Goal: Task Accomplishment & Management: Use online tool/utility

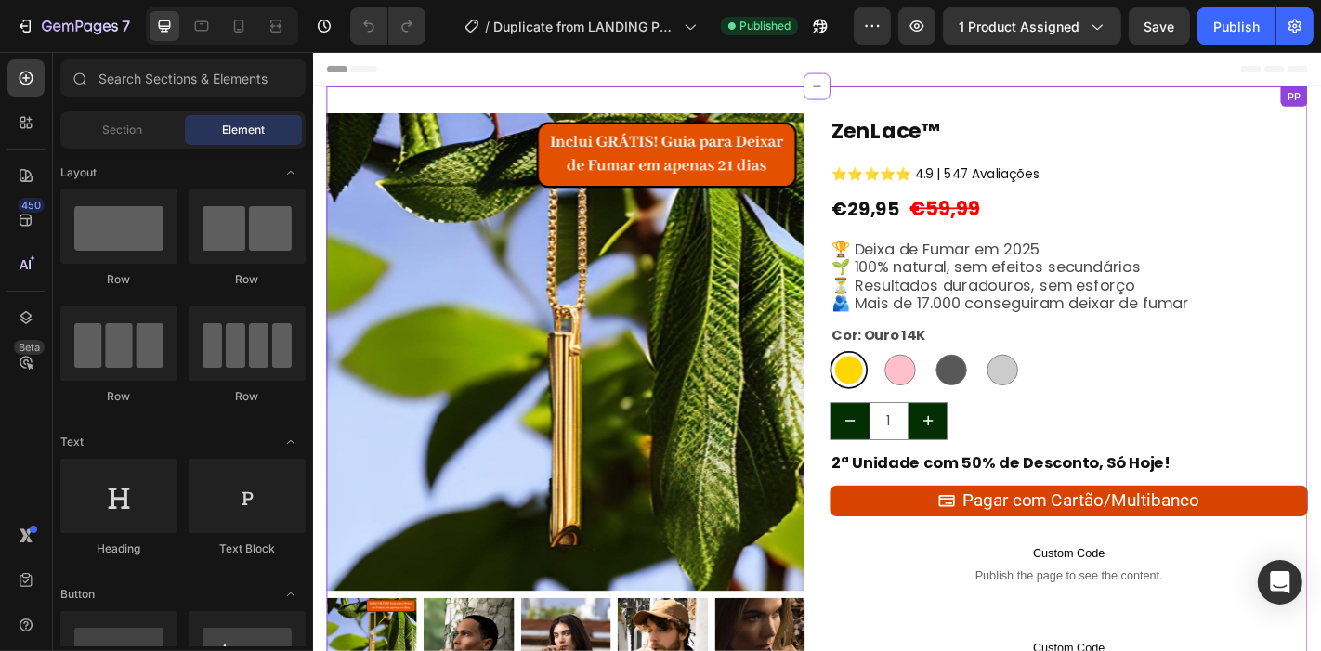
scroll to position [138, 0]
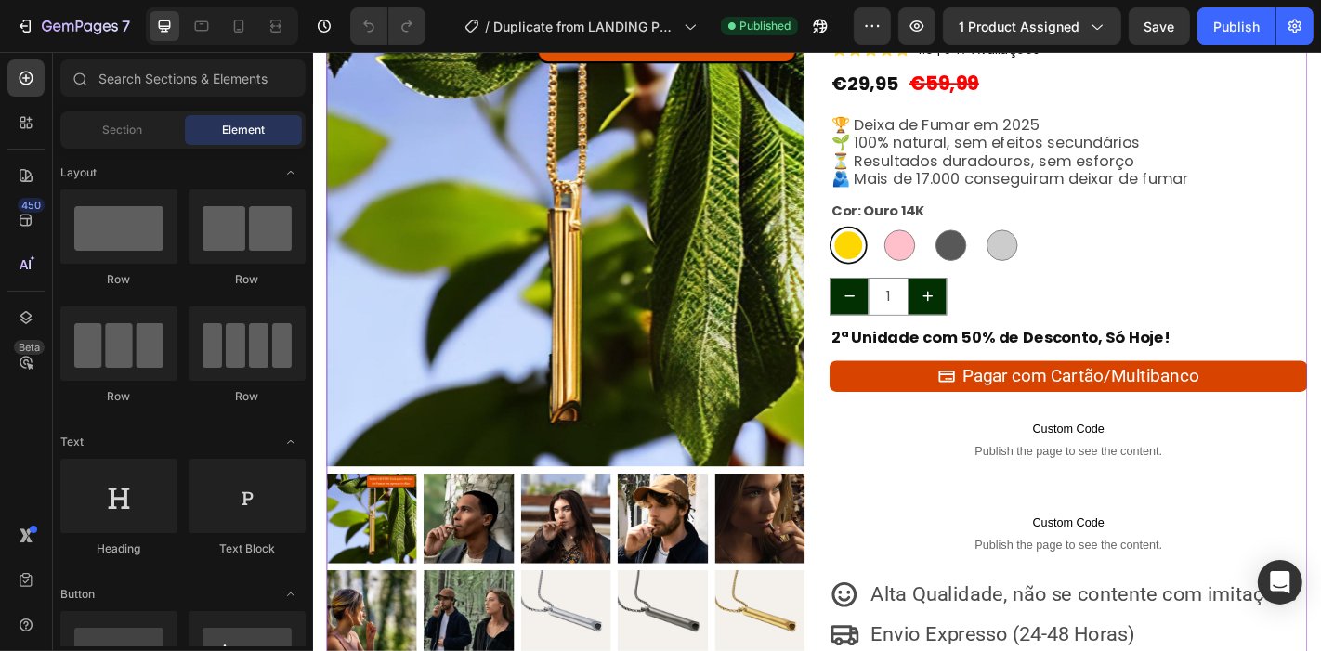
click at [1066, 363] on strong "2ª Unidade com 50% de Desconto, Só Hoje!" at bounding box center [1073, 368] width 375 height 23
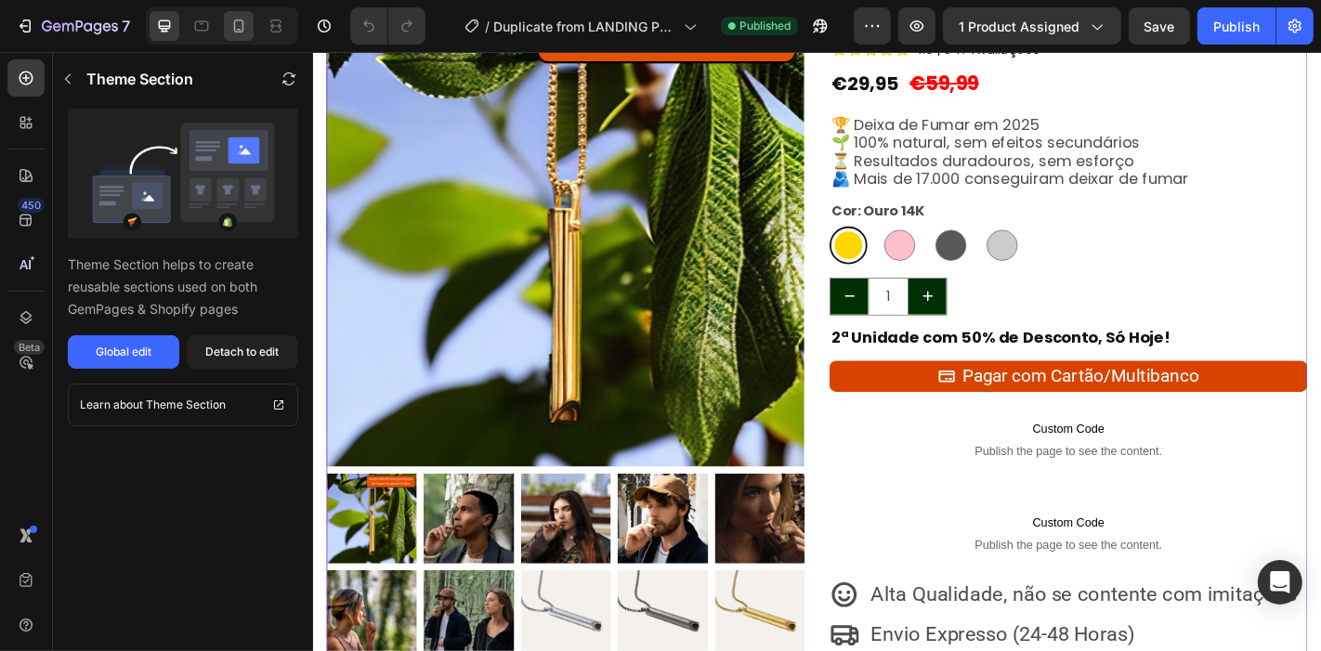
click at [243, 341] on button "Detach to edit" at bounding box center [243, 351] width 112 height 33
click at [246, 29] on icon at bounding box center [239, 26] width 19 height 19
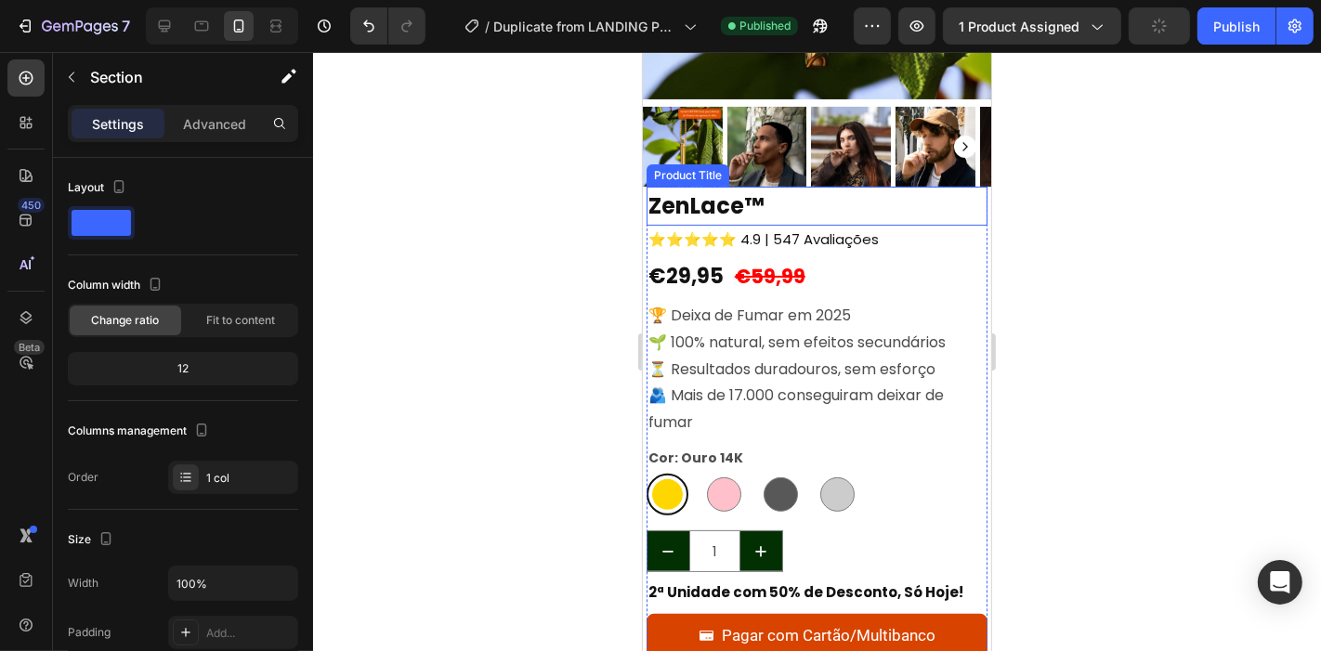
scroll to position [388, 0]
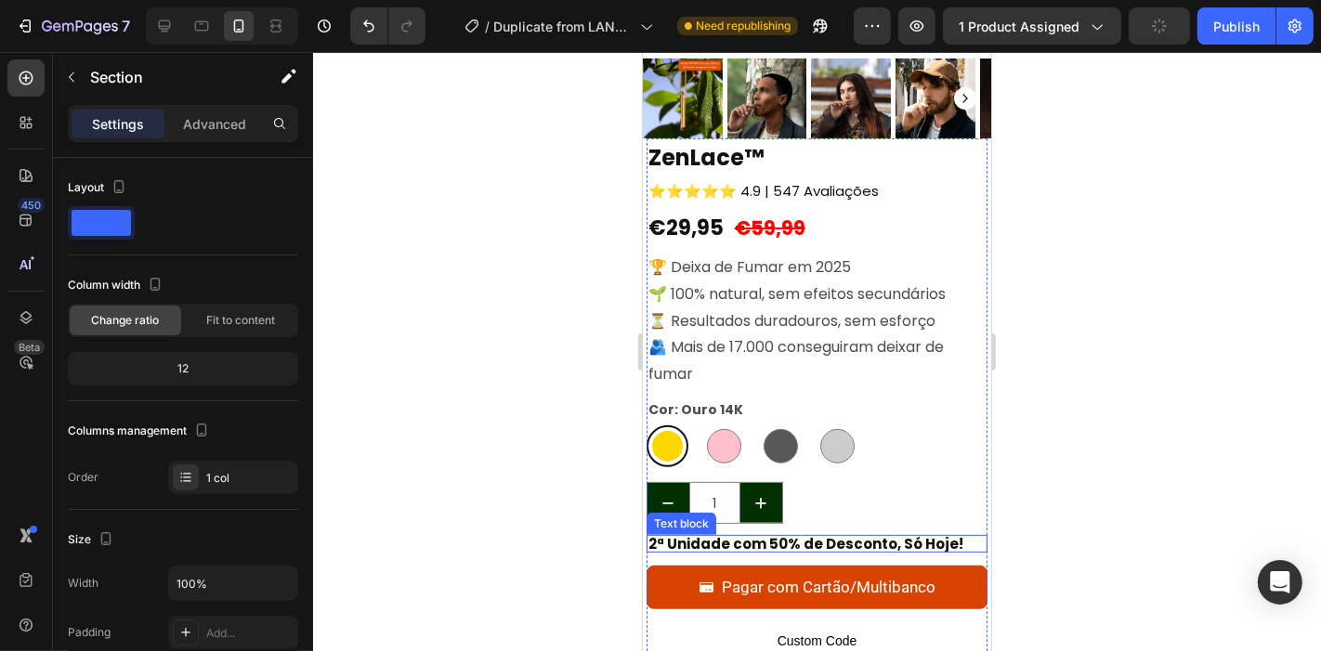
click at [822, 533] on strong "2ª Unidade com 50% de Desconto, Só Hoje!" at bounding box center [805, 543] width 315 height 20
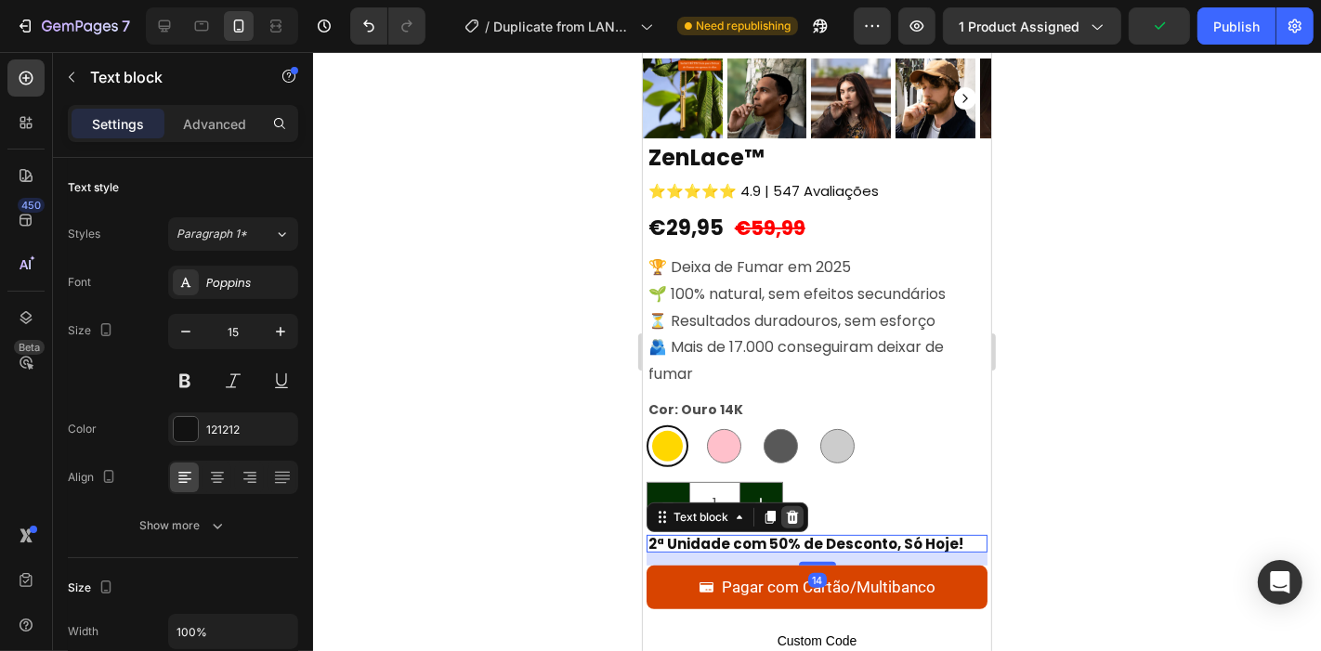
click at [795, 510] on icon at bounding box center [791, 516] width 12 height 13
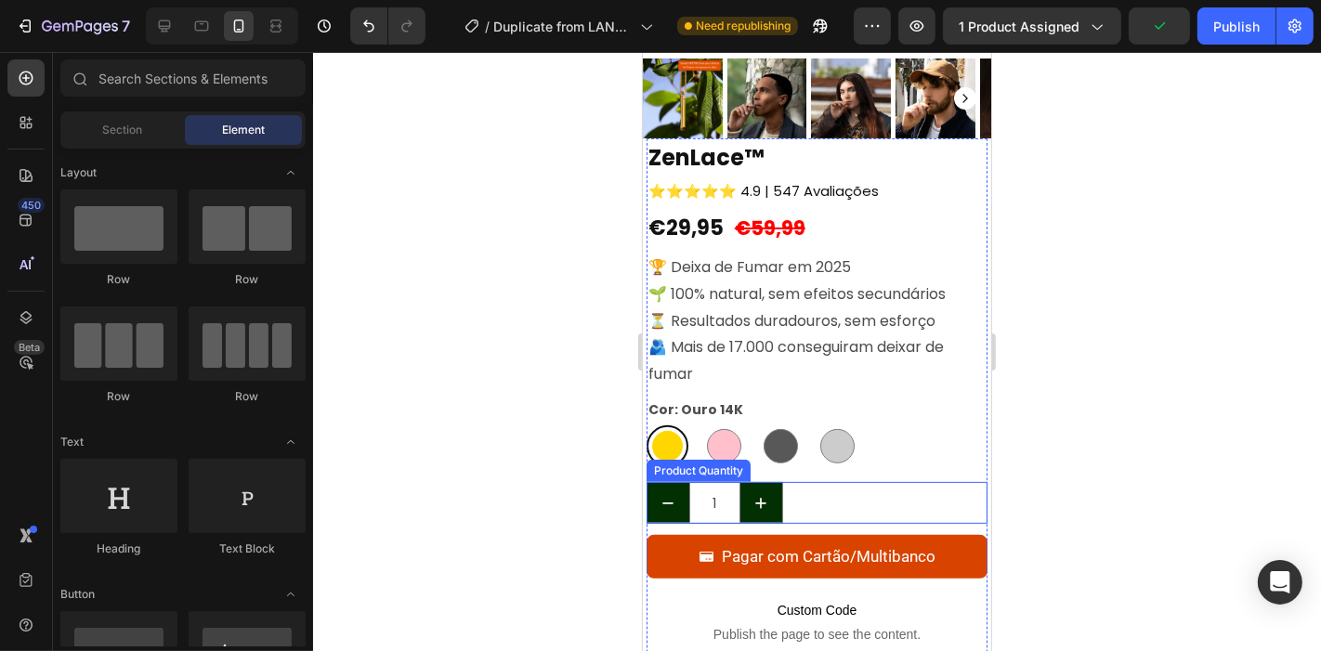
click at [835, 496] on div "1" at bounding box center [817, 502] width 342 height 42
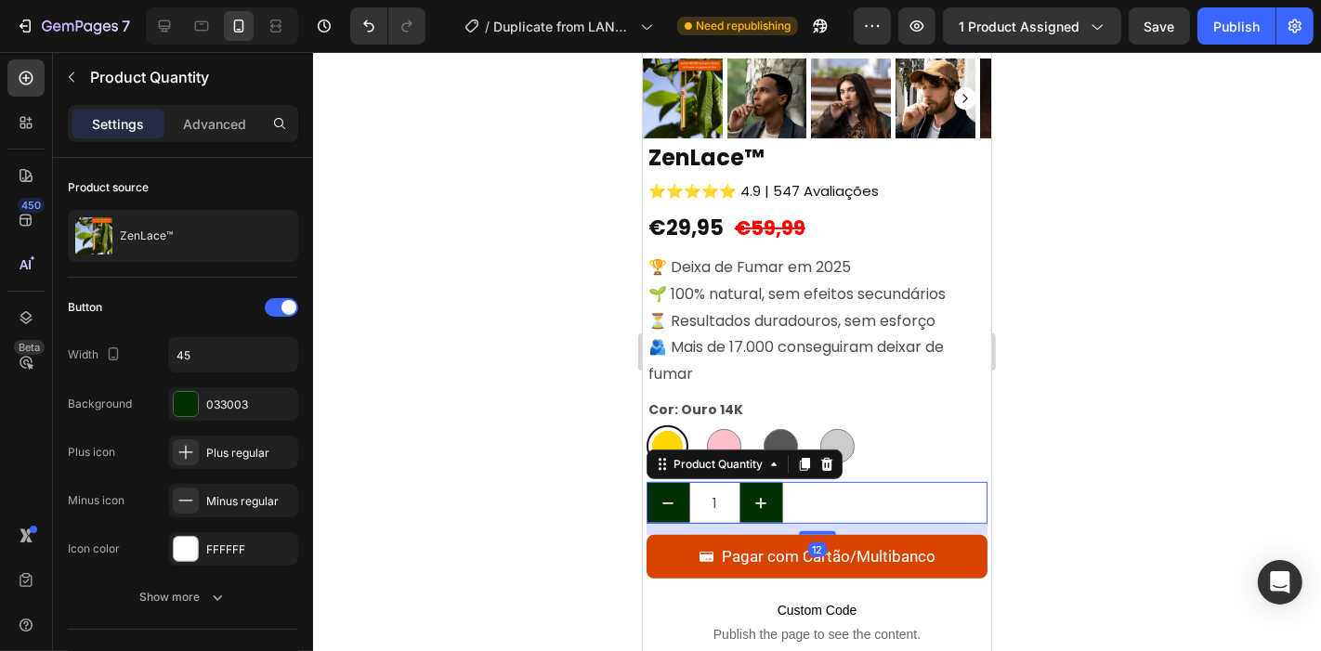
click at [152, 9] on div at bounding box center [222, 25] width 152 height 37
click at [162, 14] on div at bounding box center [165, 26] width 30 height 30
type input "140"
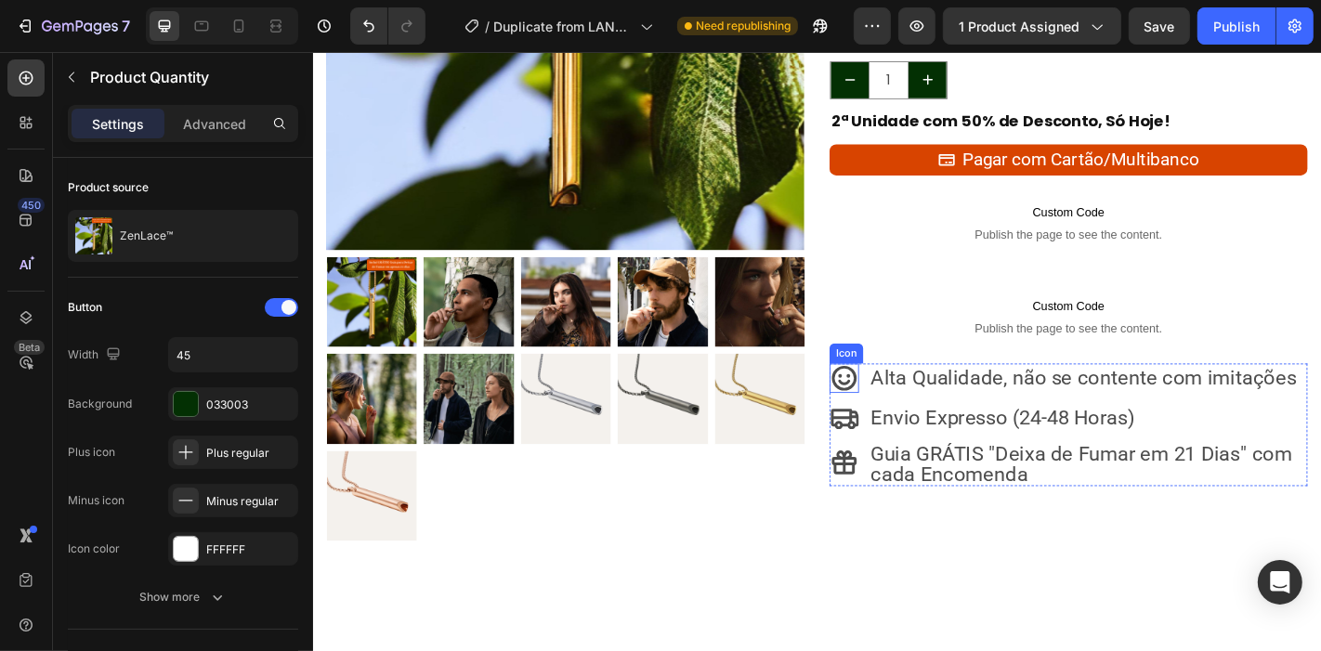
scroll to position [119, 0]
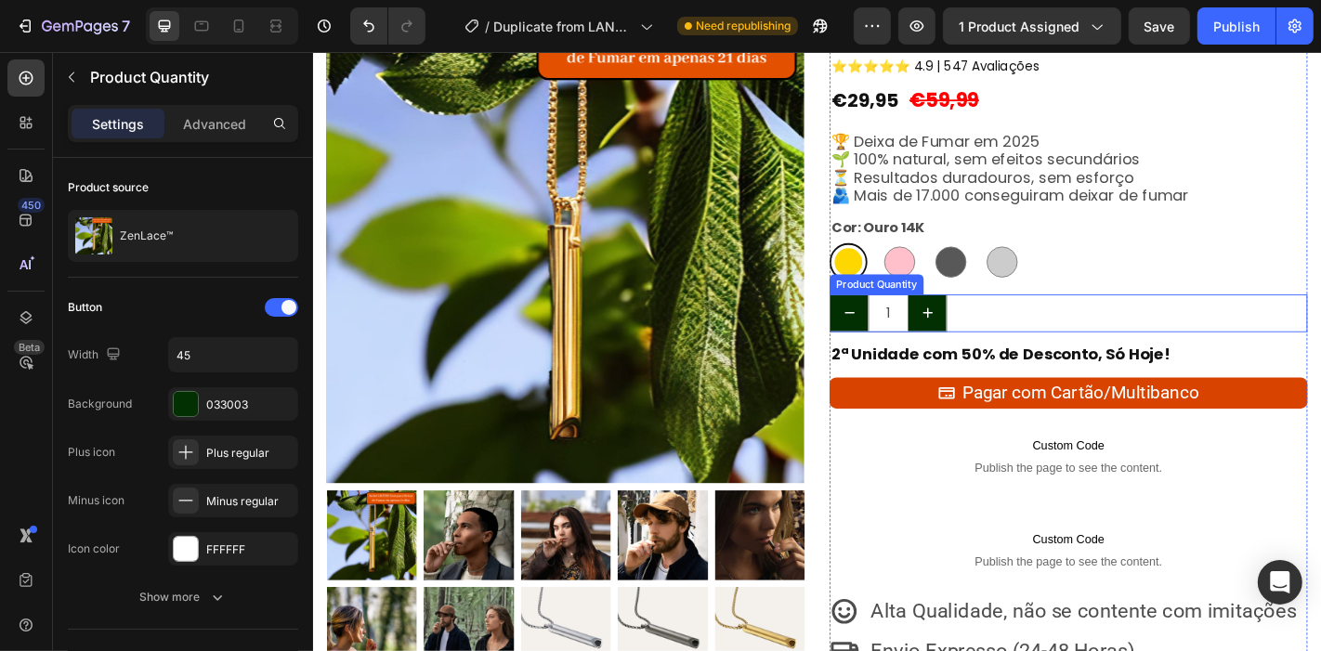
click at [1050, 348] on div "1" at bounding box center [1148, 342] width 529 height 42
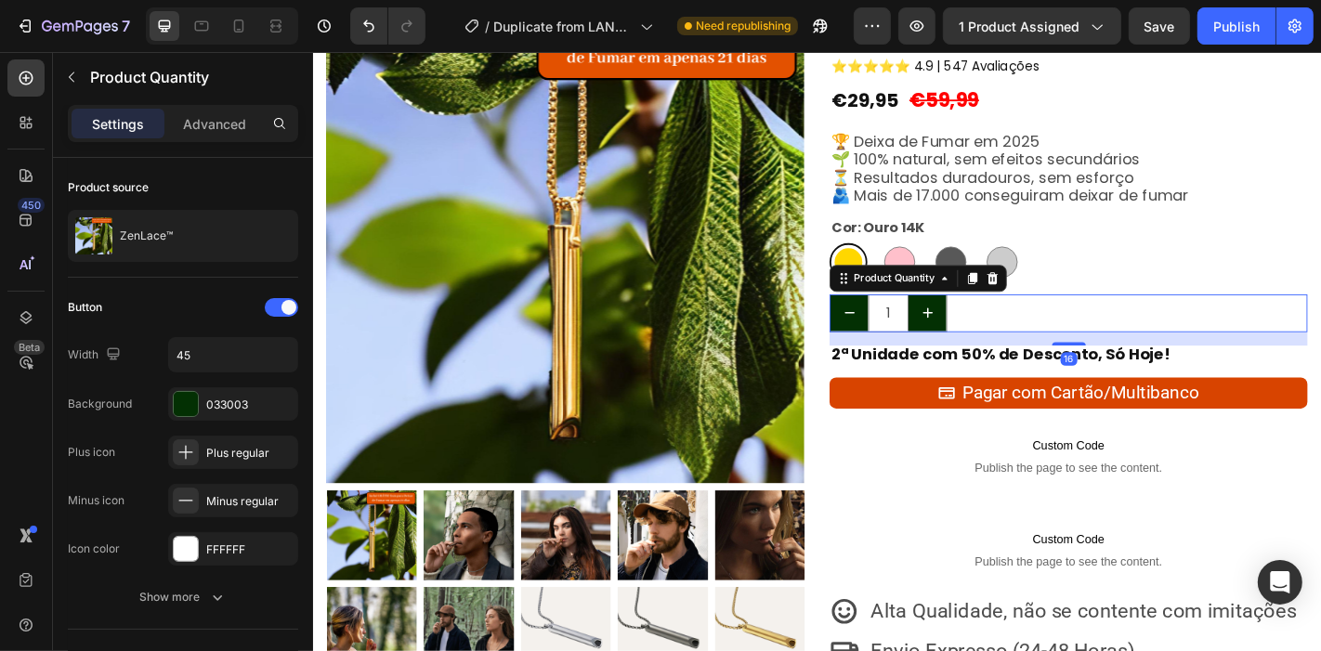
click at [1071, 302] on div "Product Quantity" at bounding box center [982, 303] width 196 height 30
click at [1060, 302] on icon at bounding box center [1064, 302] width 12 height 13
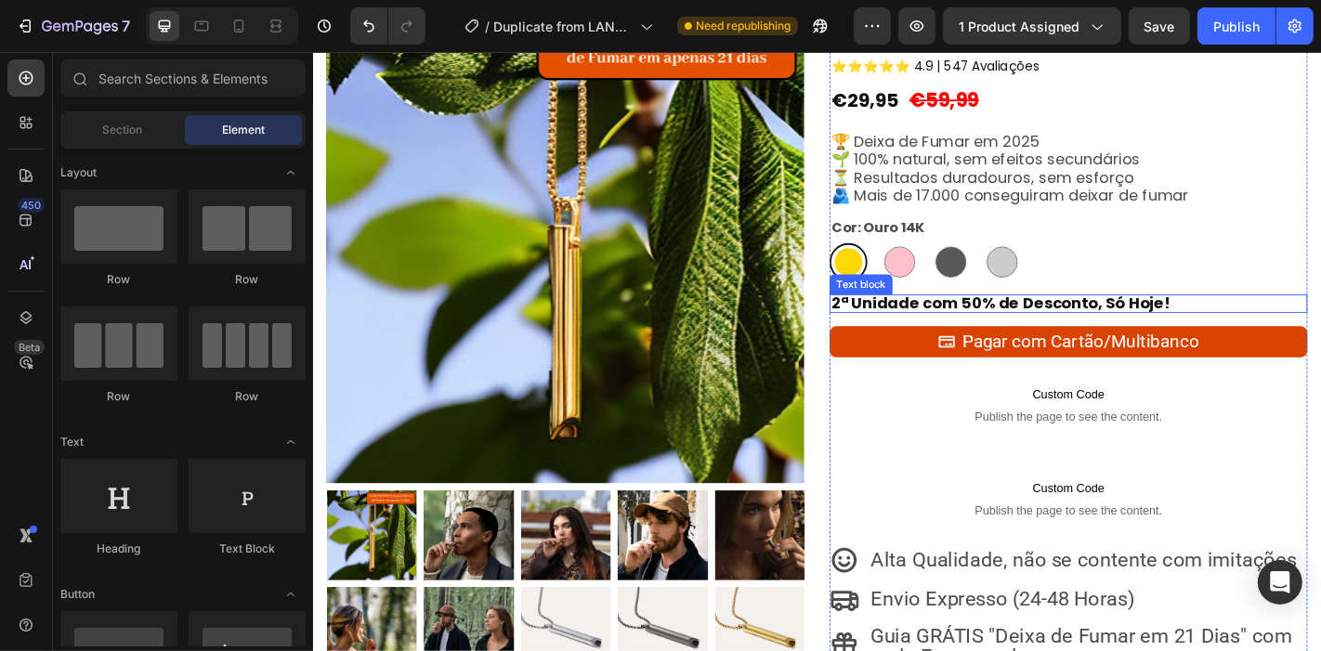
click at [1245, 325] on p "2ª Unidade com 50% de Desconto, Só Hoje!" at bounding box center [1148, 330] width 525 height 17
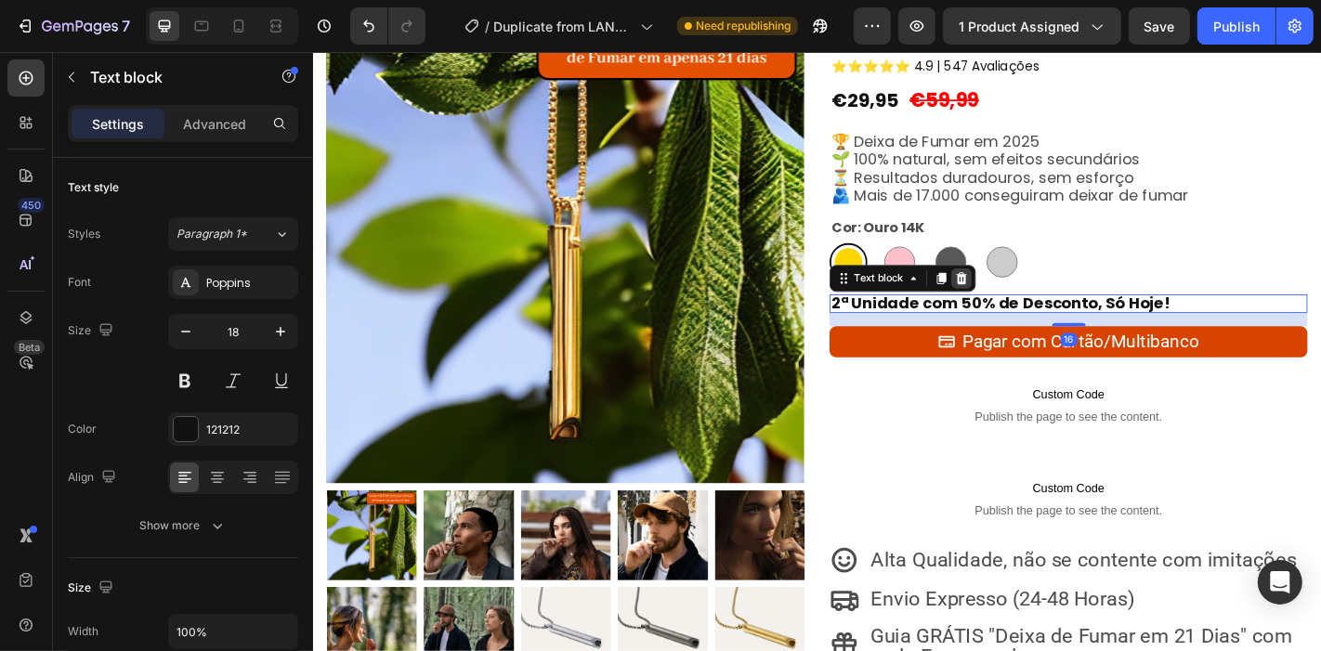
click at [1027, 292] on div at bounding box center [1030, 303] width 22 height 22
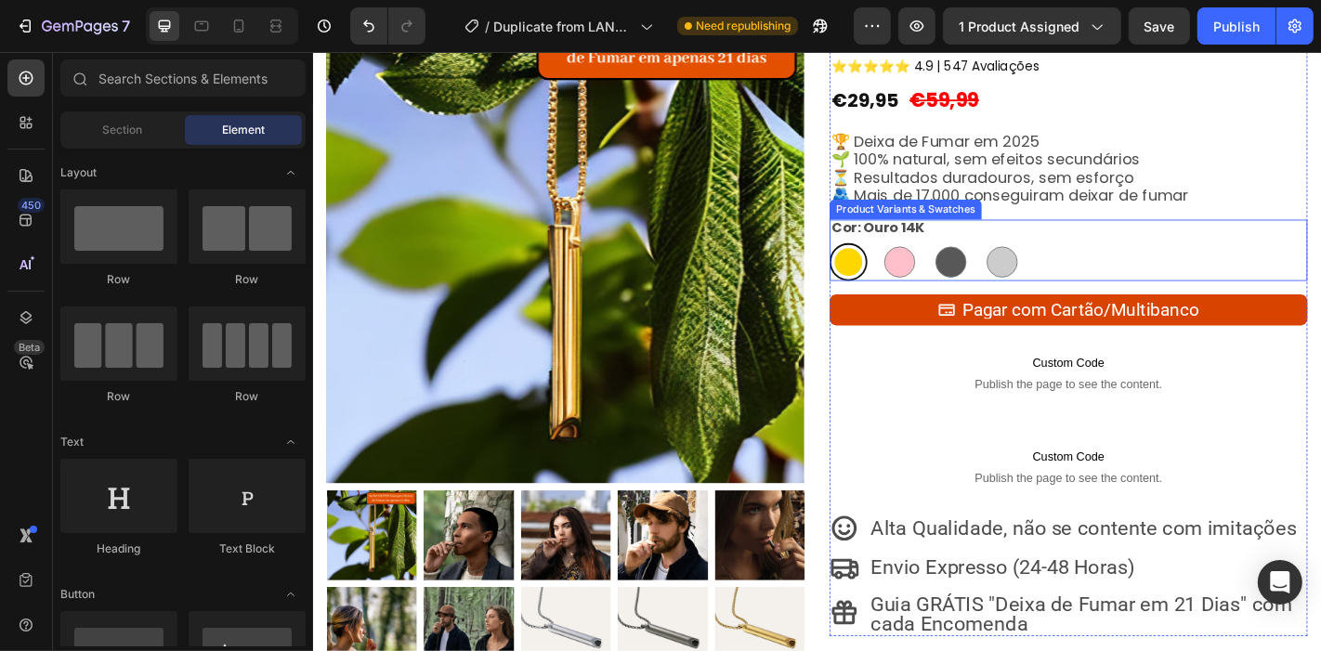
click at [1124, 292] on div "Ouro 14K Ouro 14K Ouro Rosa Ouro Rosa Preto Carvão Preto Carvão Prata Brilhante…" at bounding box center [1148, 285] width 529 height 42
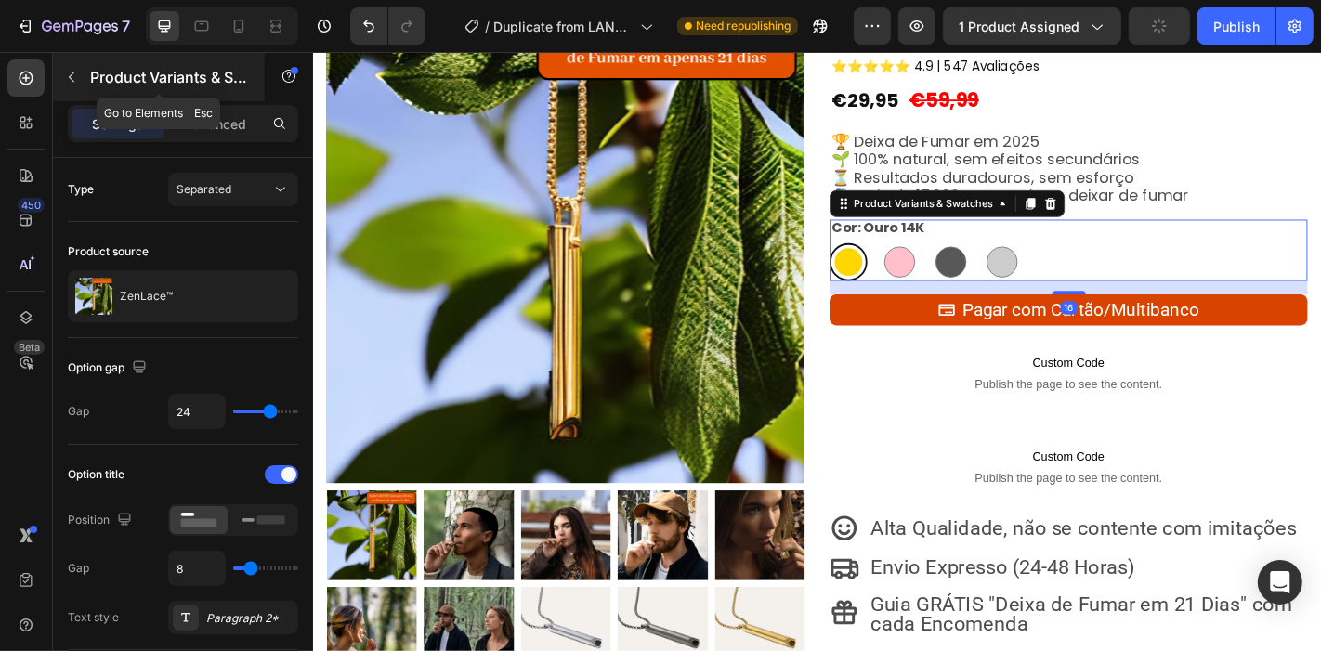
click at [66, 76] on icon "button" at bounding box center [71, 77] width 15 height 15
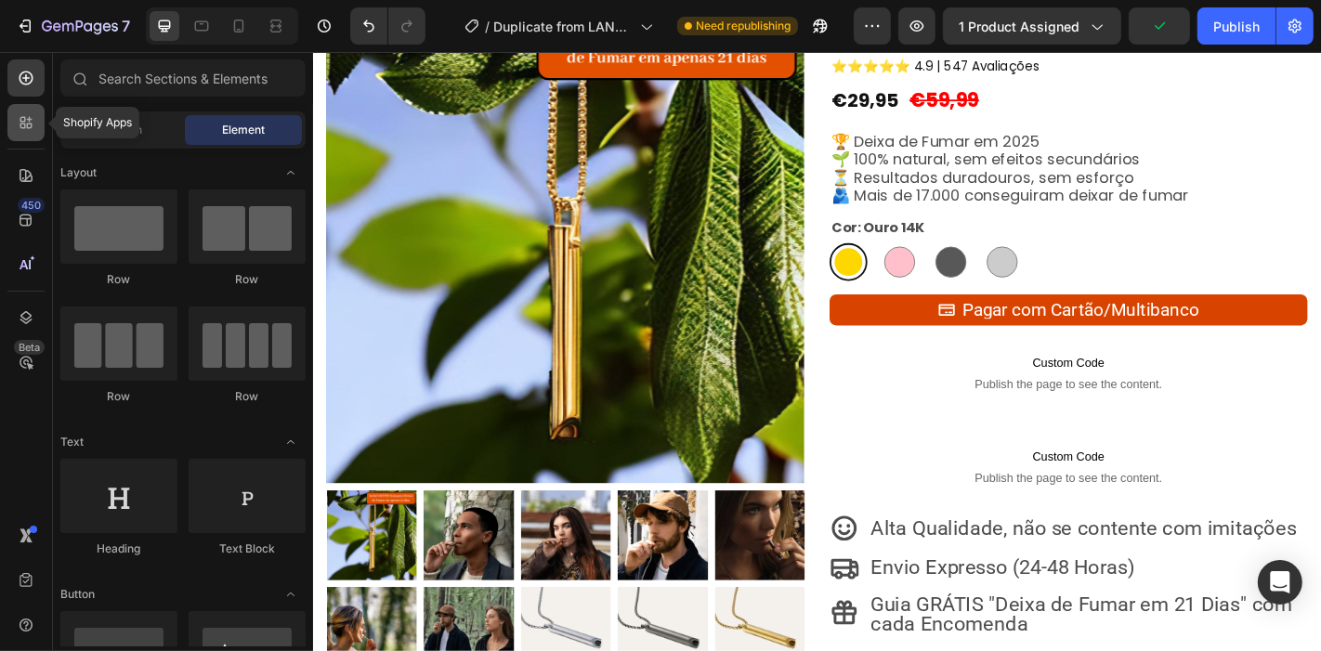
click at [37, 112] on div at bounding box center [25, 122] width 37 height 37
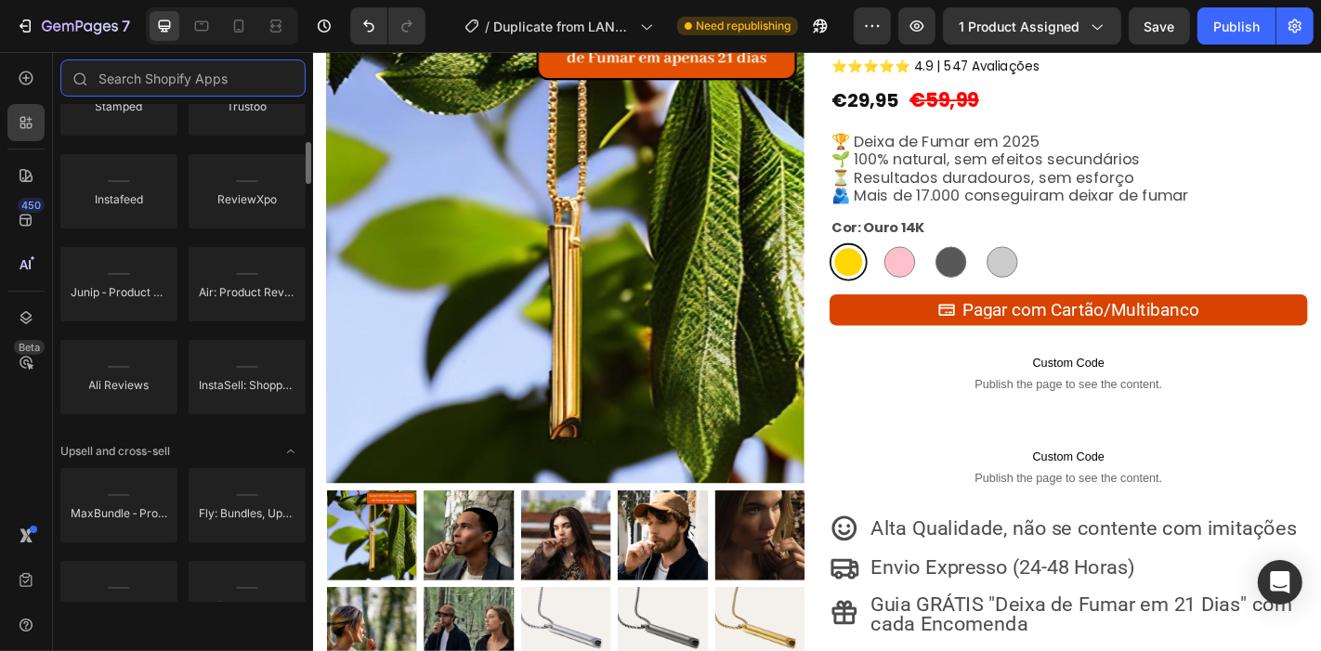
scroll to position [456, 0]
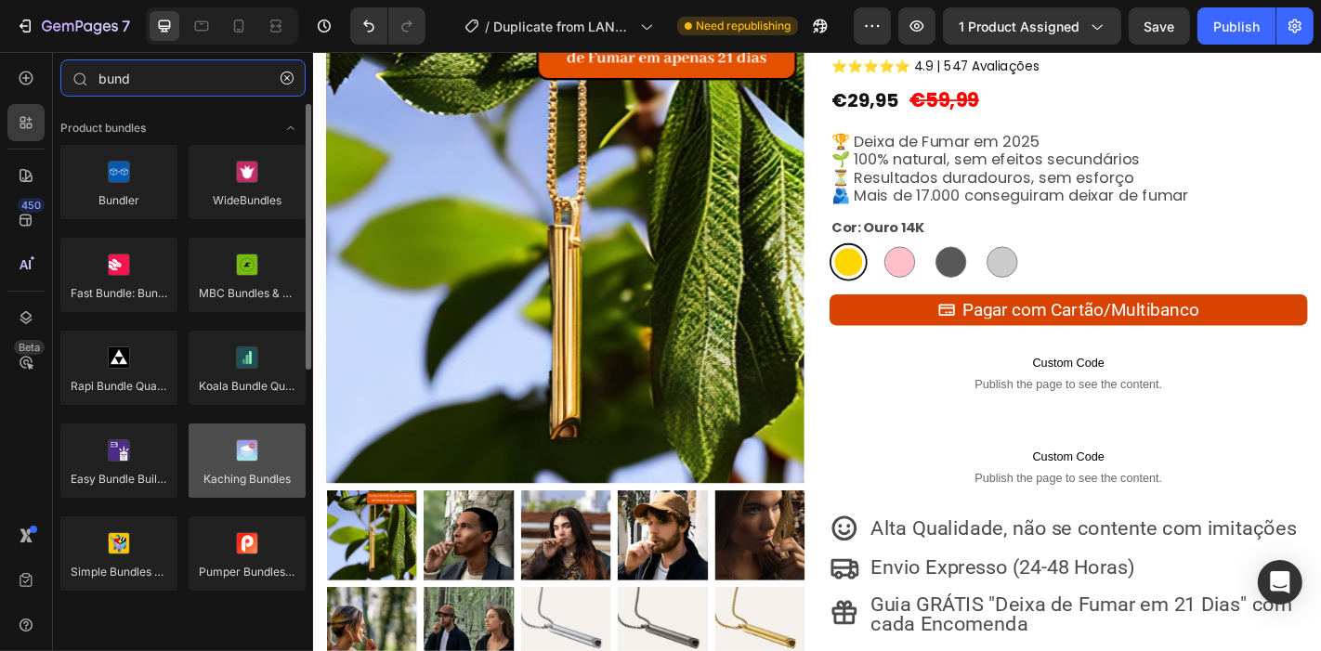
type input "bund"
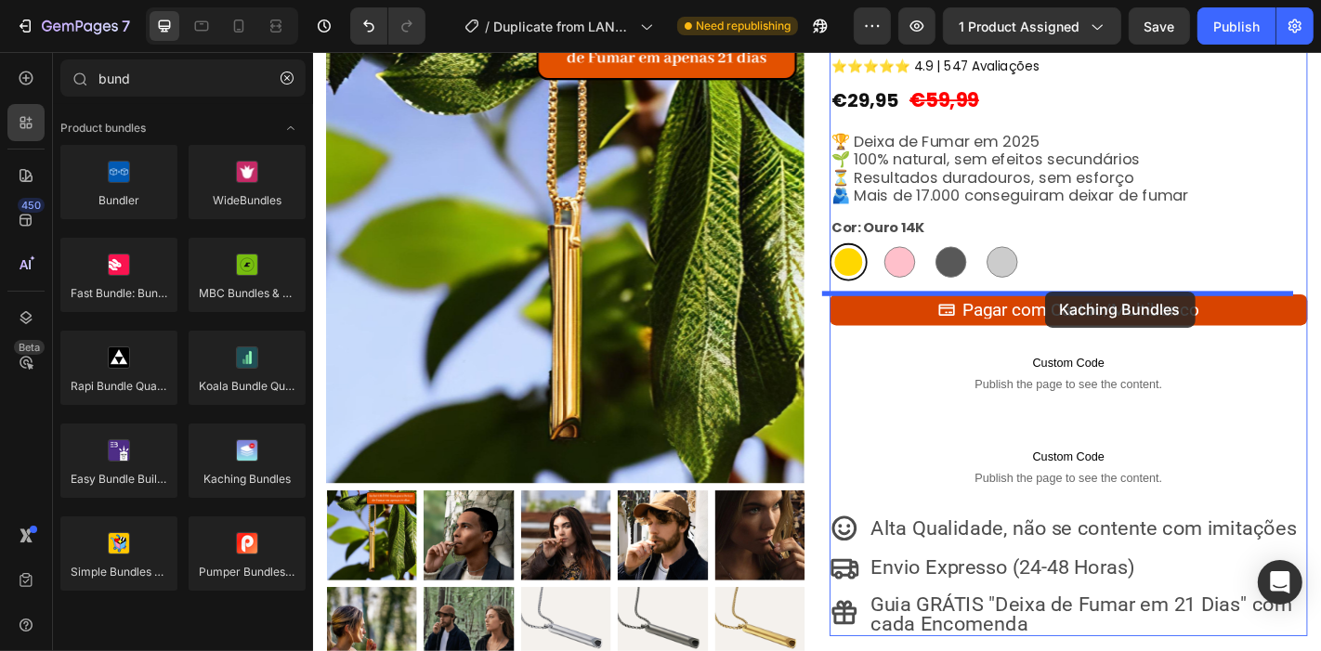
drag, startPoint x: 569, startPoint y: 512, endPoint x: 1122, endPoint y: 317, distance: 586.4
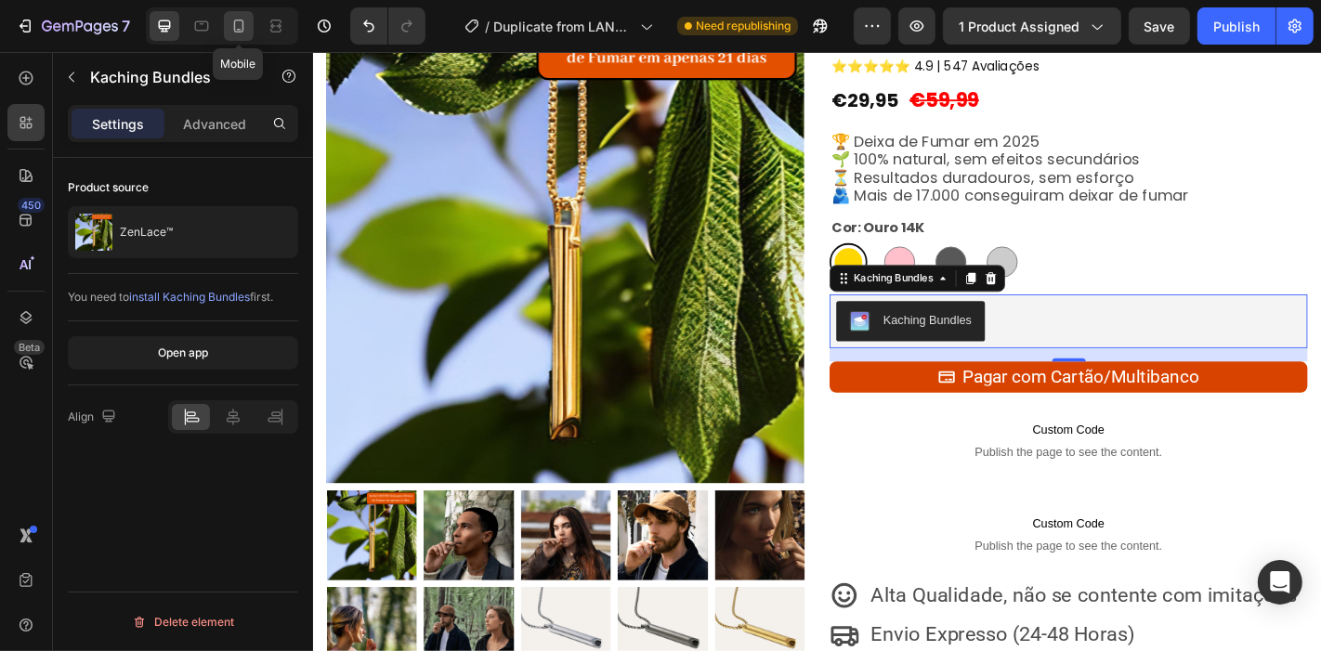
click at [242, 19] on icon at bounding box center [239, 26] width 19 height 19
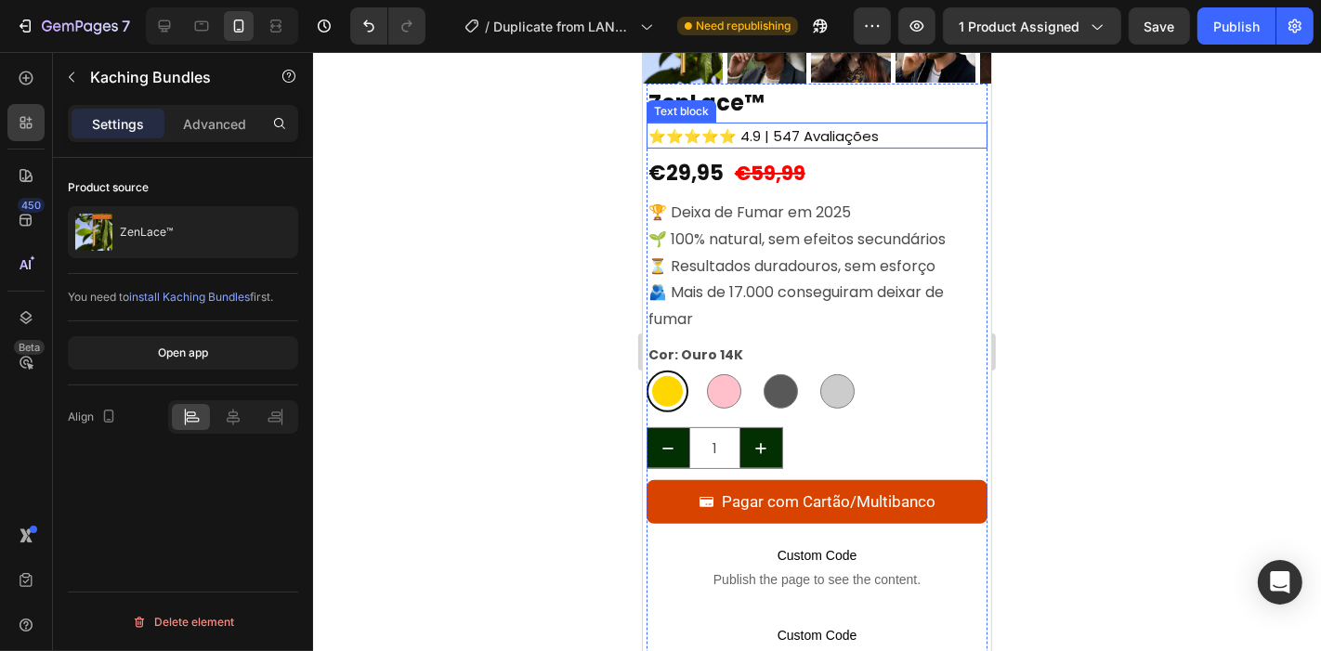
scroll to position [446, 0]
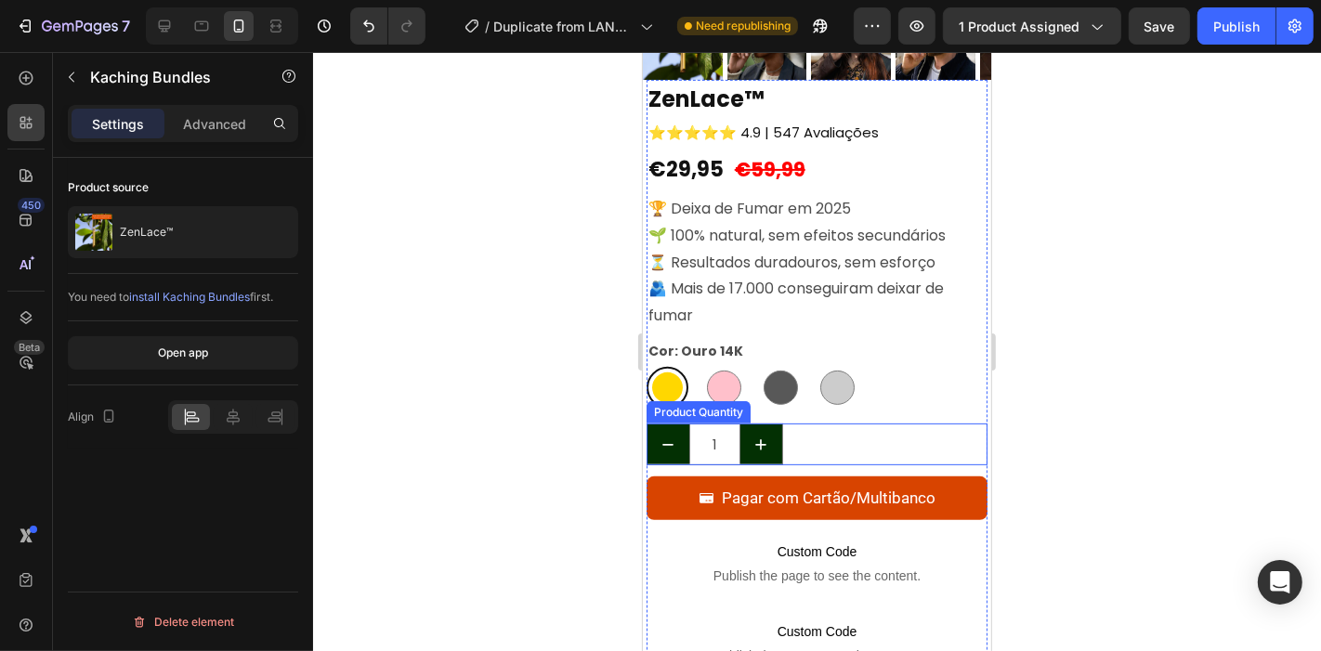
click at [846, 423] on div "1" at bounding box center [817, 444] width 342 height 42
radio input "false"
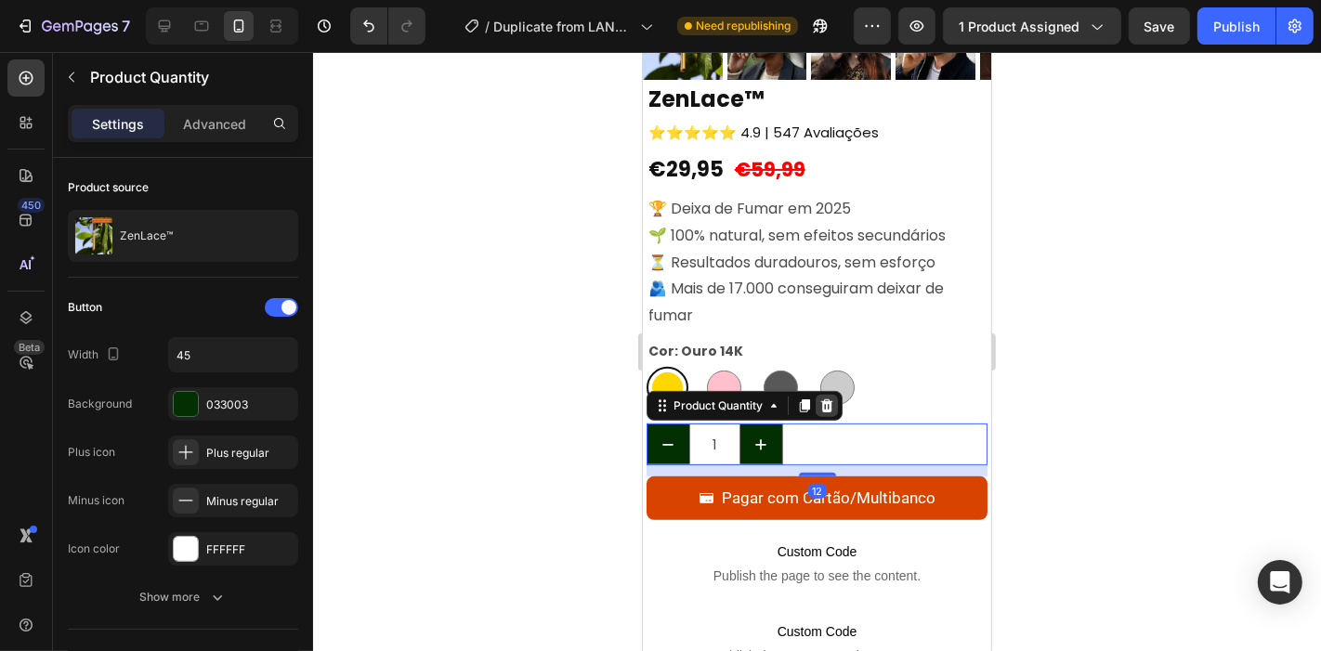
click at [830, 399] on icon at bounding box center [826, 405] width 12 height 13
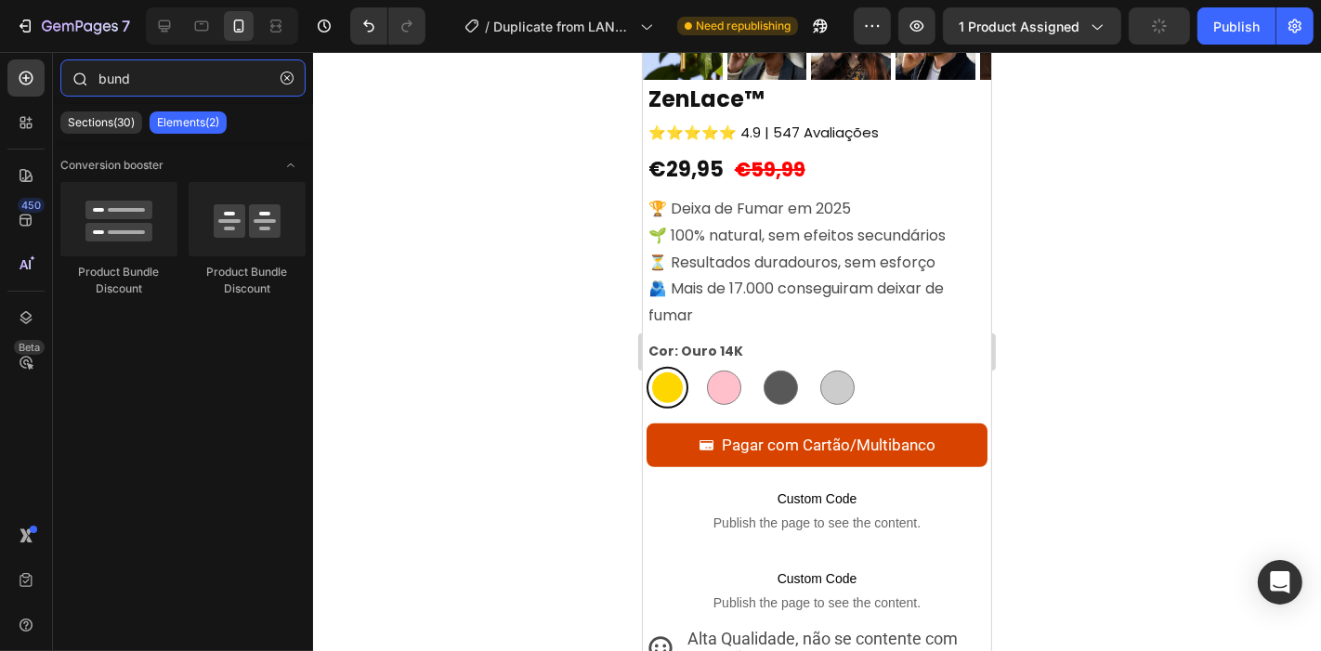
click at [127, 74] on input "bund" at bounding box center [182, 77] width 245 height 37
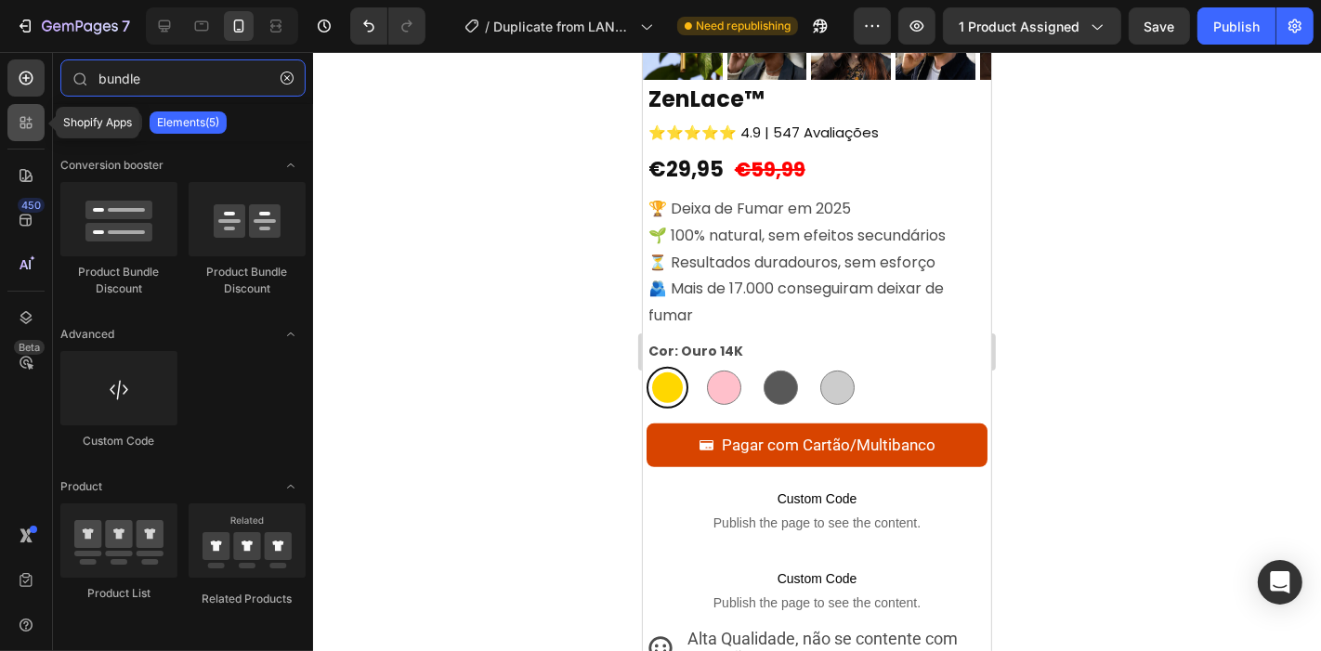
type input "bundle"
click at [33, 124] on icon at bounding box center [26, 122] width 19 height 19
radio input "false"
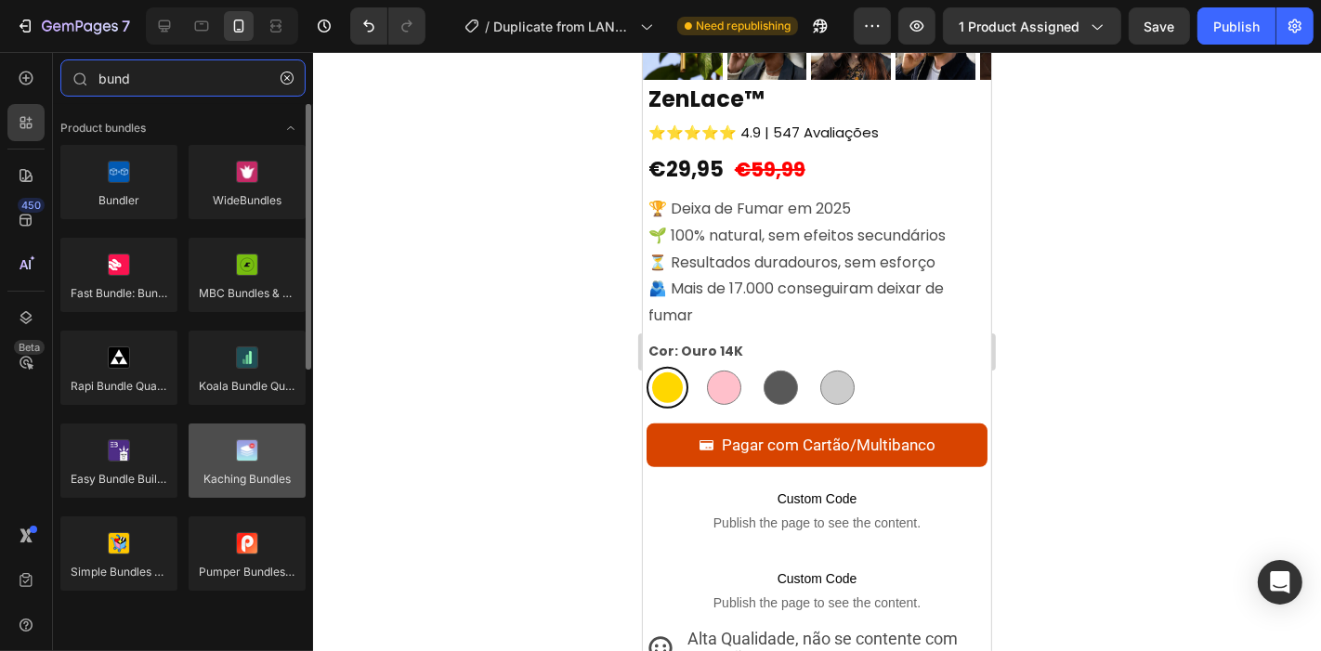
type input "bund"
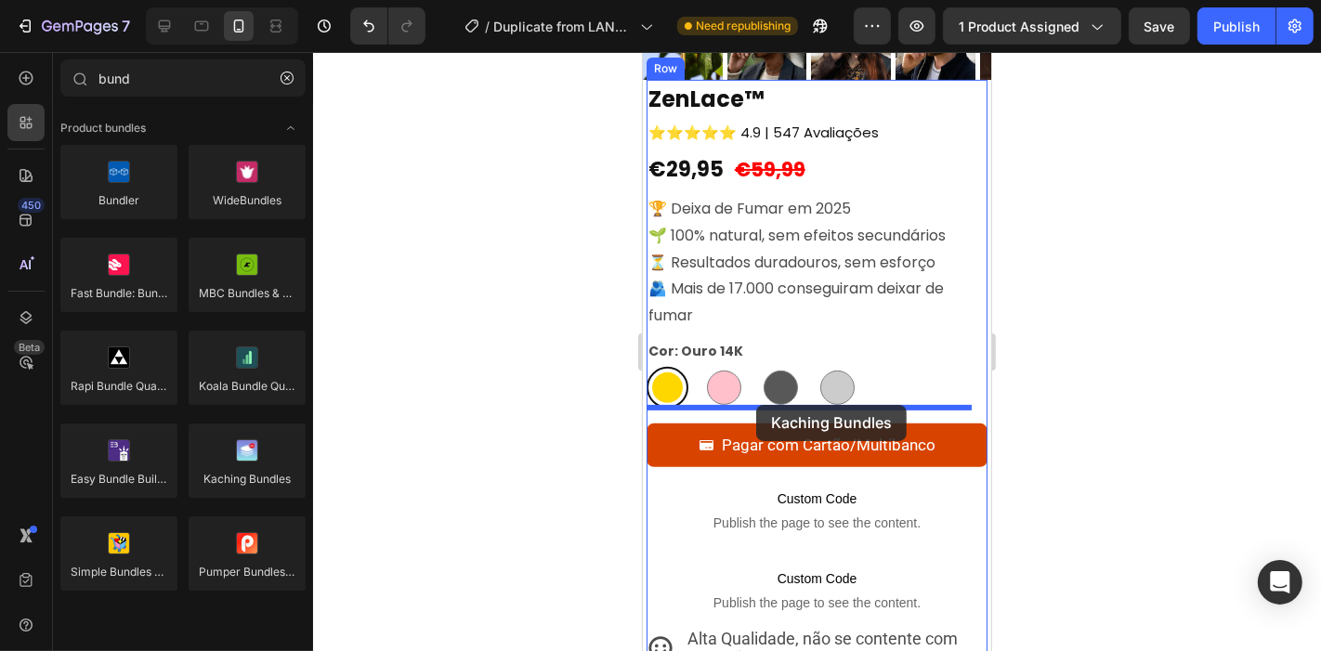
drag, startPoint x: 896, startPoint y: 515, endPoint x: 756, endPoint y: 404, distance: 178.7
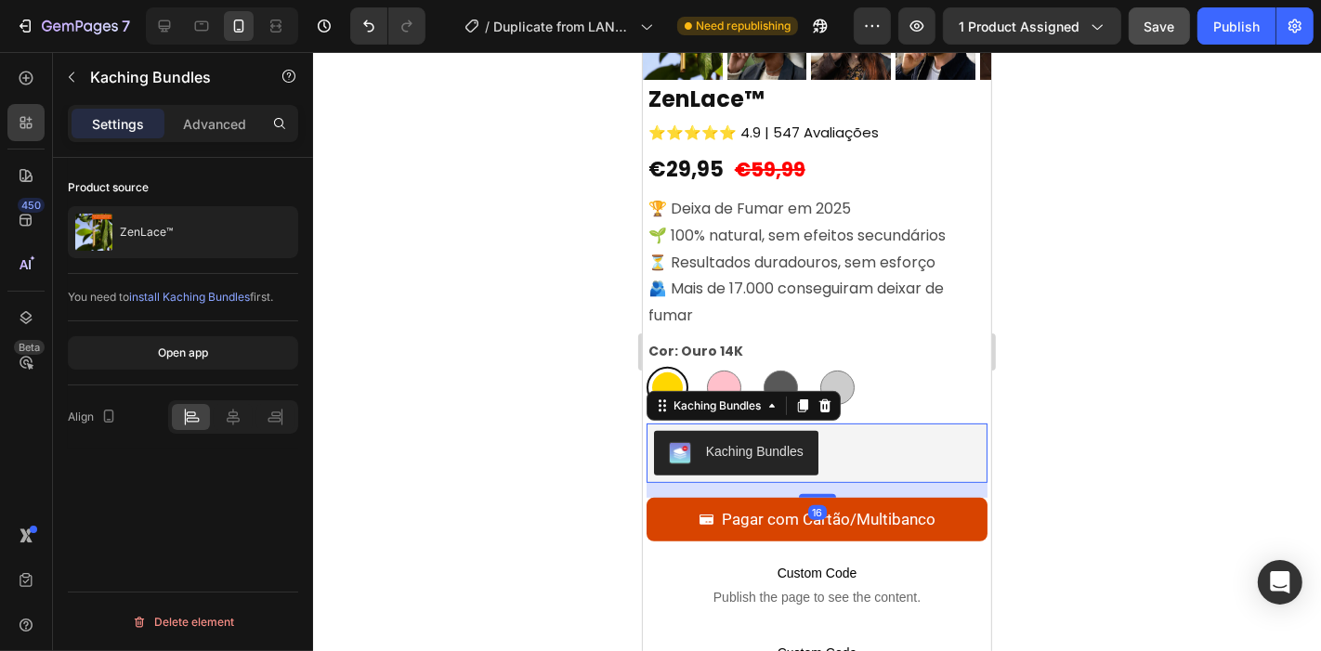
click at [1168, 20] on span "Save" at bounding box center [1160, 27] width 31 height 16
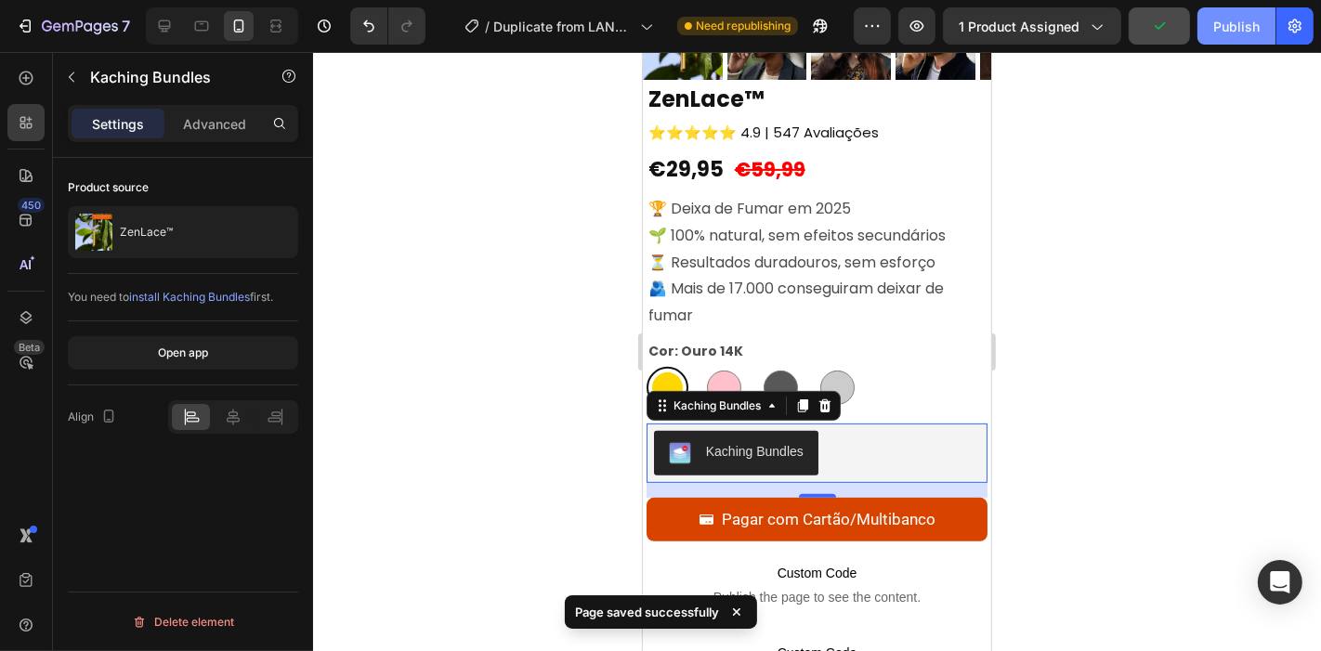
click at [1227, 37] on button "Publish" at bounding box center [1237, 25] width 78 height 37
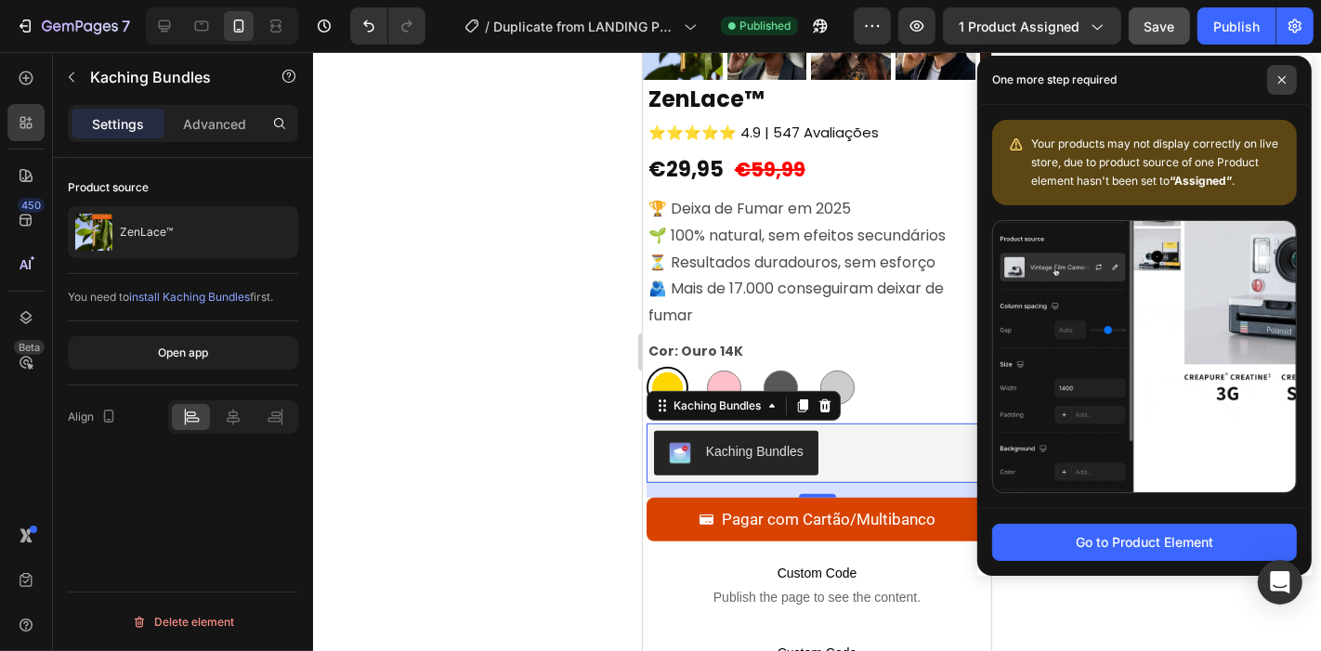
click at [1272, 79] on span at bounding box center [1283, 80] width 30 height 30
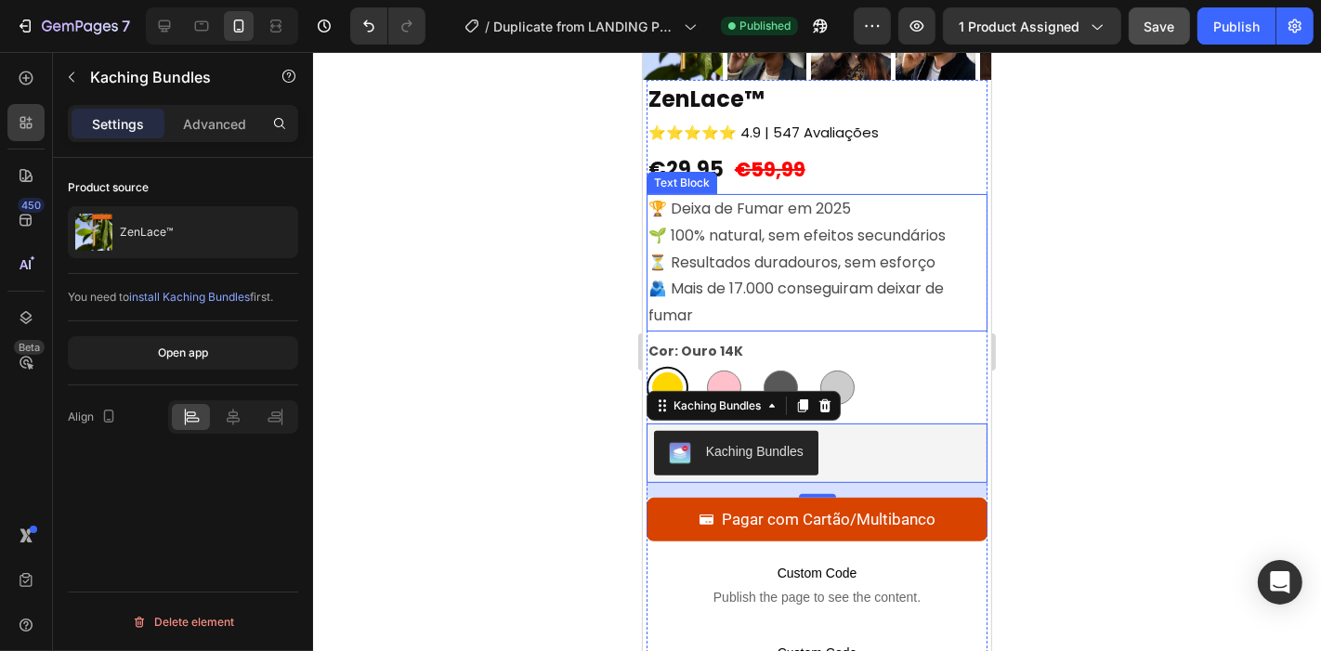
scroll to position [492, 0]
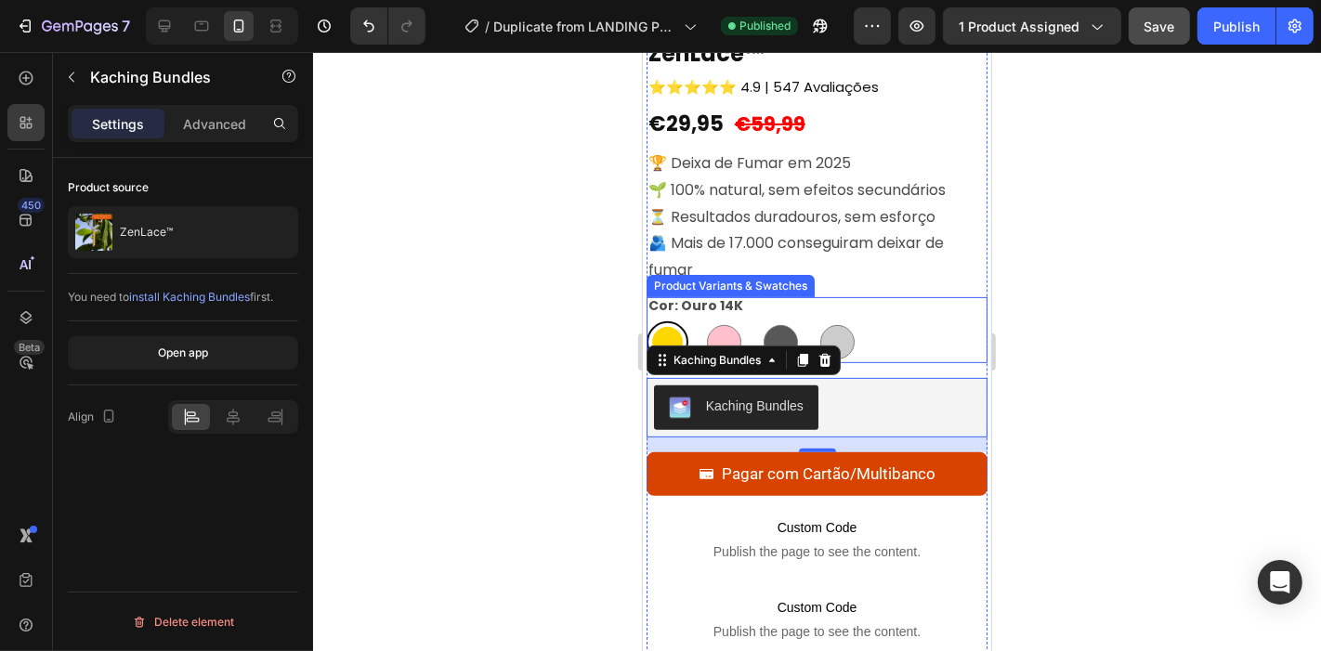
click at [929, 332] on div "Ouro 14K Ouro 14K Ouro Rosa Ouro Rosa Preto Carvão Preto Carvão Prata Brilhante…" at bounding box center [817, 342] width 342 height 42
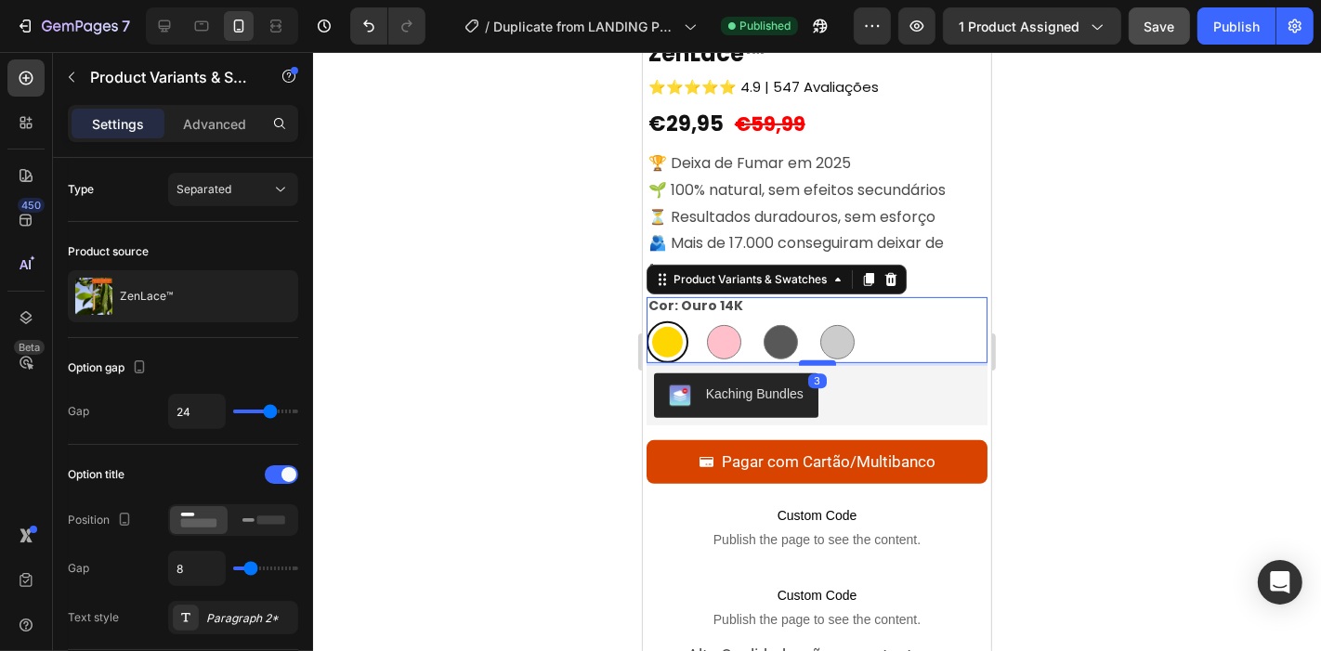
drag, startPoint x: 808, startPoint y: 359, endPoint x: 808, endPoint y: 347, distance: 12.1
click at [808, 360] on div at bounding box center [816, 363] width 37 height 6
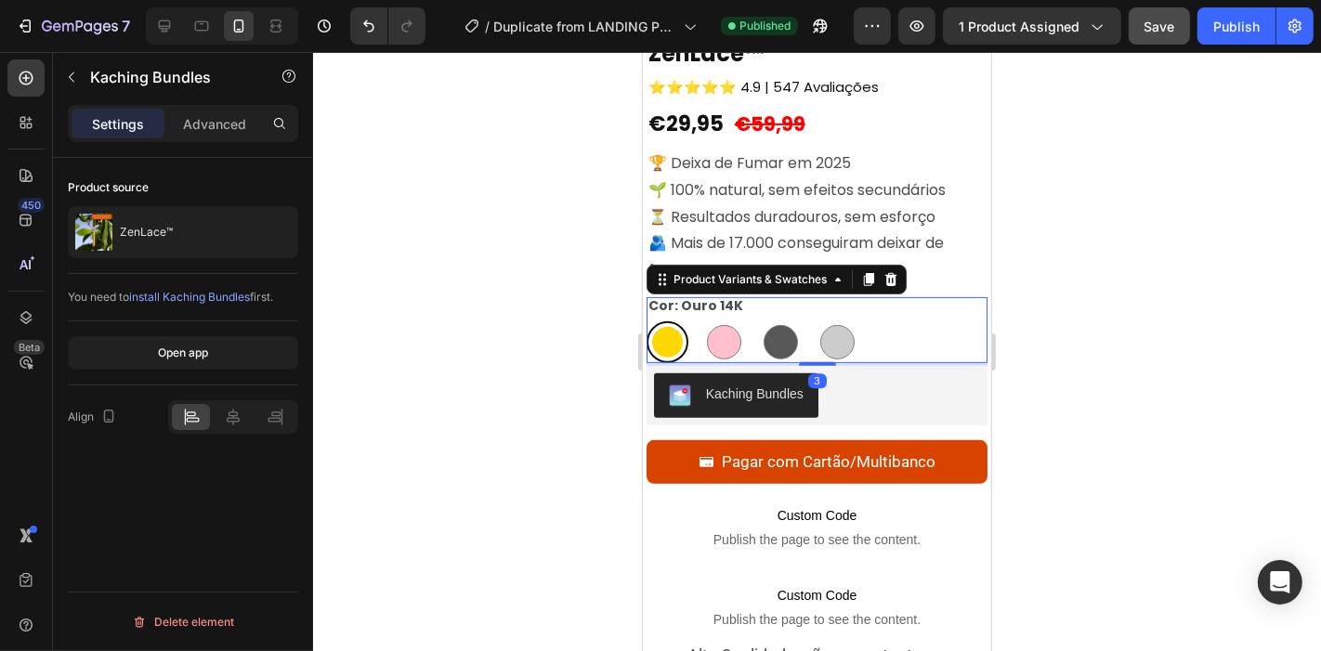
click at [853, 388] on div "Kaching Bundles" at bounding box center [816, 395] width 327 height 45
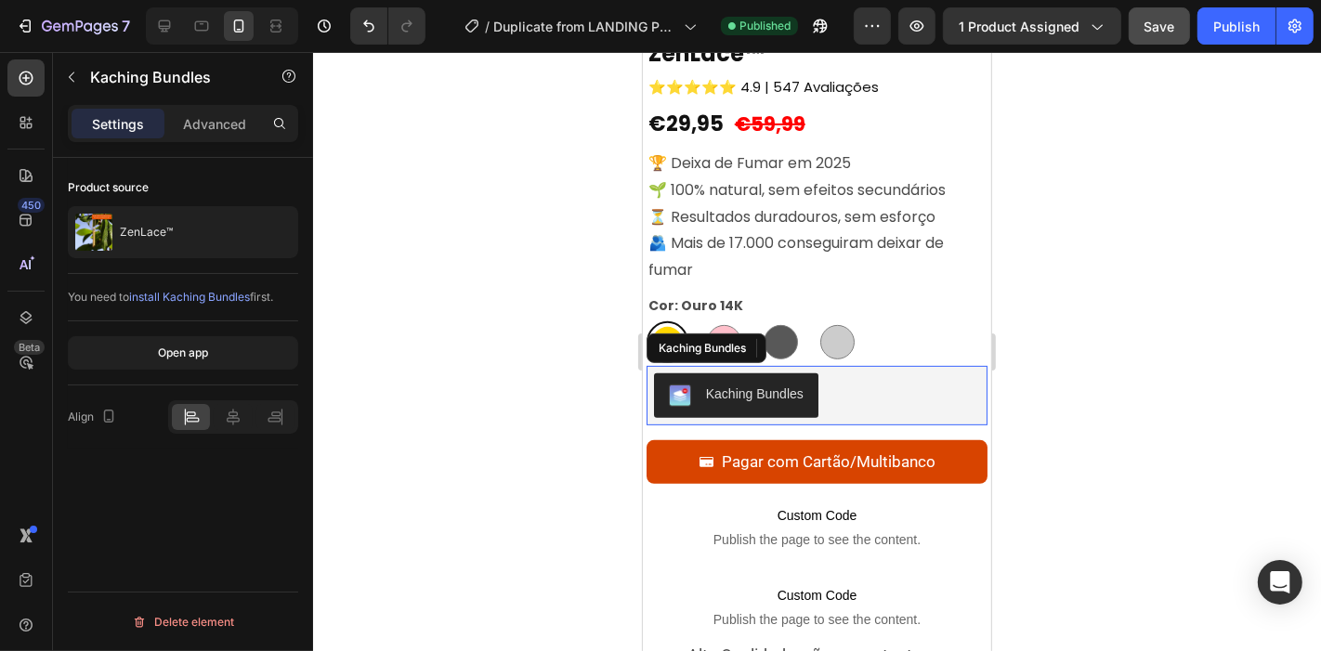
radio input "true"
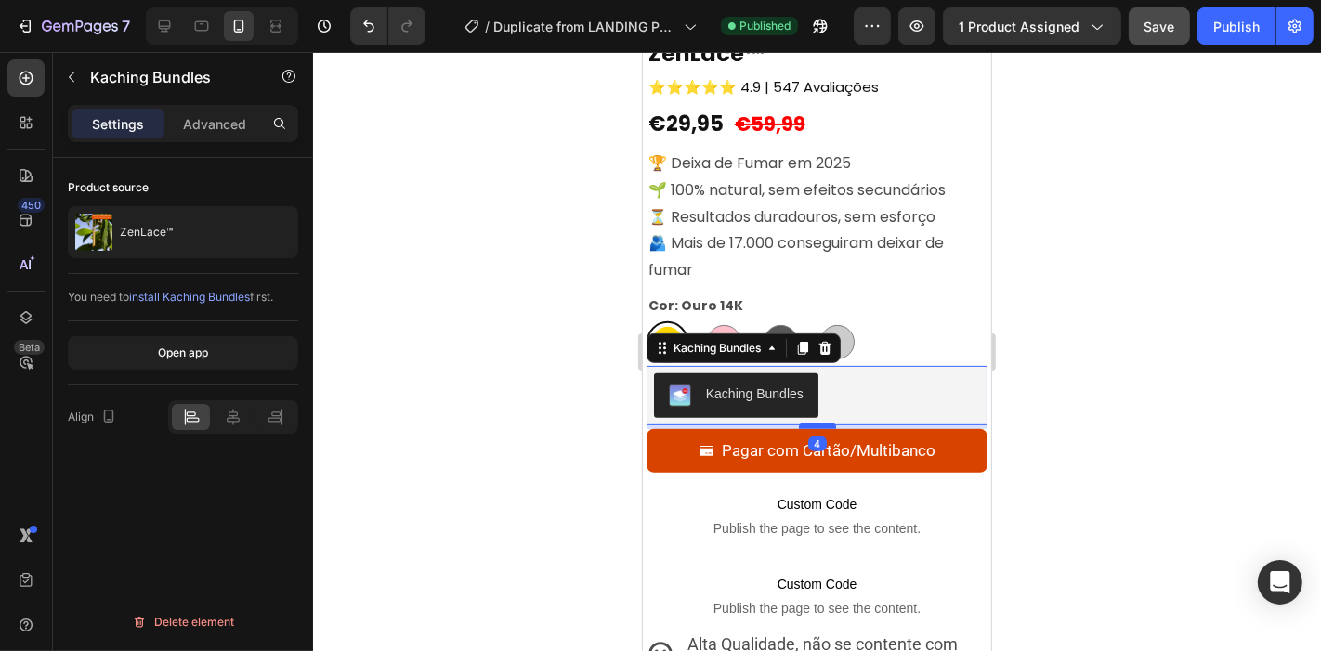
drag, startPoint x: 805, startPoint y: 419, endPoint x: 795, endPoint y: 408, distance: 15.1
click at [798, 423] on div at bounding box center [816, 426] width 37 height 6
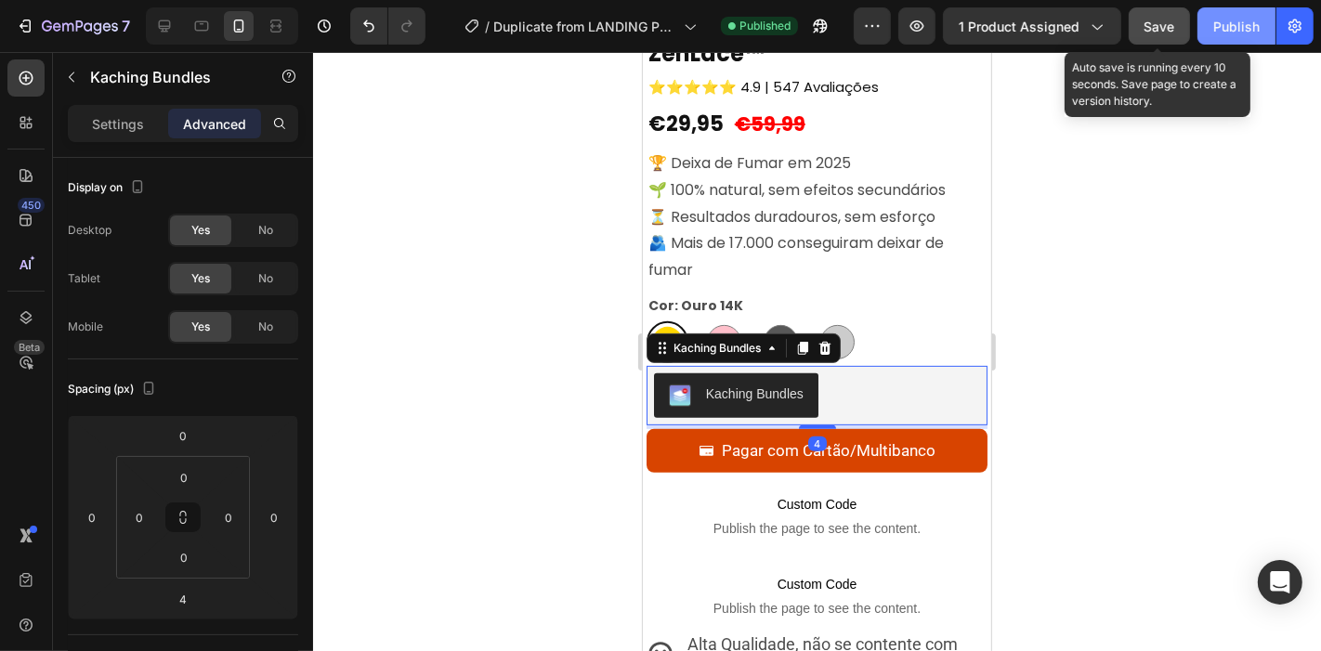
click at [1156, 33] on span "Save" at bounding box center [1160, 27] width 31 height 16
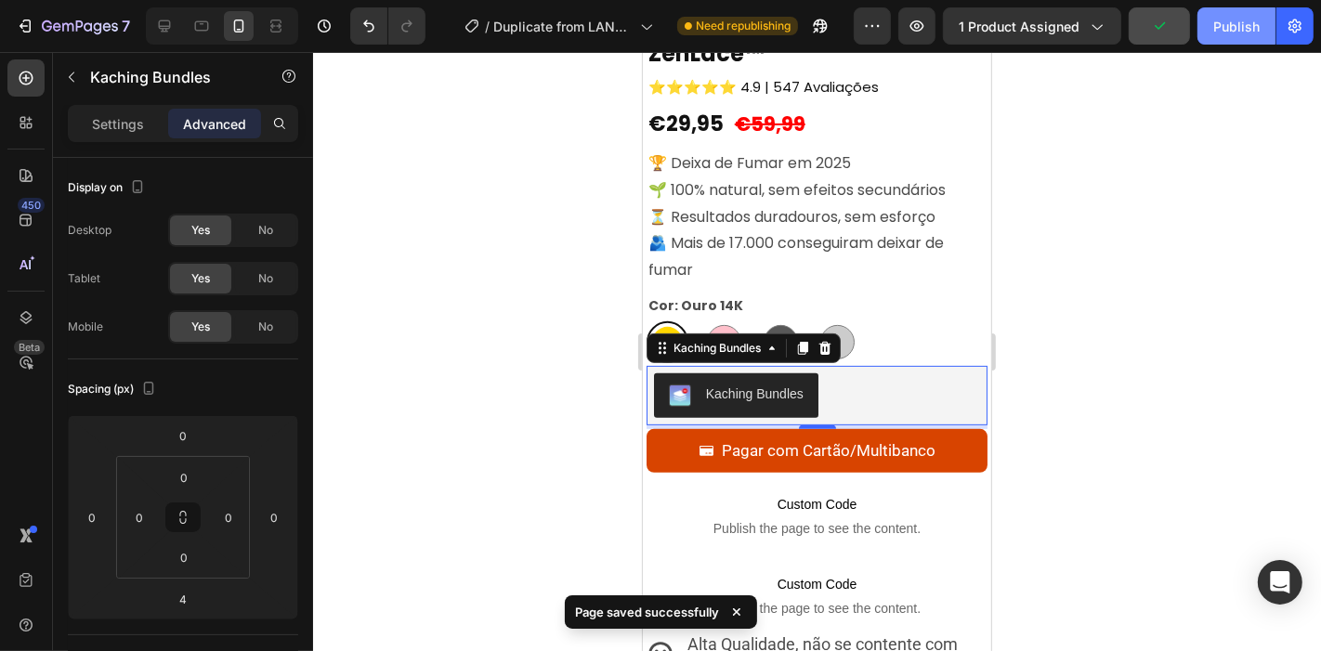
click at [1228, 38] on button "Publish" at bounding box center [1237, 25] width 78 height 37
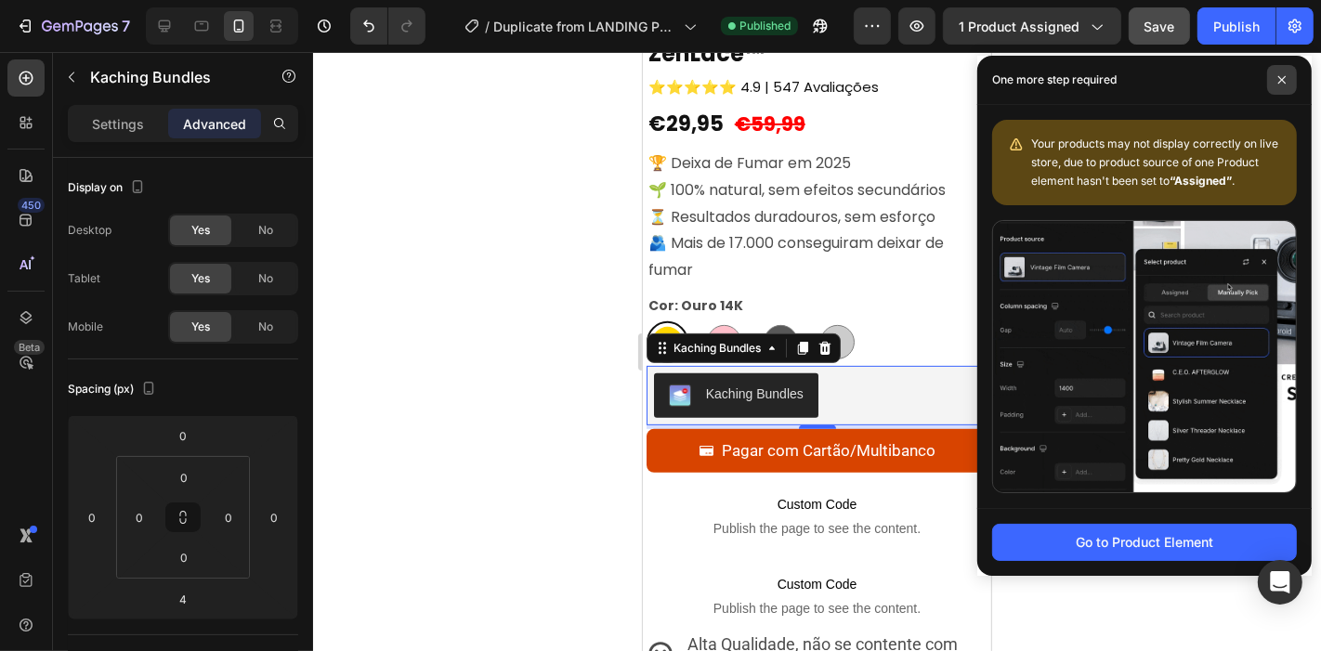
click at [1276, 72] on span at bounding box center [1283, 80] width 30 height 30
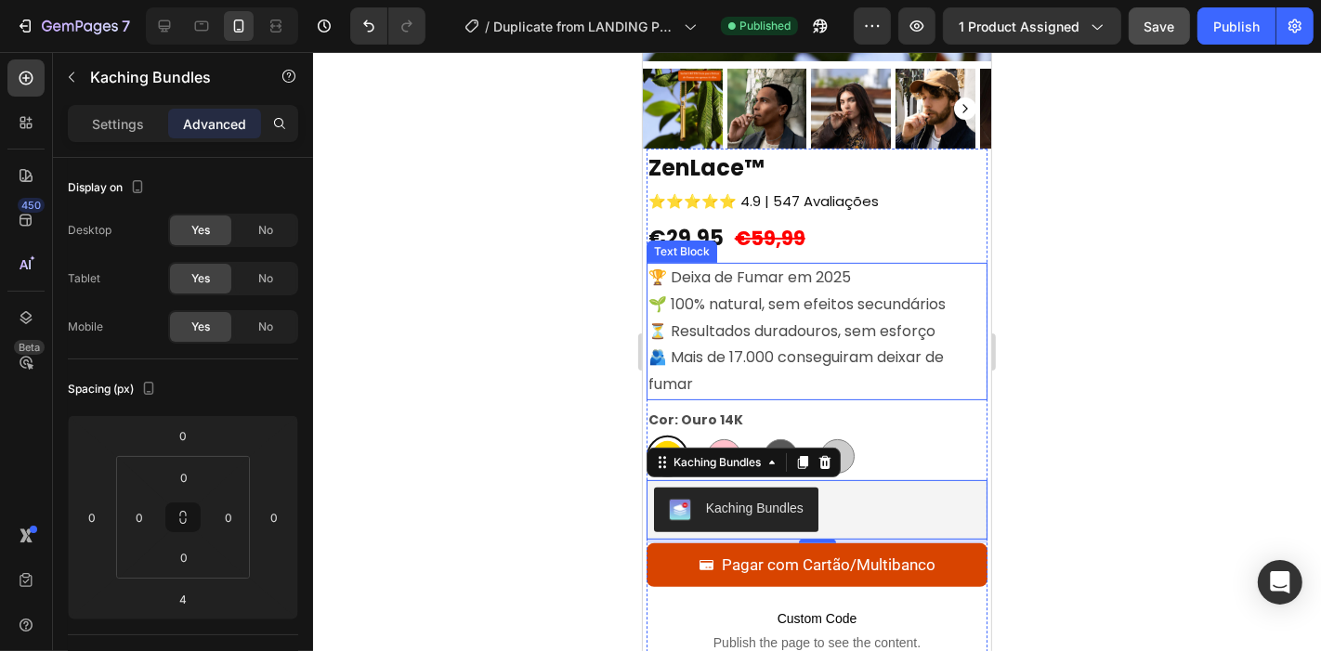
scroll to position [376, 0]
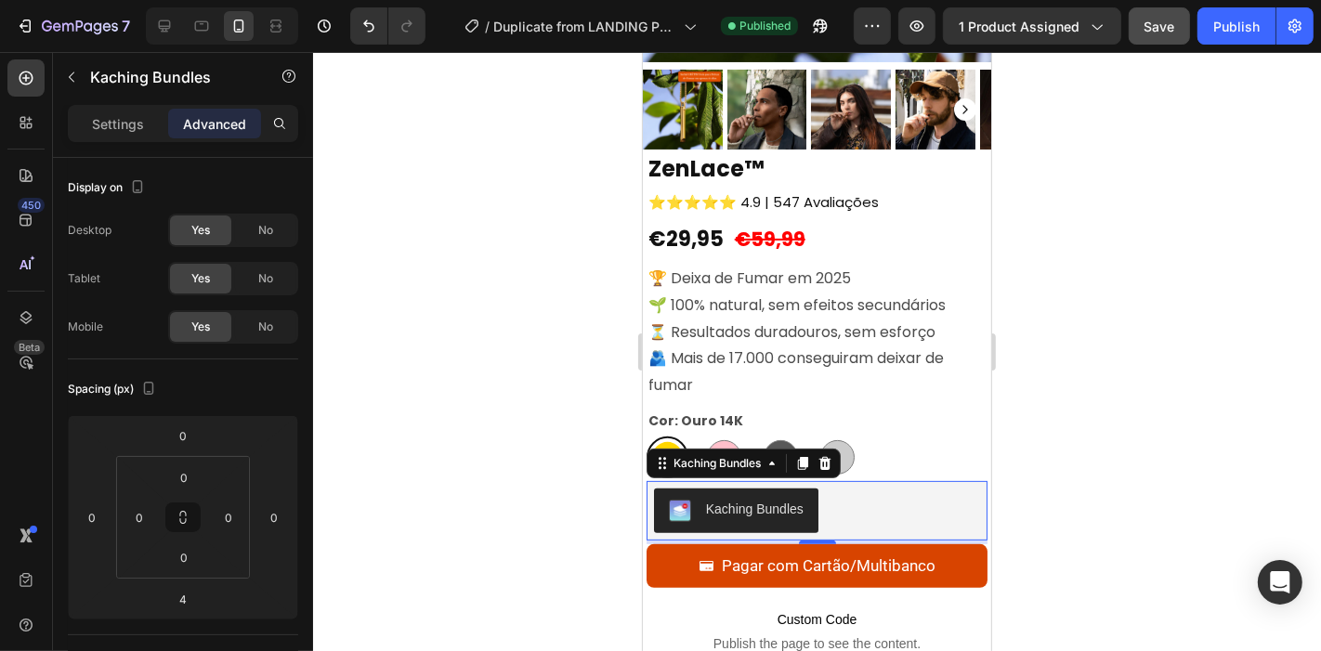
click at [1153, 451] on div at bounding box center [817, 351] width 1008 height 599
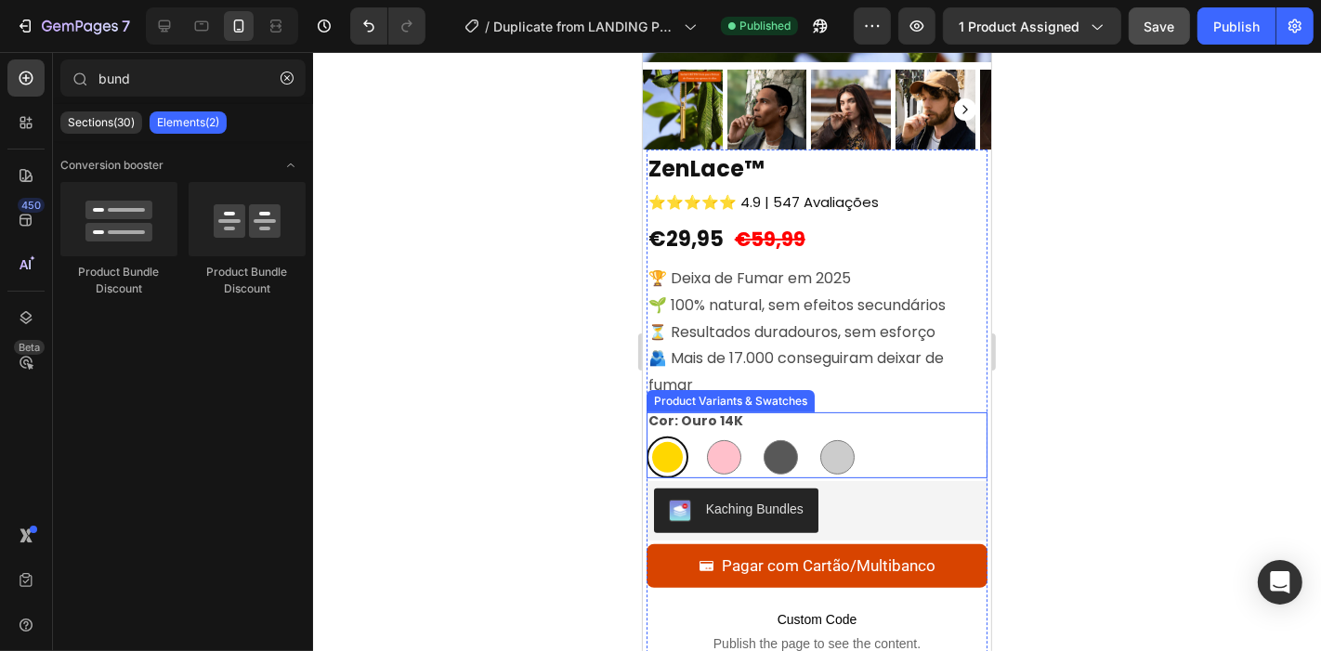
click at [933, 439] on div "Ouro 14K Ouro 14K Ouro Rosa Ouro Rosa Preto Carvão Preto Carvão Prata Brilhante…" at bounding box center [817, 457] width 342 height 42
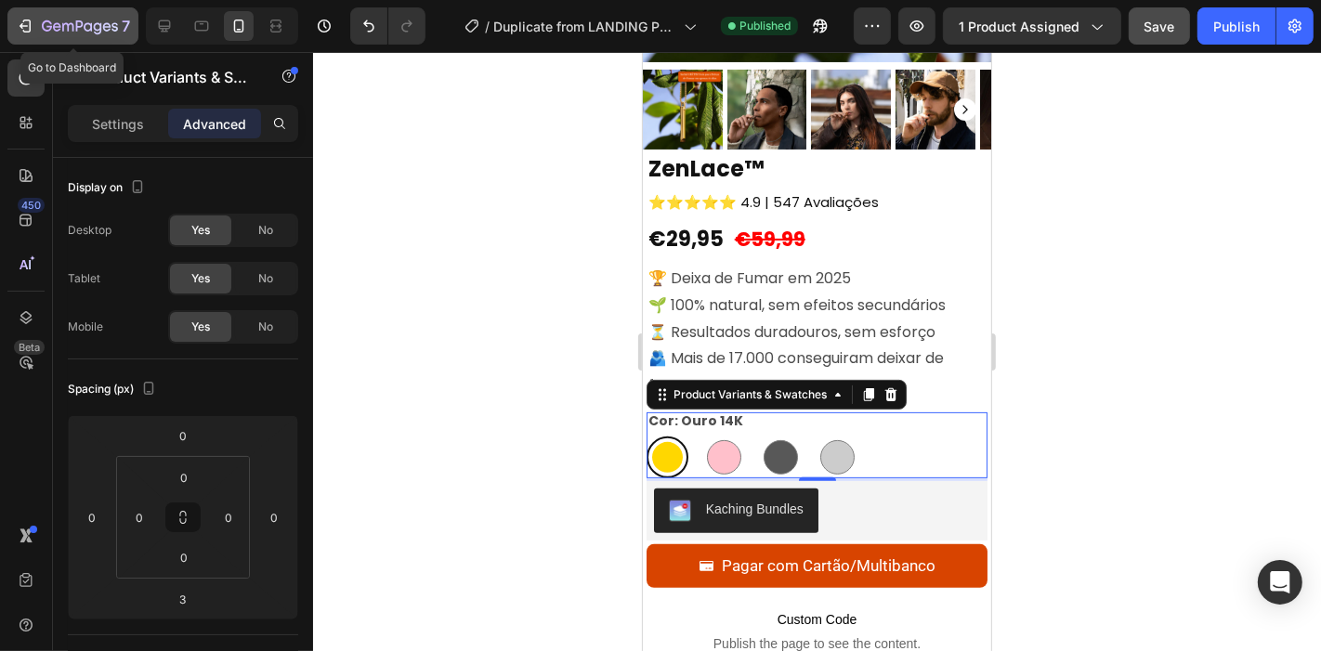
click at [100, 17] on div "7" at bounding box center [86, 26] width 88 height 22
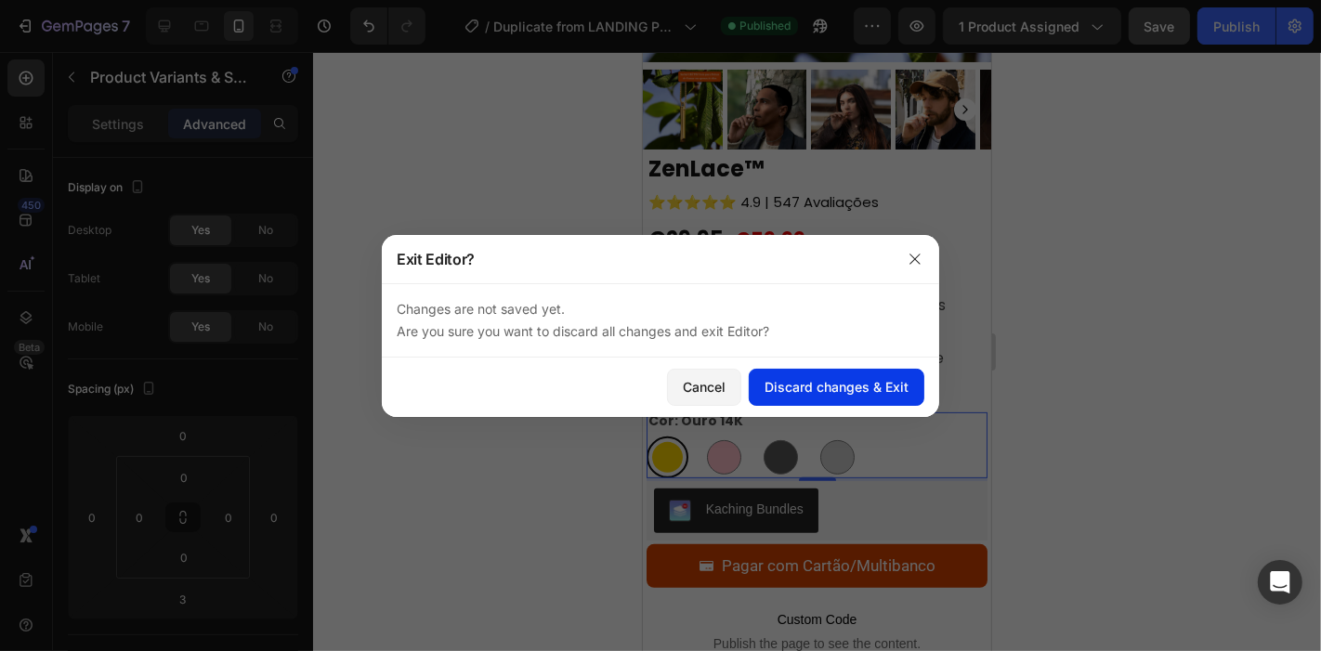
click at [793, 397] on button "Discard changes & Exit" at bounding box center [837, 387] width 176 height 37
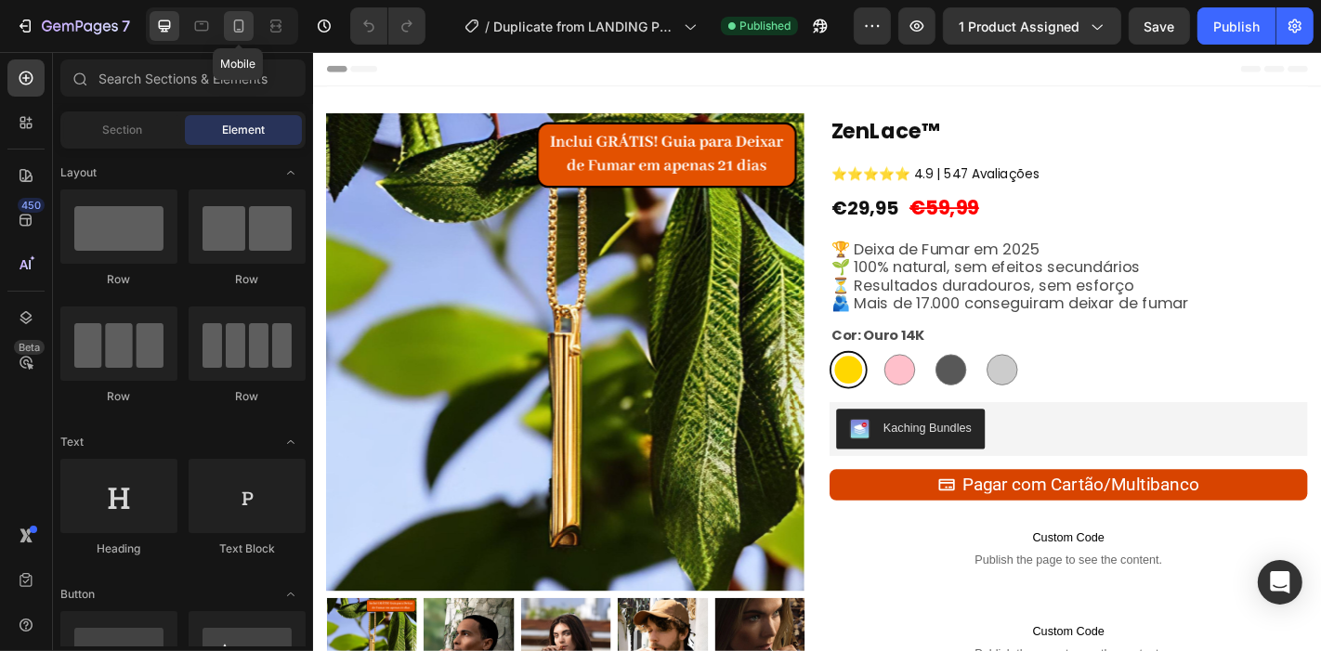
click at [248, 23] on div at bounding box center [239, 26] width 30 height 30
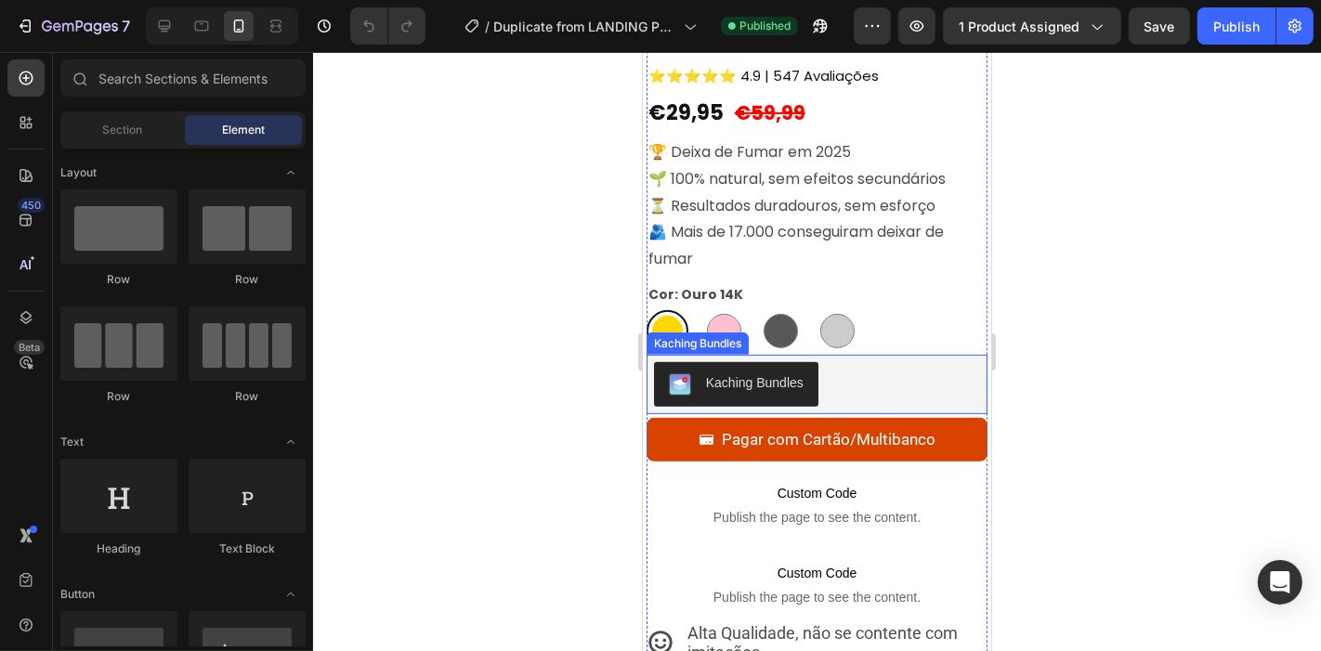
scroll to position [504, 0]
click at [853, 367] on div "Kaching Bundles" at bounding box center [816, 383] width 327 height 45
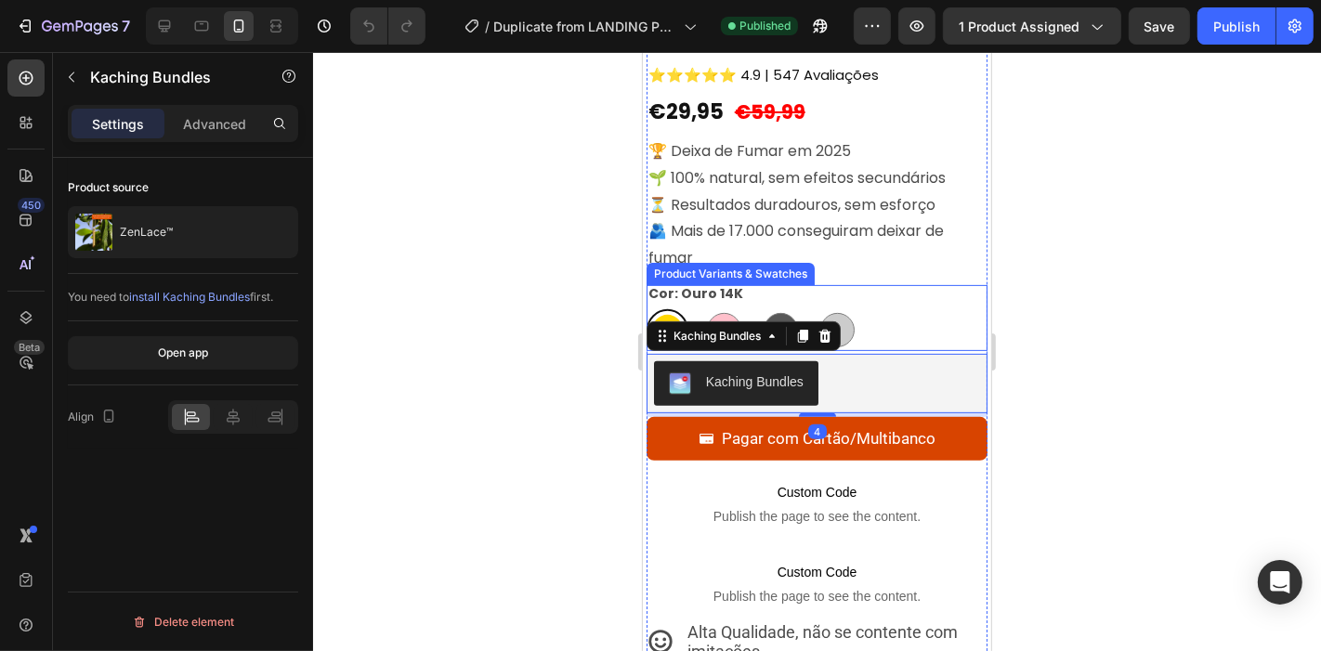
click at [919, 319] on div "Ouro 14K Ouro 14K Ouro Rosa Ouro Rosa Preto Carvão Preto Carvão Prata Brilhante…" at bounding box center [817, 330] width 342 height 42
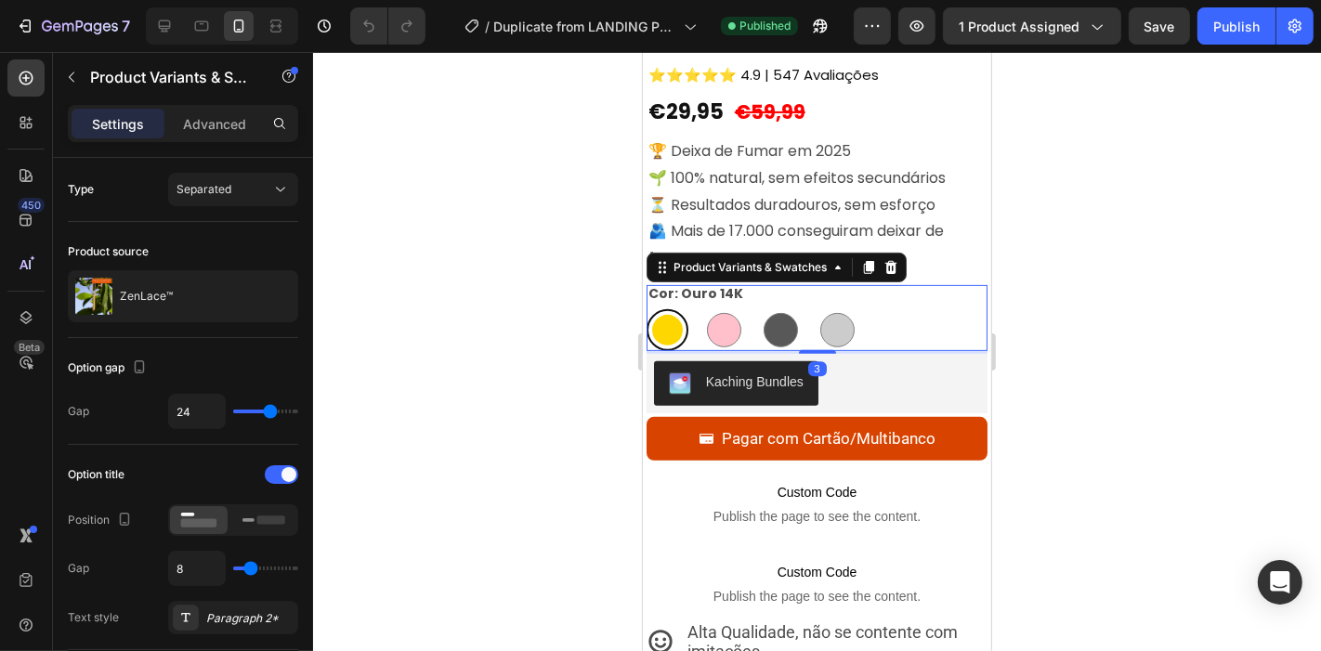
click at [237, 106] on div "Settings Advanced" at bounding box center [183, 123] width 230 height 37
click at [245, 125] on p "Advanced" at bounding box center [214, 124] width 63 height 20
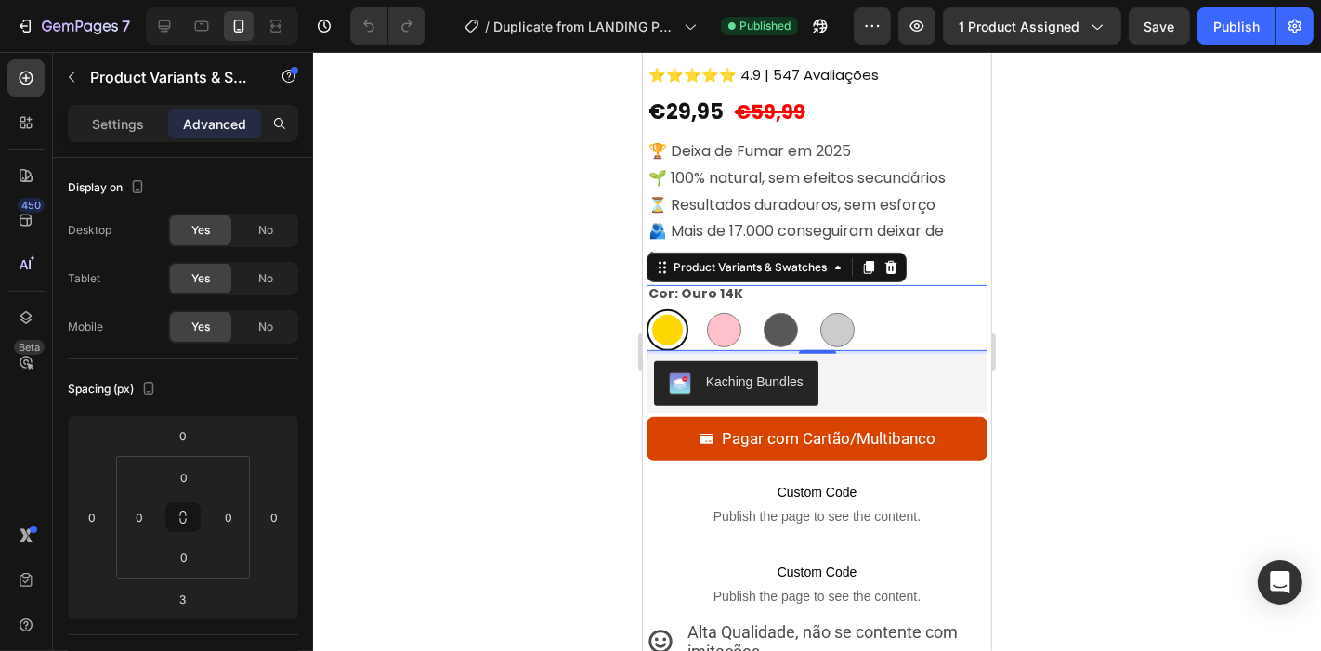
click at [256, 320] on div "No" at bounding box center [265, 327] width 61 height 30
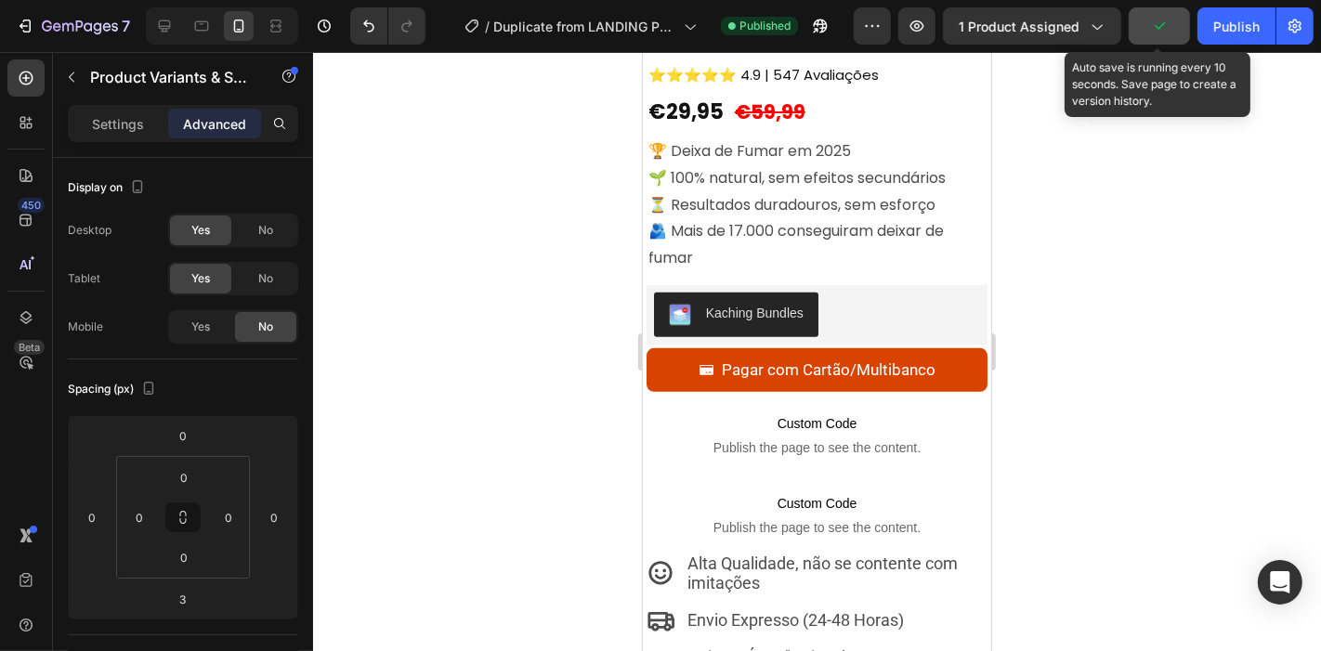
click at [1162, 22] on icon "button" at bounding box center [1159, 26] width 19 height 19
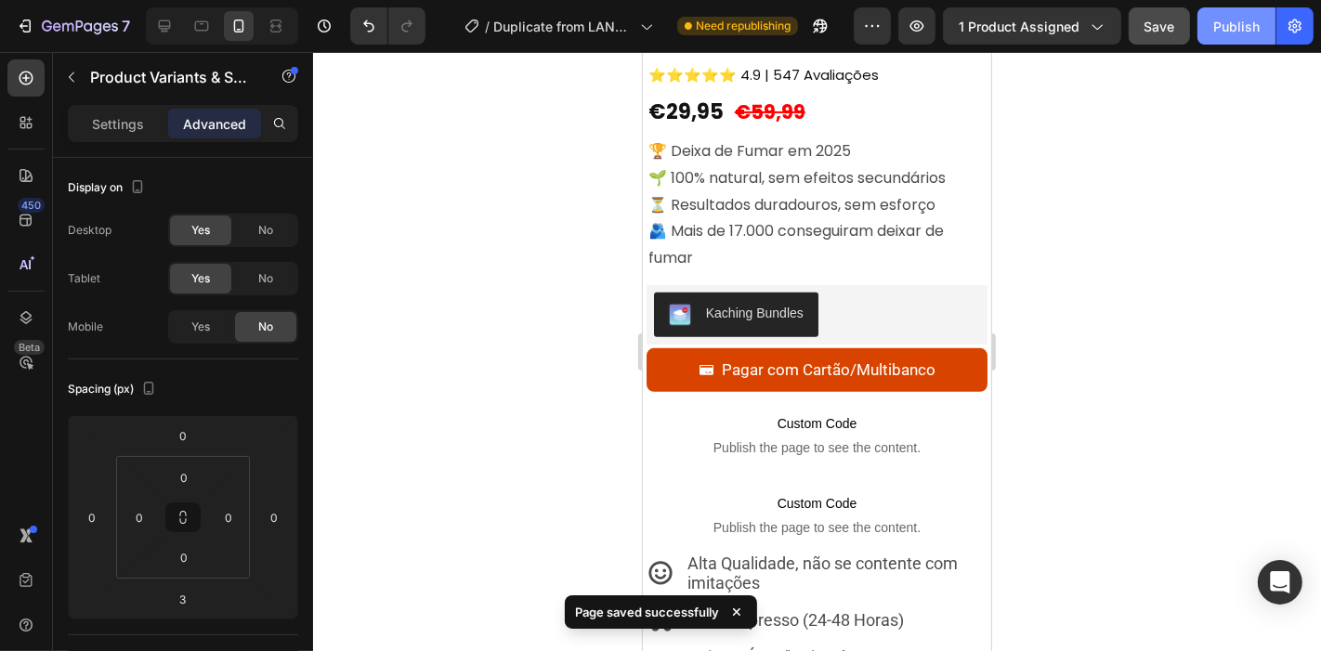
click at [1234, 22] on div "Publish" at bounding box center [1237, 27] width 46 height 20
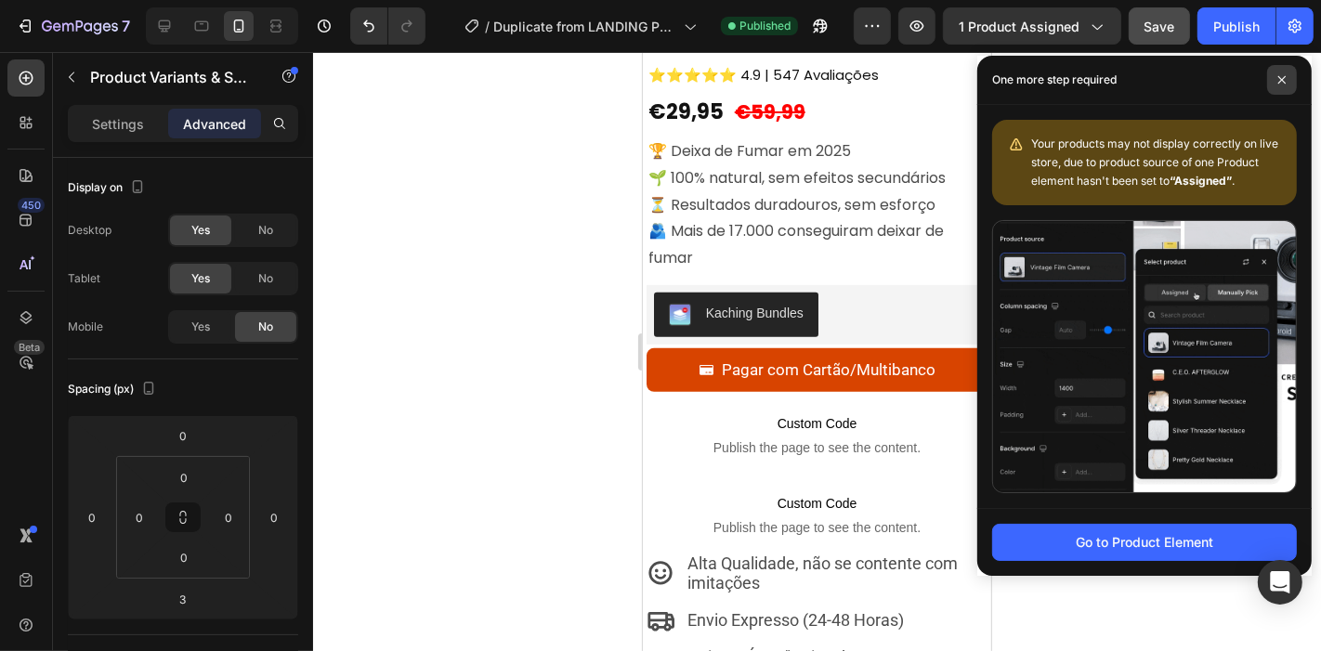
click at [1280, 78] on icon at bounding box center [1282, 79] width 7 height 7
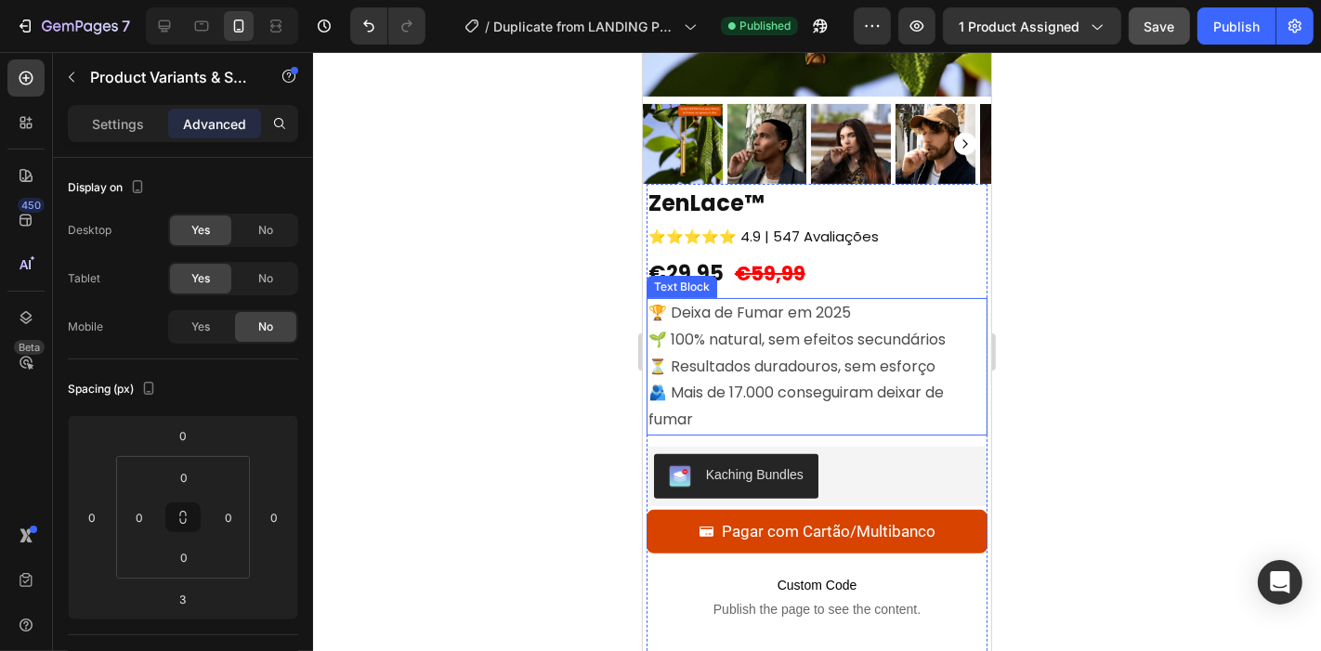
scroll to position [340, 0]
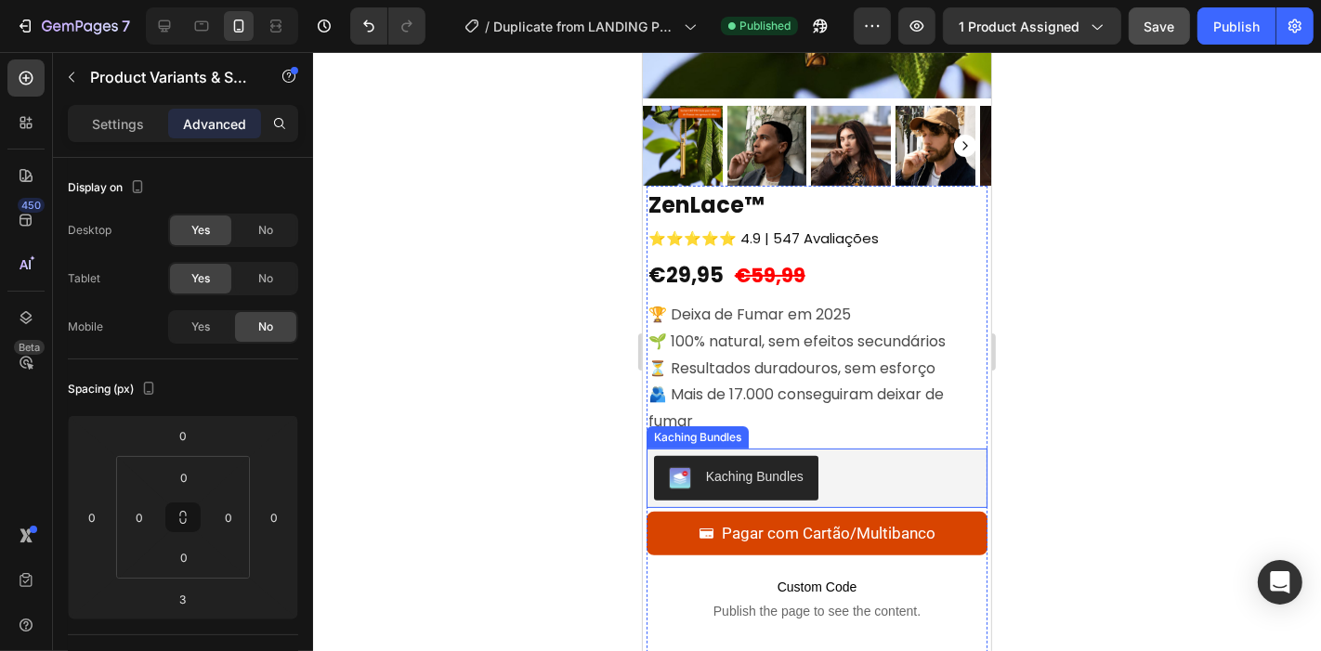
click at [810, 458] on button "Kaching Bundles" at bounding box center [735, 477] width 164 height 45
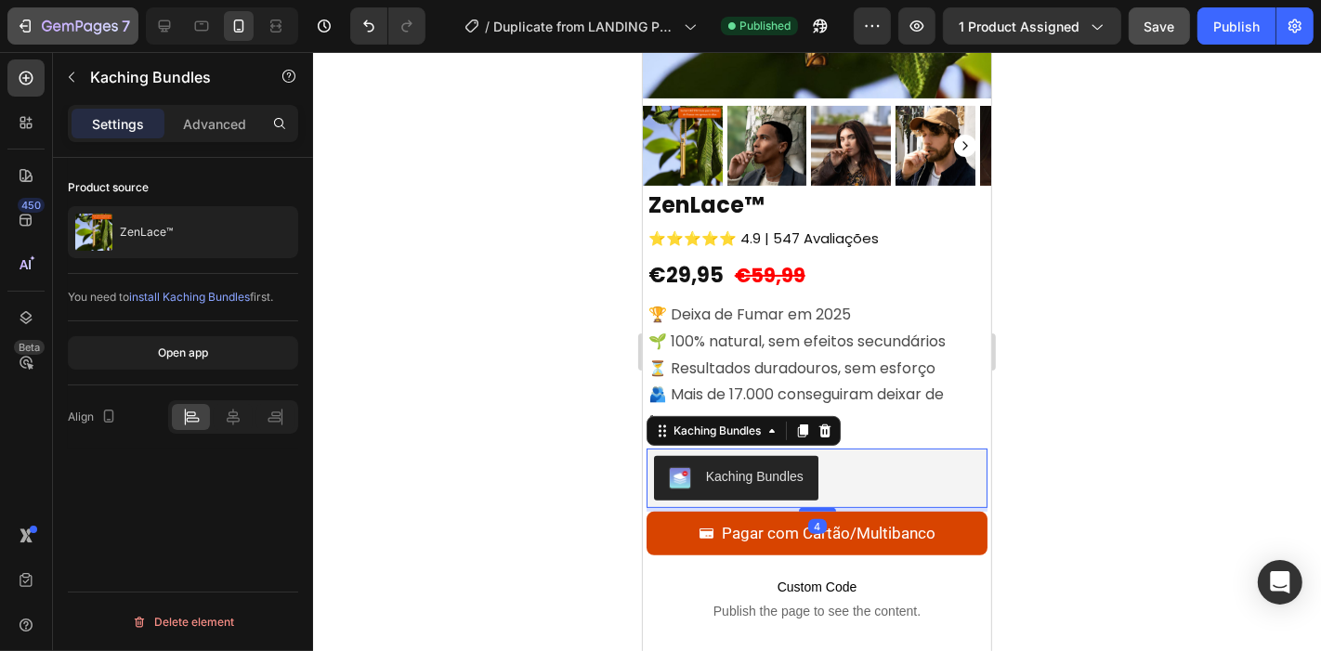
click at [96, 41] on button "7" at bounding box center [72, 25] width 131 height 37
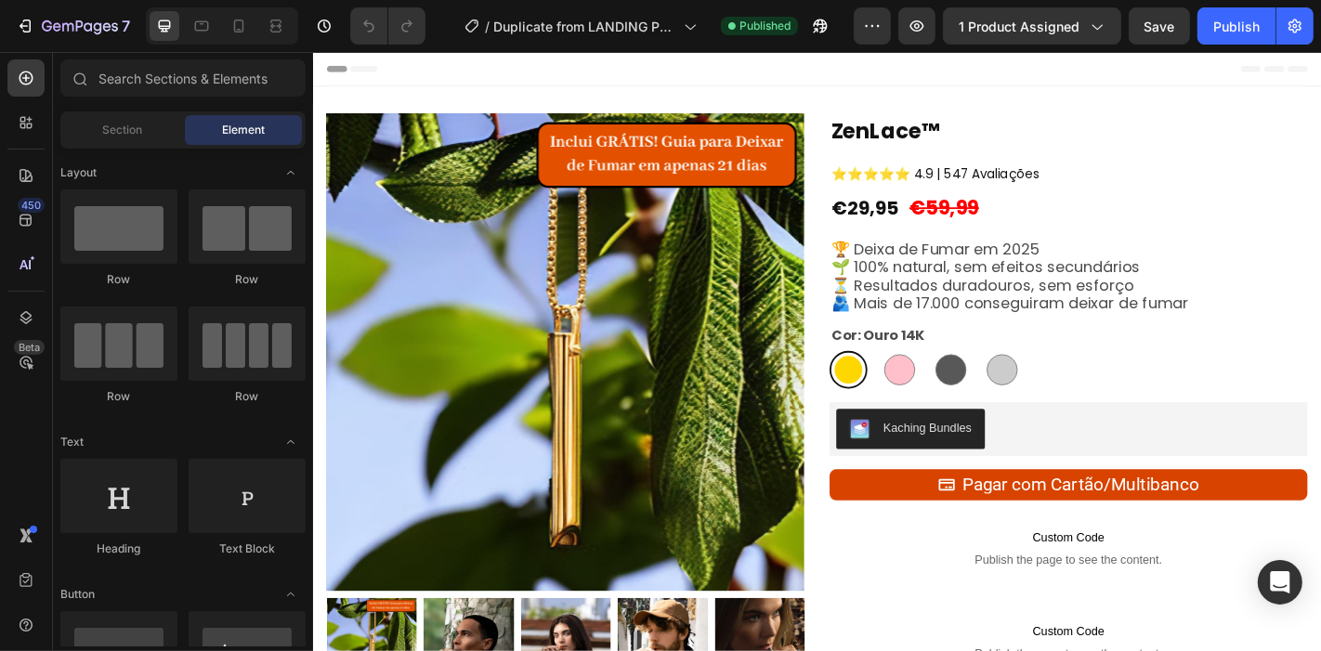
click at [218, 22] on div at bounding box center [222, 25] width 152 height 37
click at [230, 22] on icon at bounding box center [239, 26] width 19 height 19
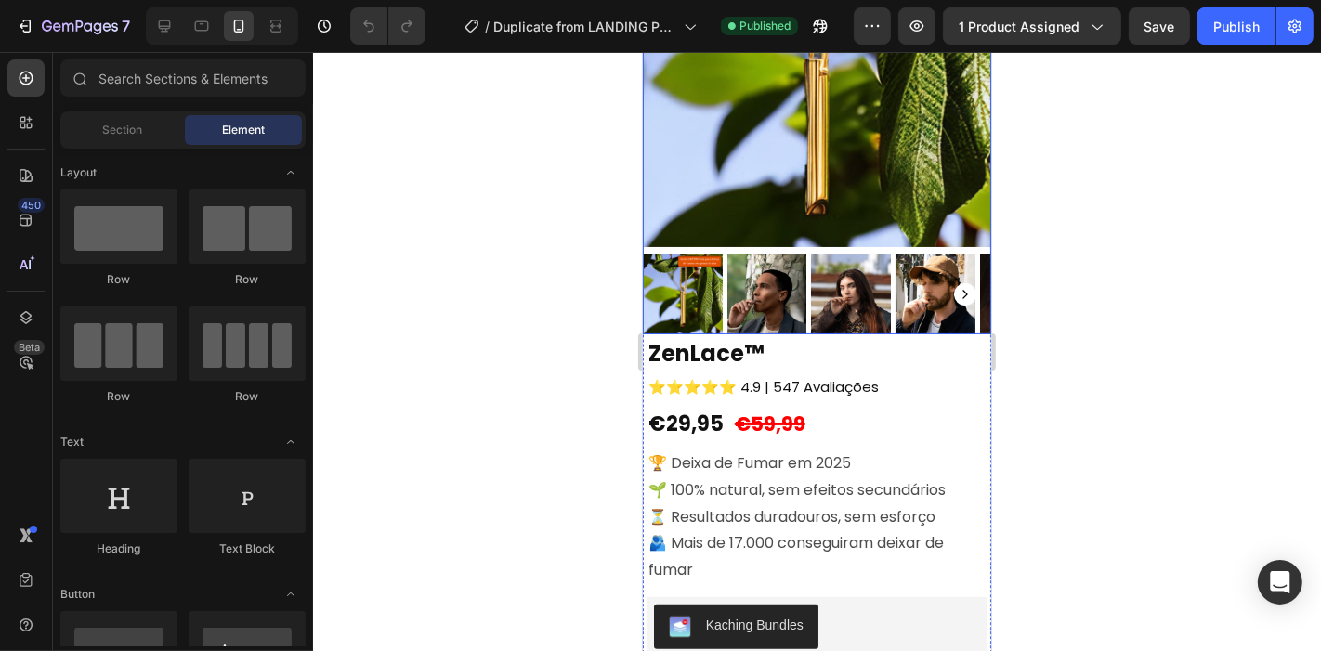
scroll to position [296, 0]
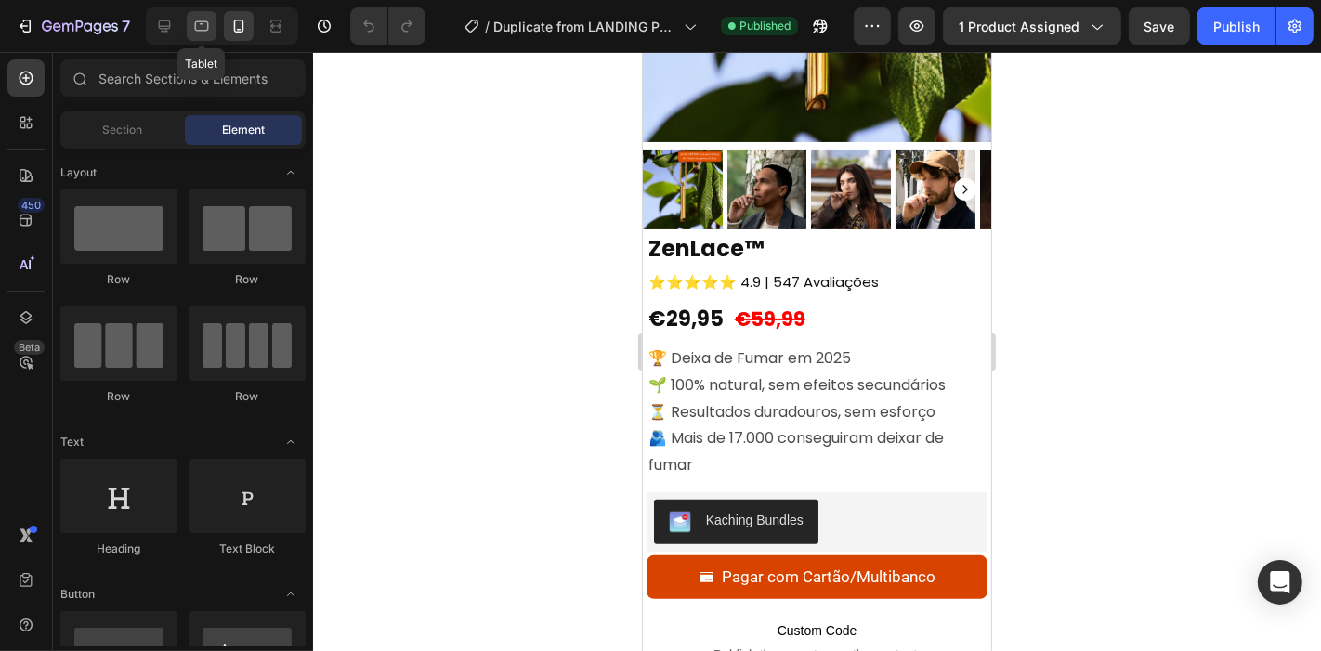
click at [191, 39] on div at bounding box center [202, 26] width 30 height 30
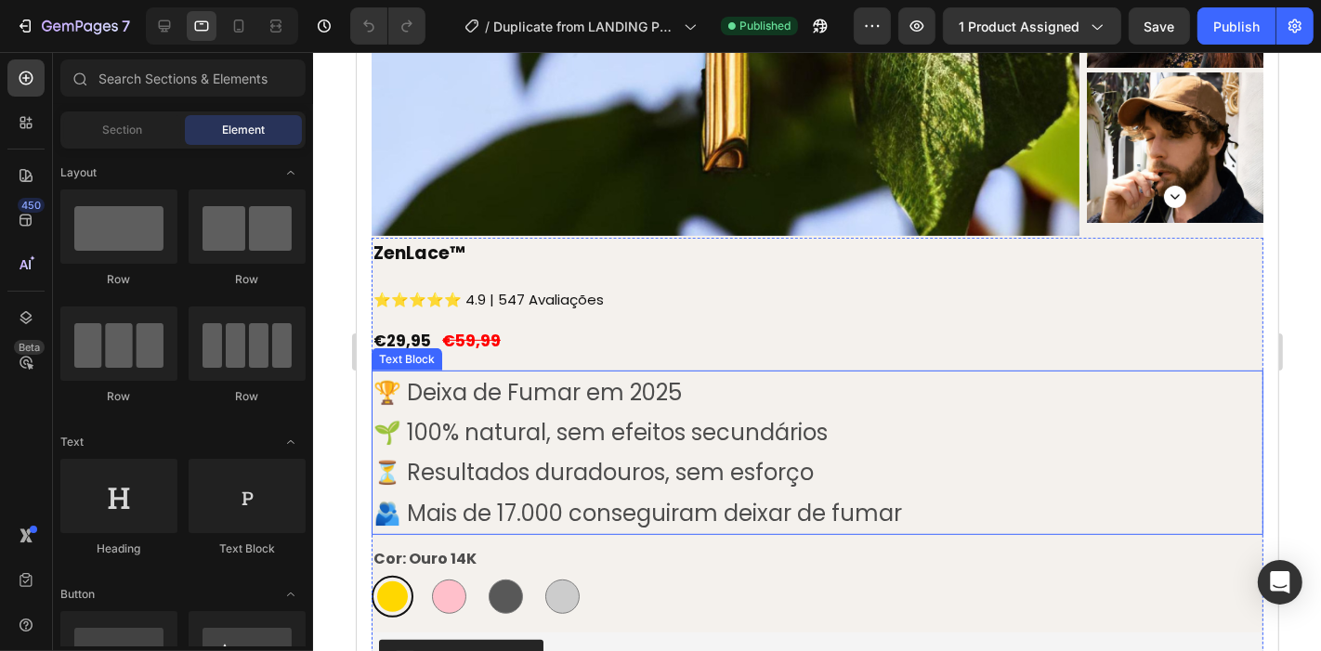
scroll to position [639, 0]
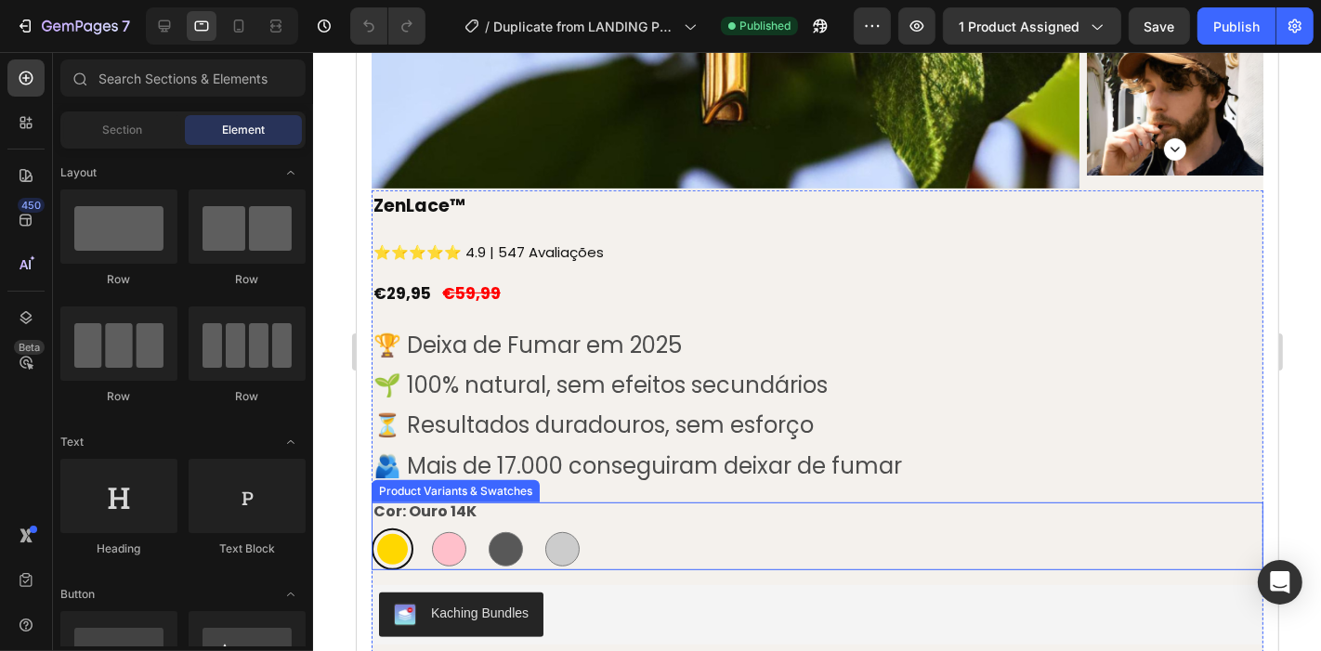
click at [720, 515] on div "Cor: Ouro 14K Ouro 14K Ouro 14K Ouro Rosa Ouro Rosa Preto Carvão Preto Carvão P…" at bounding box center [817, 536] width 892 height 68
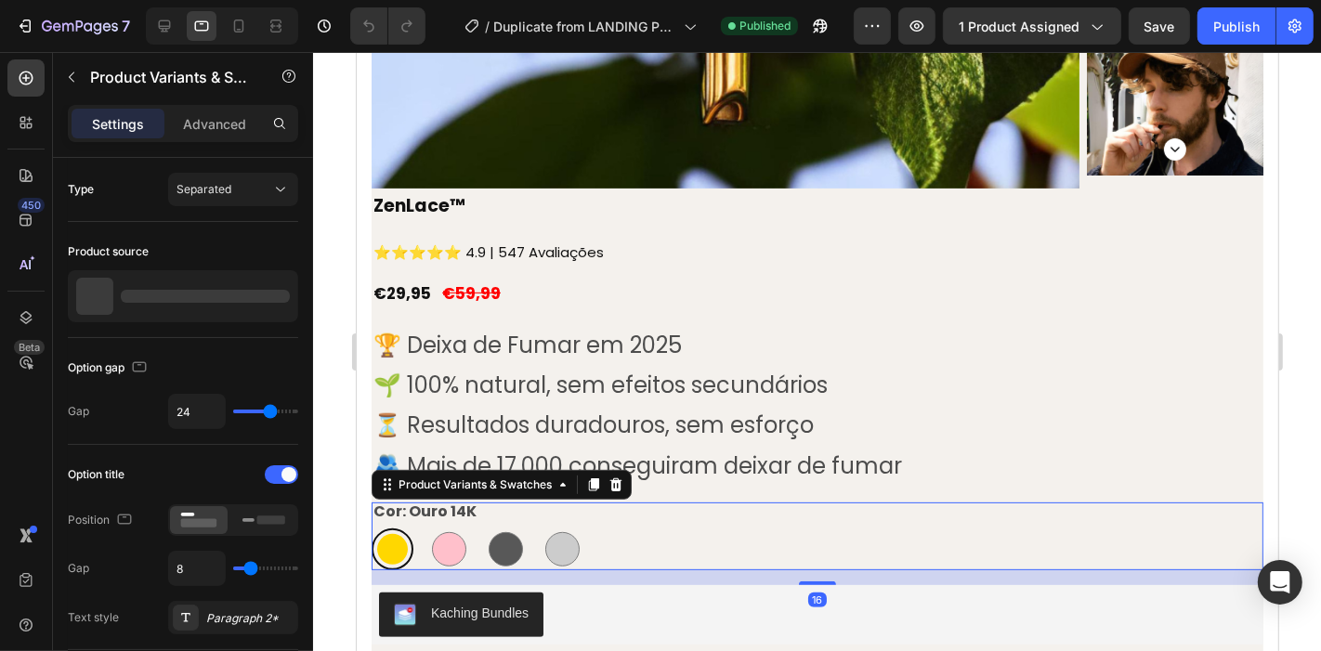
click at [693, 533] on div "Ouro 14K Ouro 14K Ouro Rosa Ouro Rosa Preto Carvão Preto Carvão Prata Brilhante…" at bounding box center [817, 549] width 892 height 42
click at [221, 126] on p "Advanced" at bounding box center [214, 124] width 63 height 20
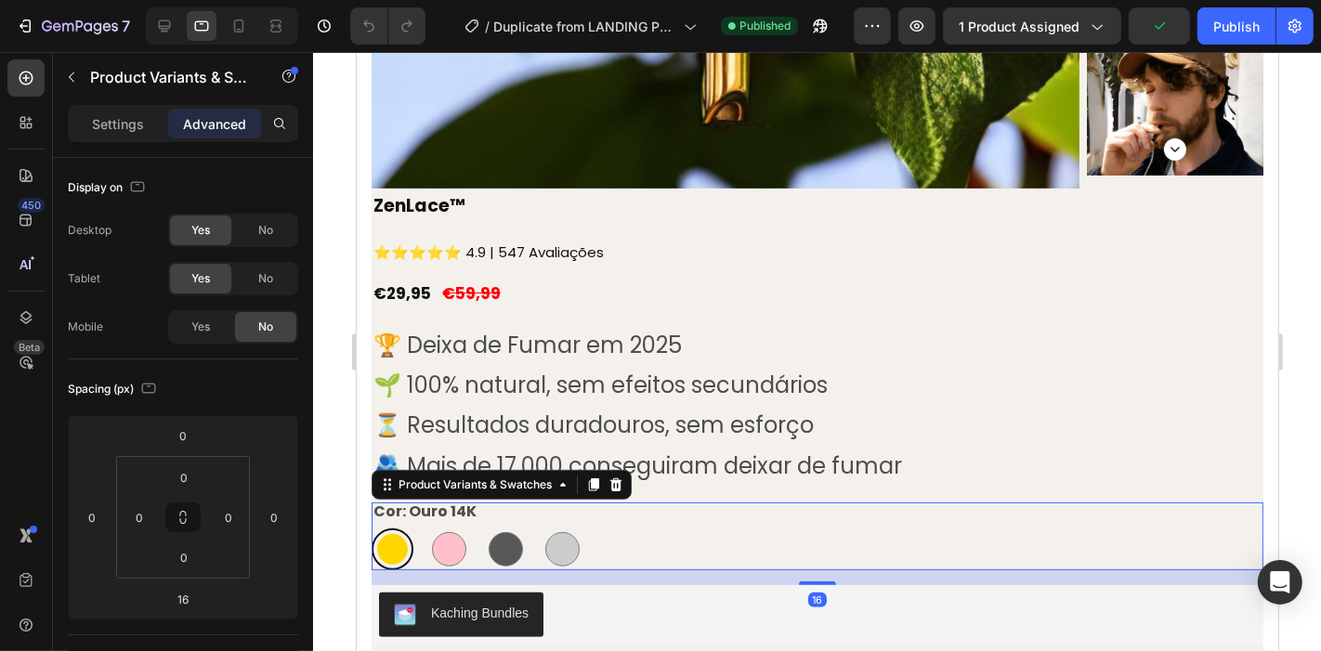
click at [216, 312] on div "Yes" at bounding box center [200, 327] width 61 height 30
radio input "true"
click at [230, 25] on icon at bounding box center [239, 26] width 19 height 19
type input "3"
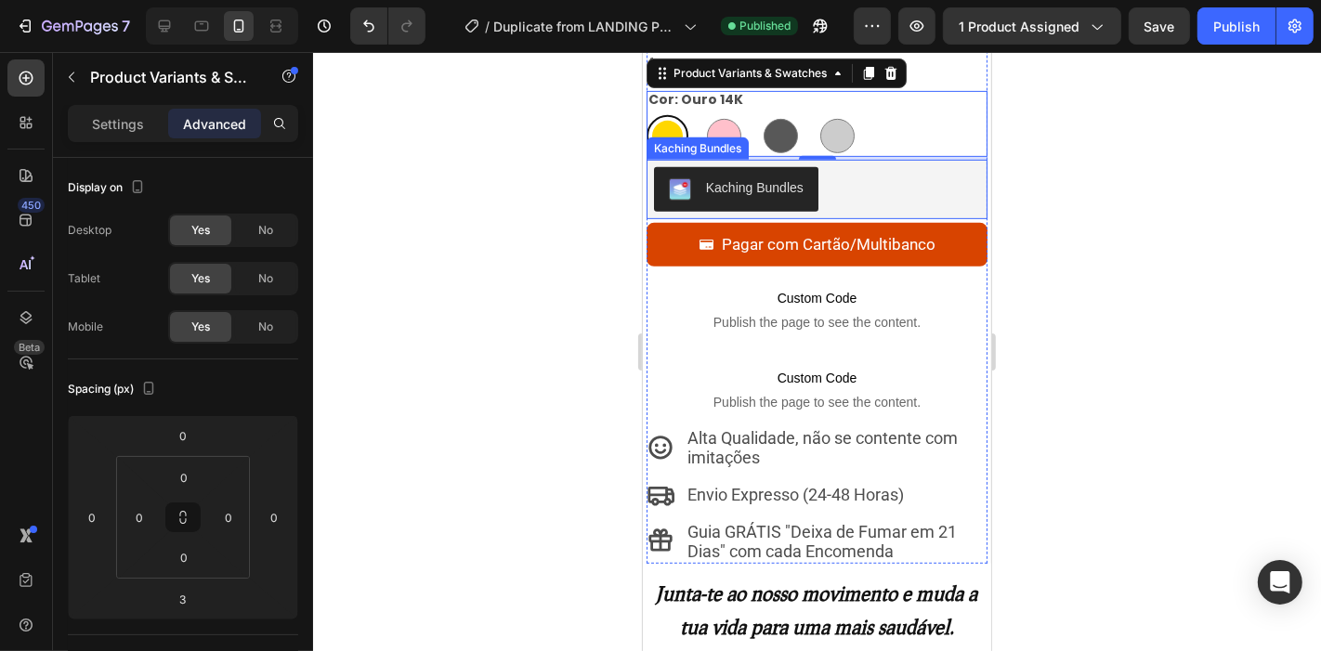
scroll to position [656, 0]
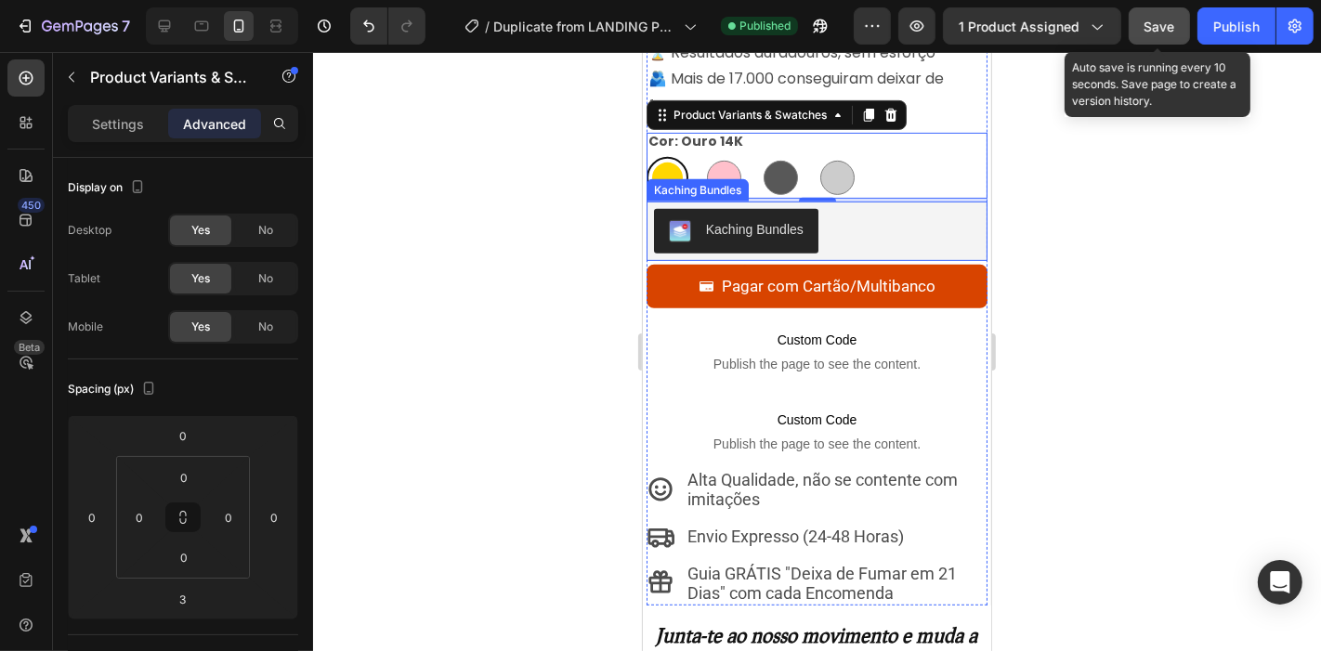
click at [1144, 38] on button "Save" at bounding box center [1159, 25] width 61 height 37
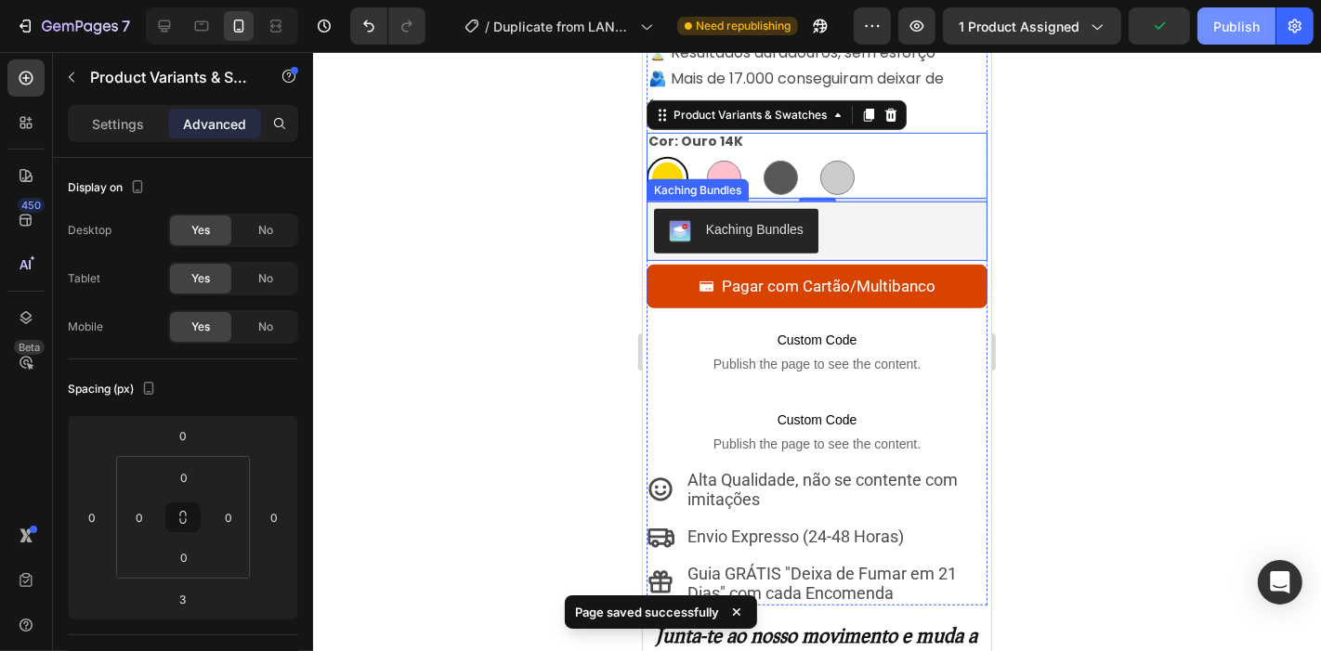
click at [1245, 35] on button "Publish" at bounding box center [1237, 25] width 78 height 37
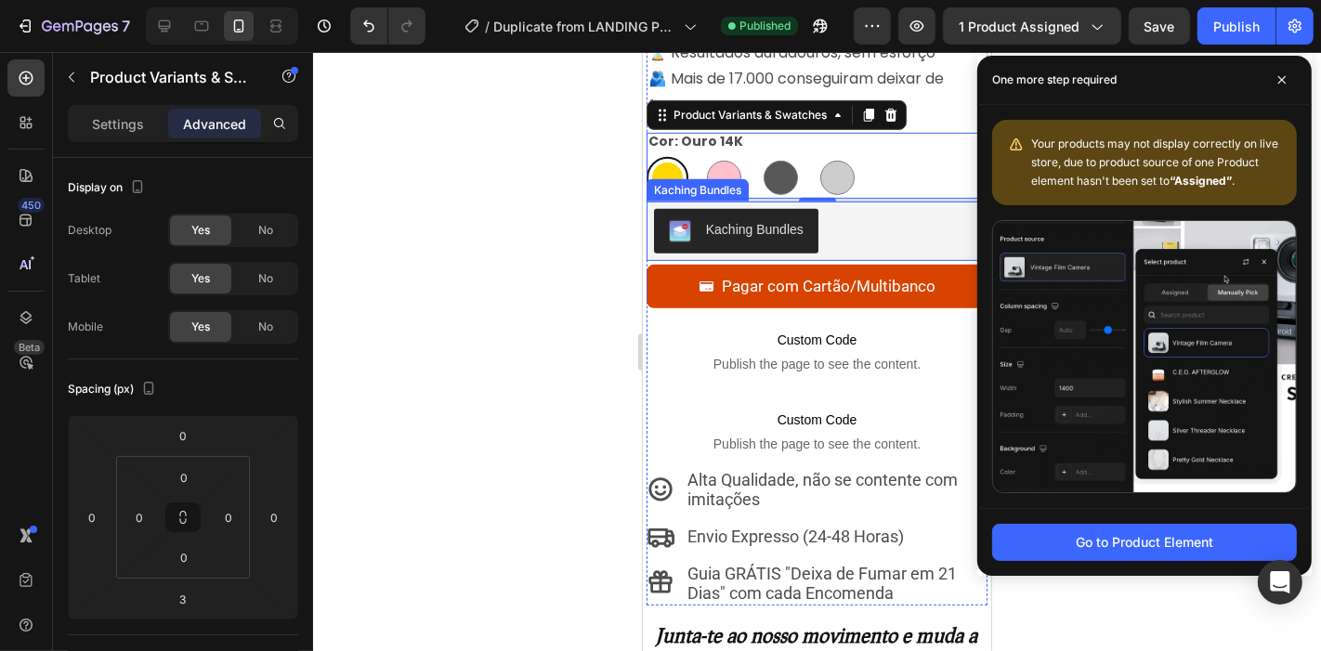
click at [415, 214] on div at bounding box center [817, 351] width 1008 height 599
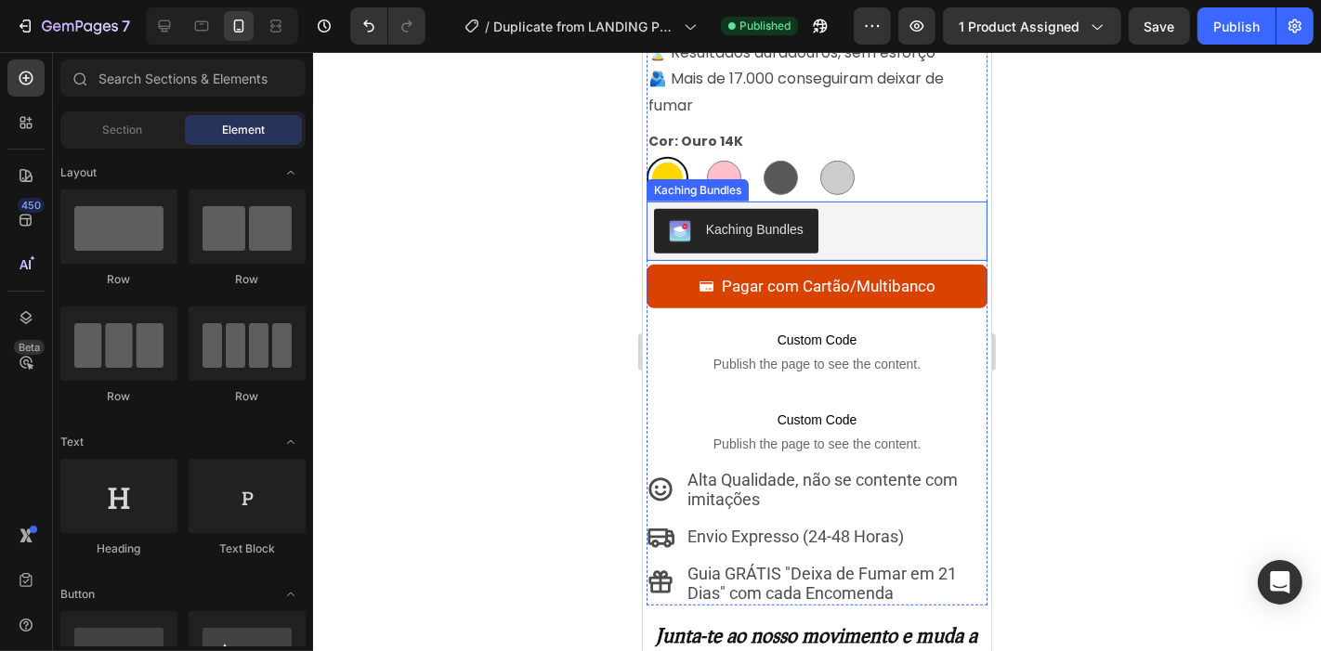
click at [777, 219] on div "Kaching Bundles" at bounding box center [754, 229] width 98 height 20
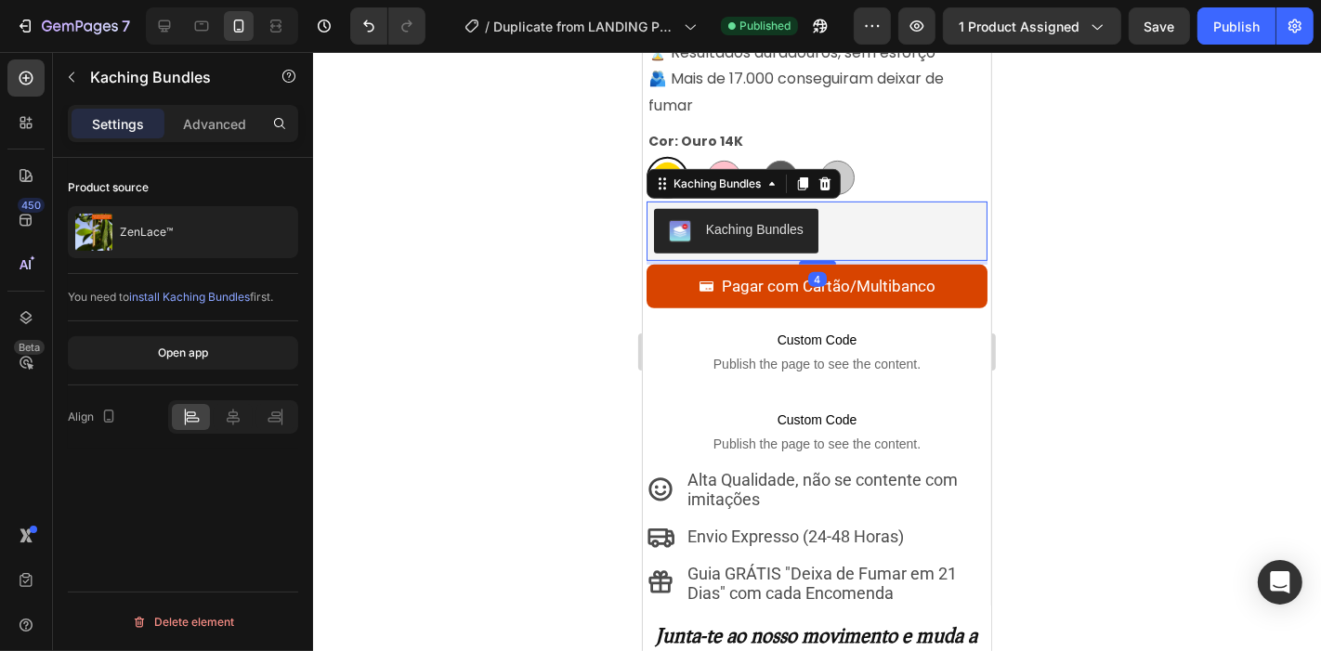
click at [205, 333] on div "Open app" at bounding box center [183, 354] width 230 height 64
click at [210, 345] on button "Open app" at bounding box center [183, 352] width 230 height 33
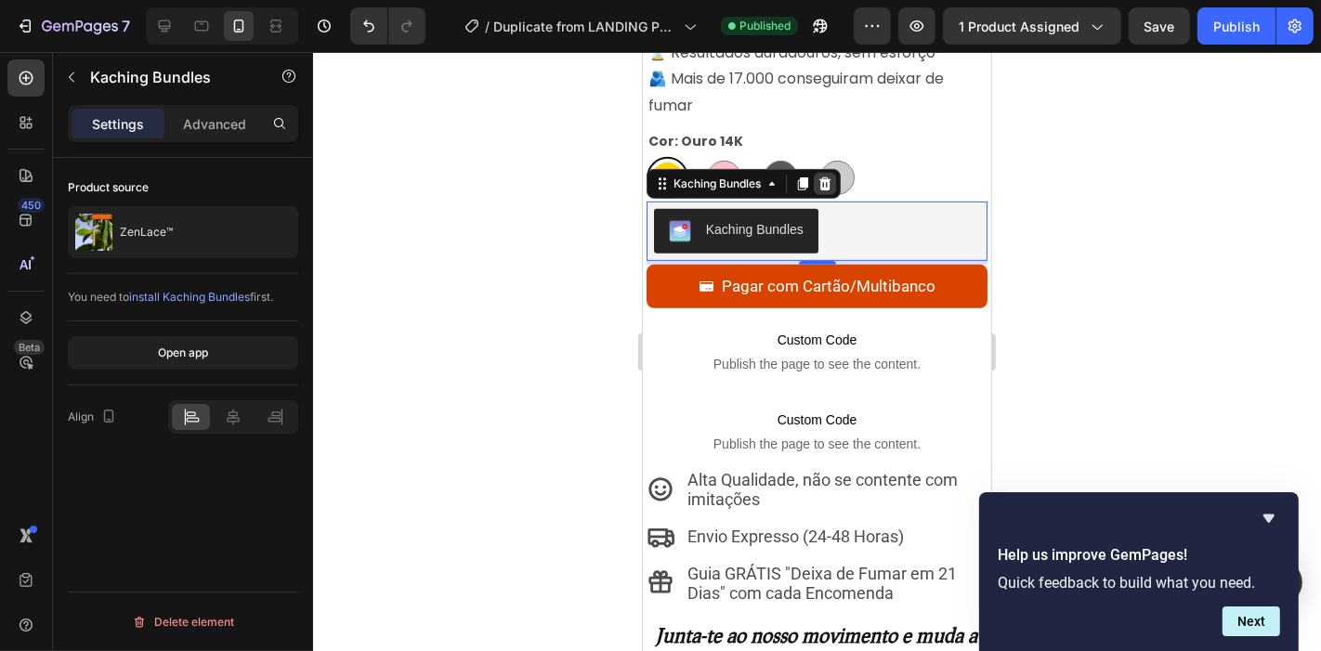
click at [831, 176] on icon at bounding box center [824, 183] width 15 height 15
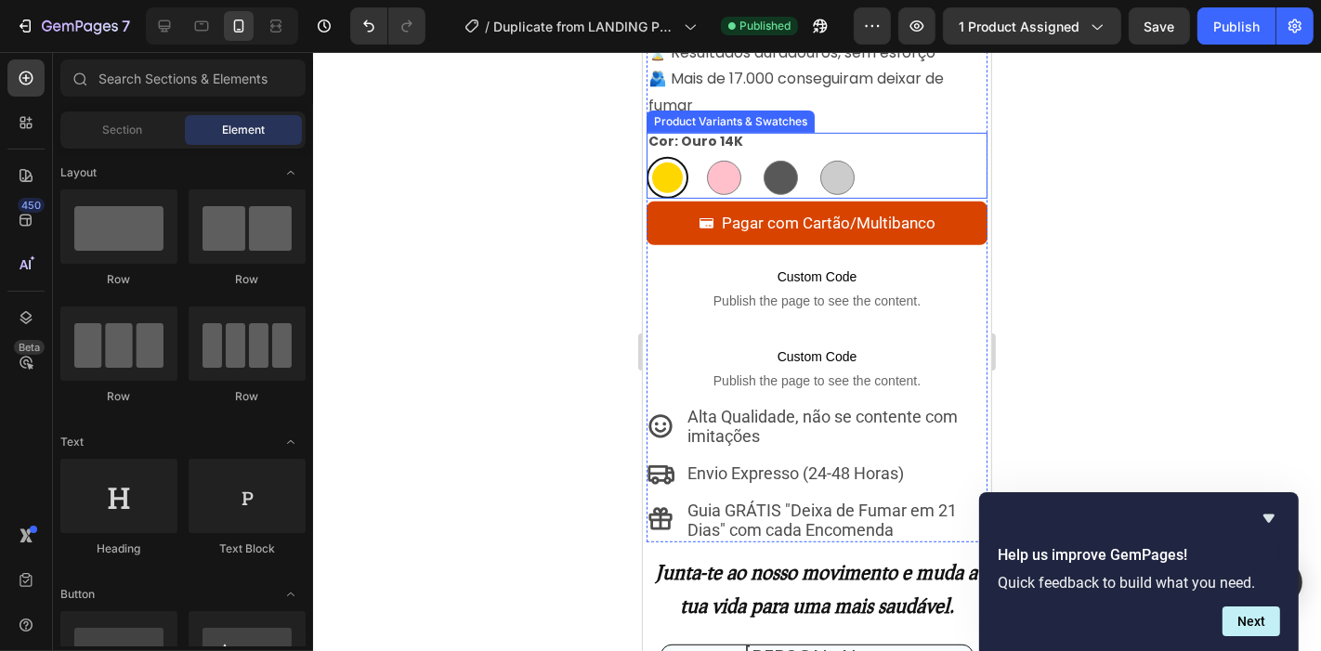
click at [898, 159] on div "Ouro 14K Ouro 14K Ouro Rosa Ouro Rosa Preto Carvão Preto Carvão Prata Brilhante…" at bounding box center [817, 177] width 342 height 42
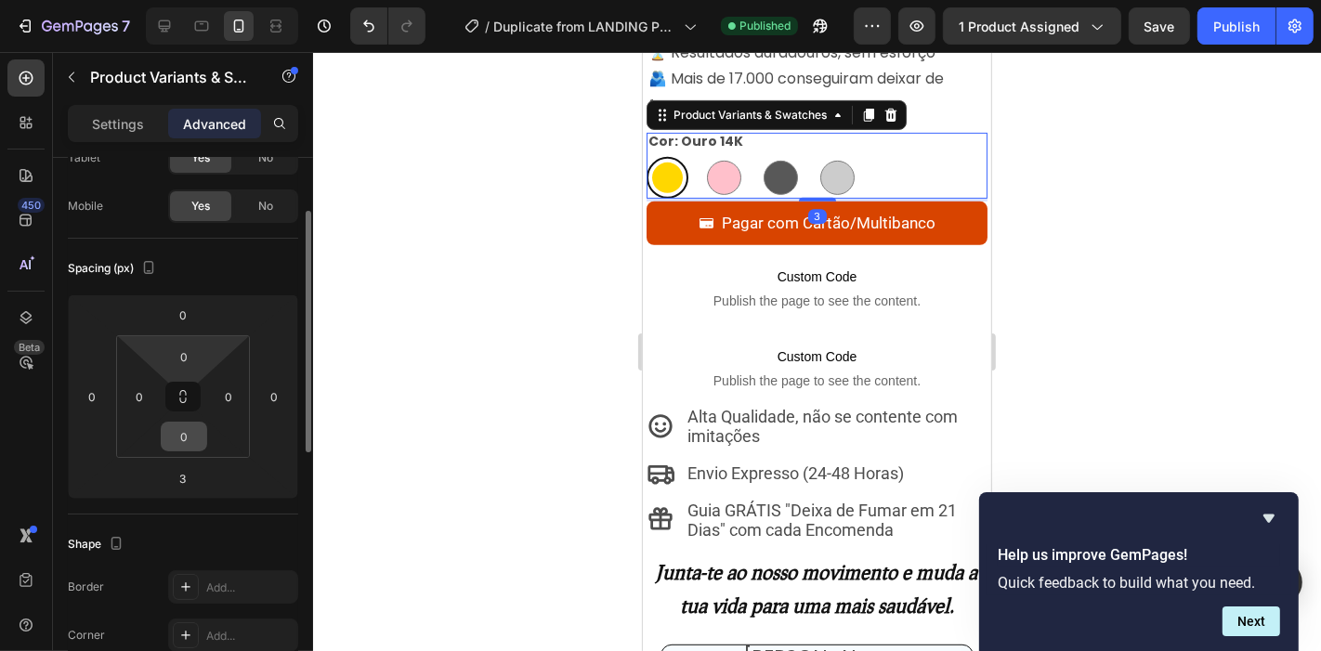
scroll to position [122, 0]
click at [191, 475] on input "3" at bounding box center [182, 478] width 37 height 28
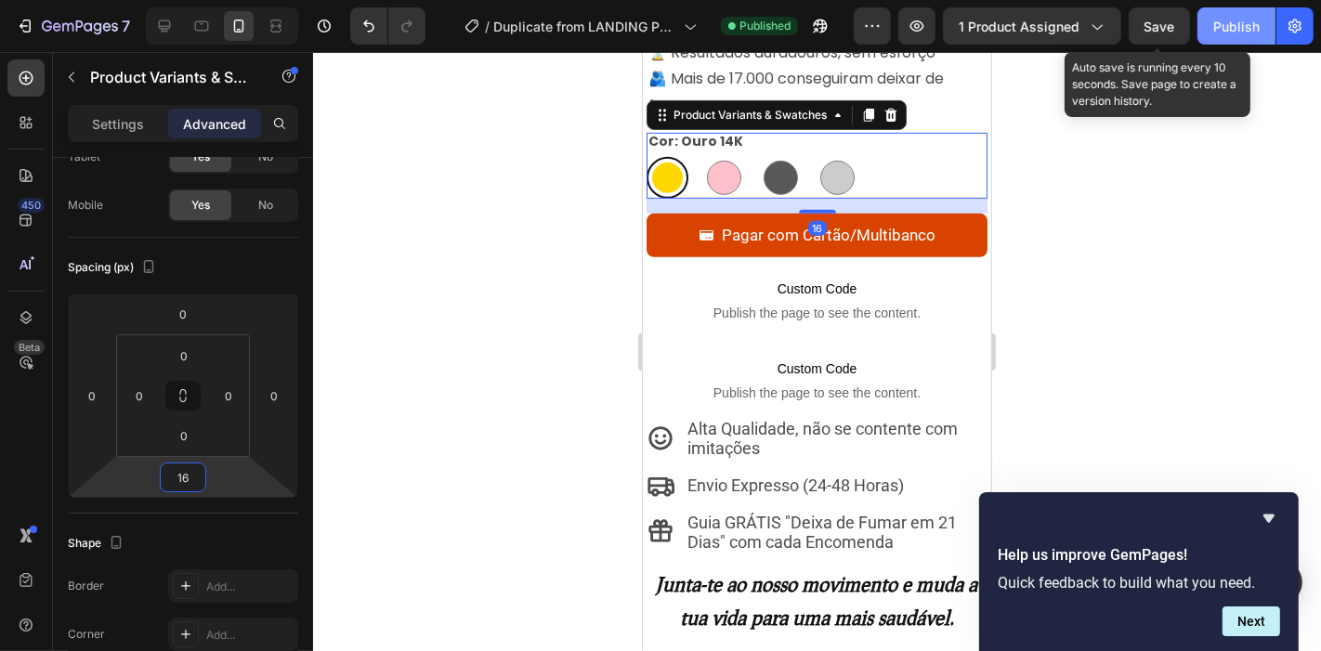
type input "16"
click at [1142, 38] on button "Save" at bounding box center [1159, 25] width 61 height 37
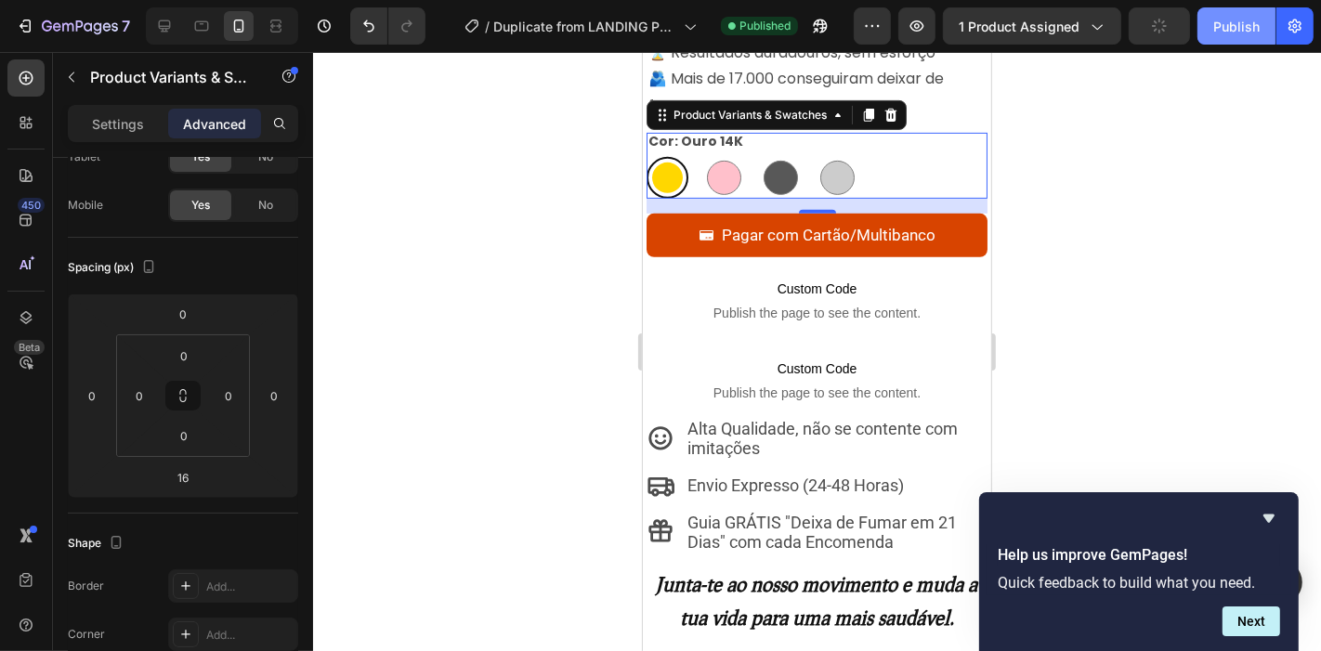
click at [1242, 28] on div "Publish" at bounding box center [1237, 27] width 46 height 20
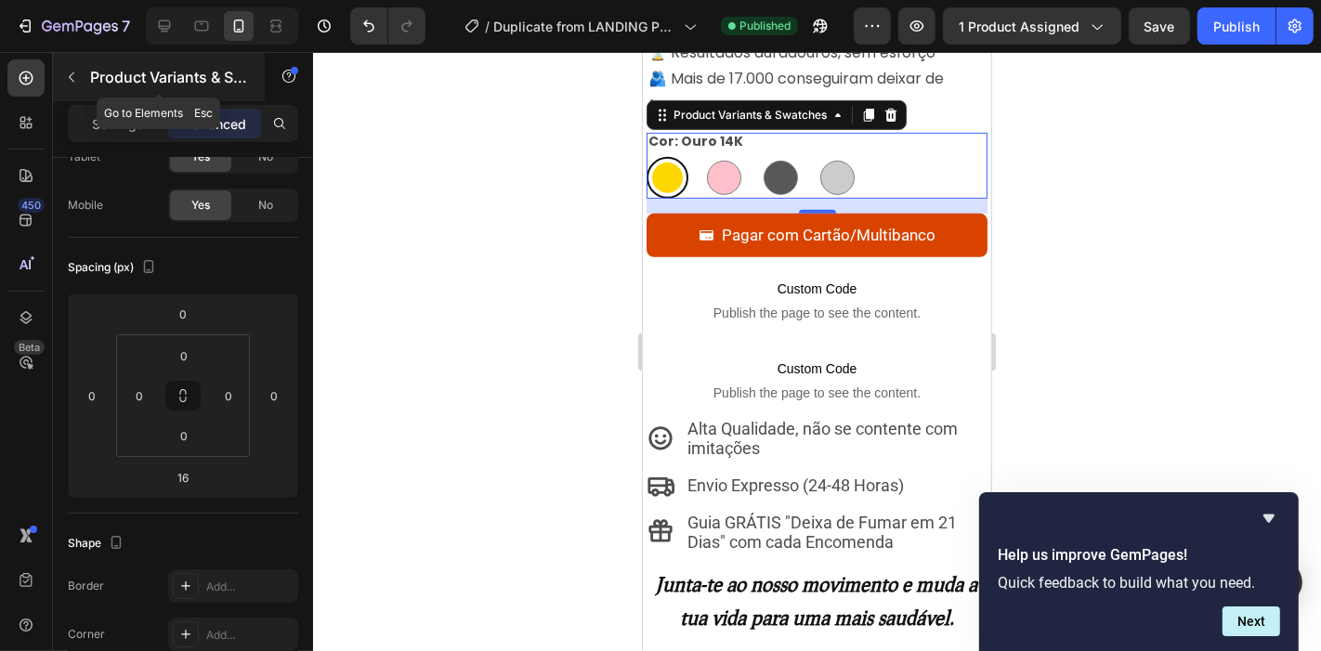
click at [71, 74] on icon "button" at bounding box center [72, 77] width 6 height 10
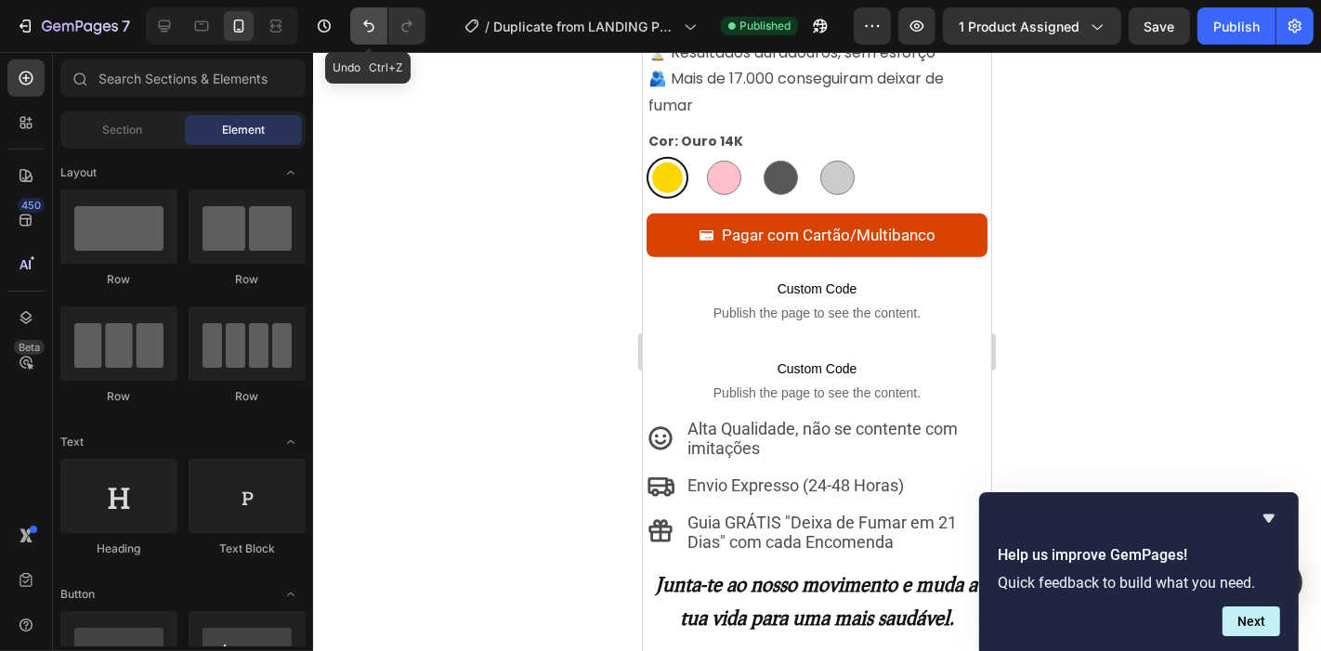
click at [369, 30] on icon "Undo/Redo" at bounding box center [369, 26] width 19 height 19
click at [369, 28] on icon "Undo/Redo" at bounding box center [369, 26] width 19 height 19
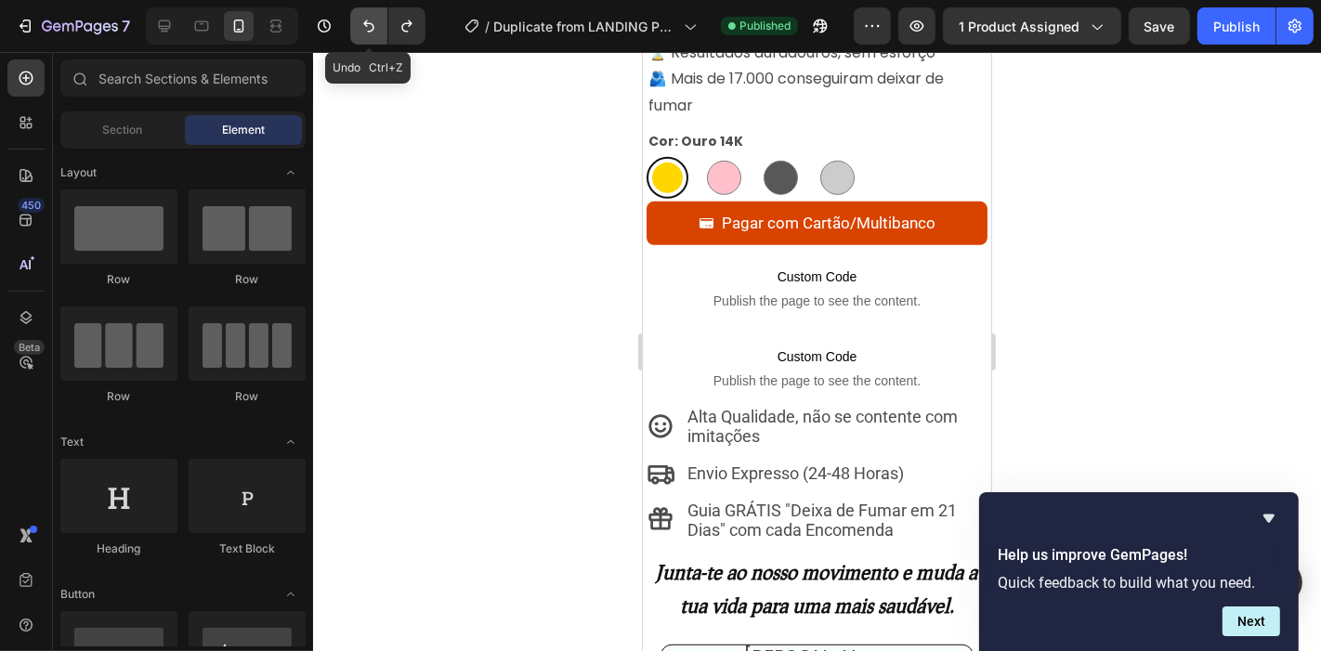
click at [369, 28] on icon "Undo/Redo" at bounding box center [369, 26] width 19 height 19
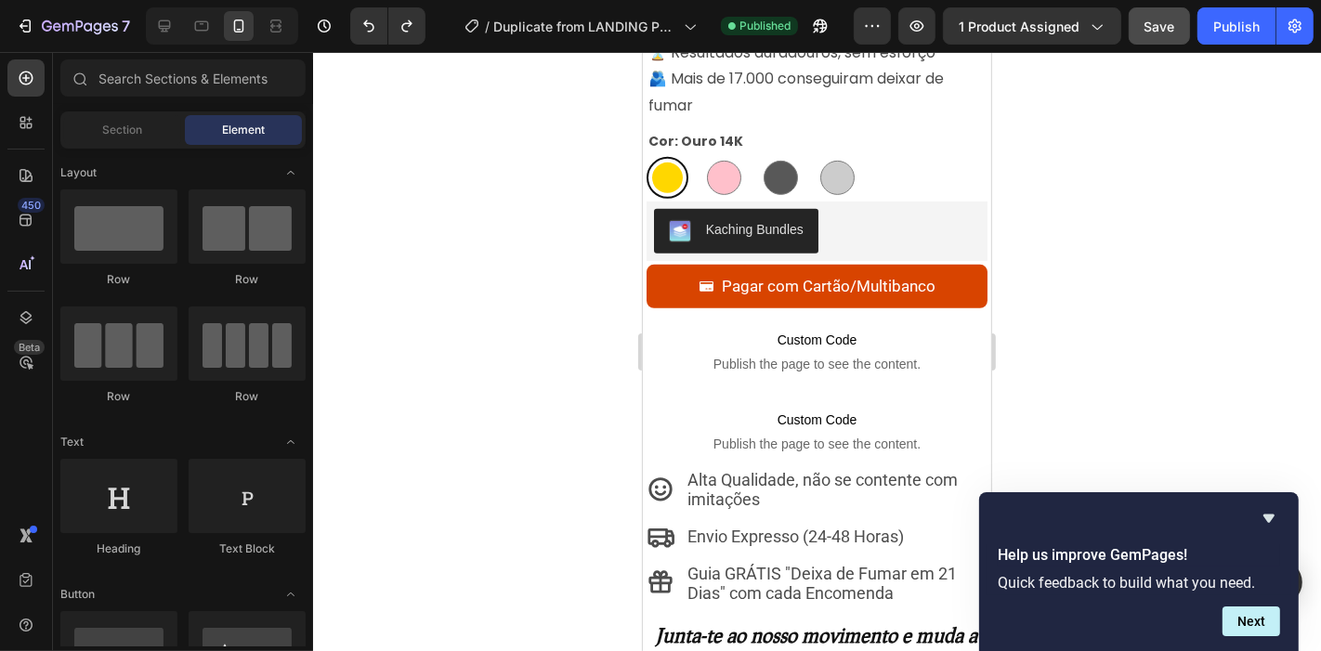
click at [1136, 39] on button "Save" at bounding box center [1159, 25] width 61 height 37
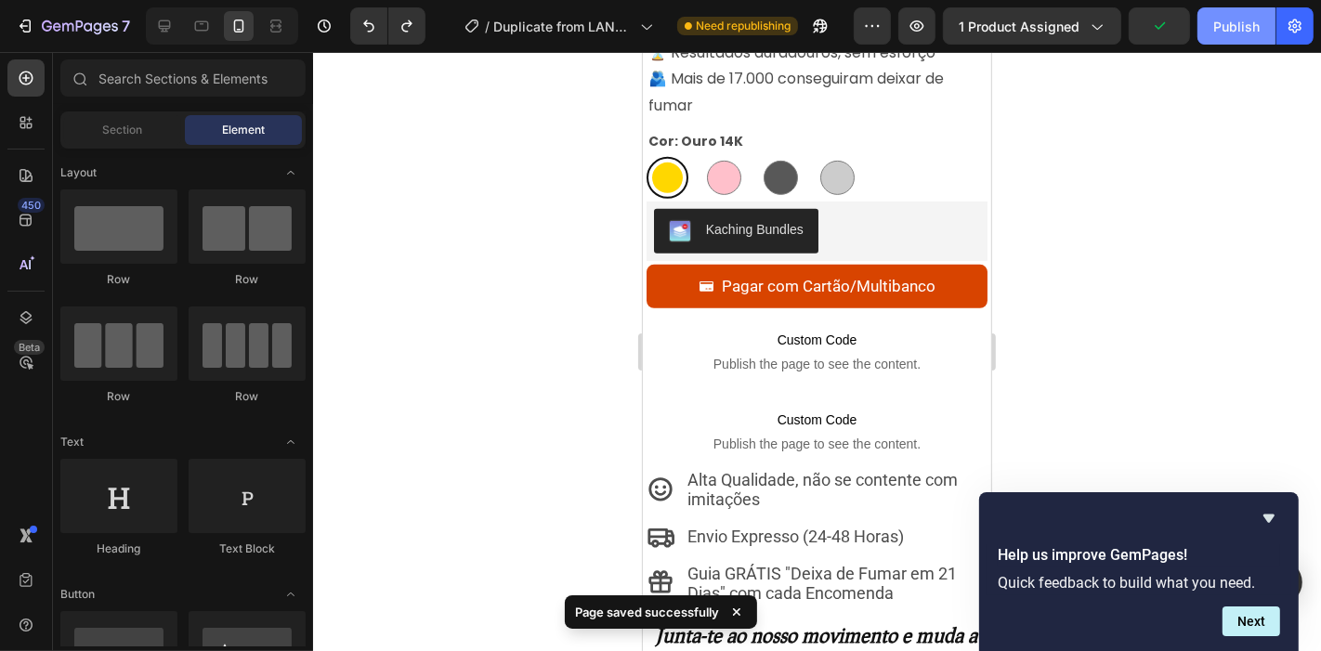
click at [1245, 25] on div "Publish" at bounding box center [1237, 27] width 46 height 20
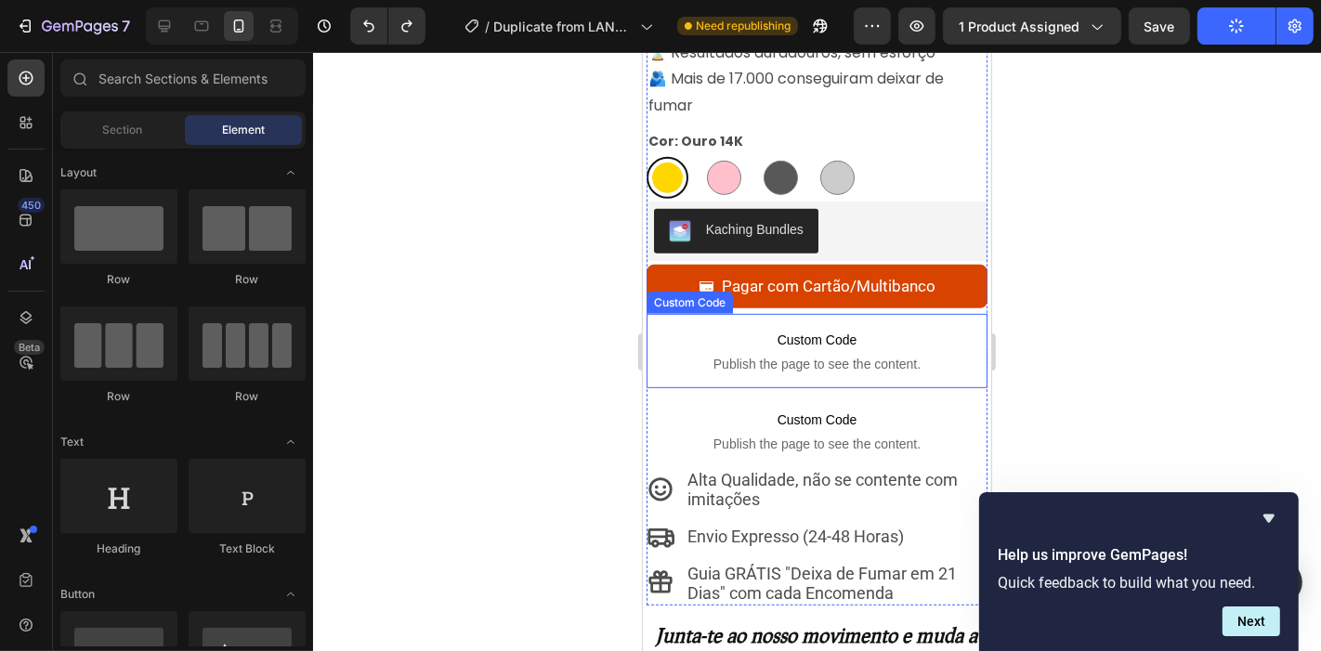
click at [885, 393] on p "Custom Code Publish the page to see the content." at bounding box center [817, 430] width 308 height 74
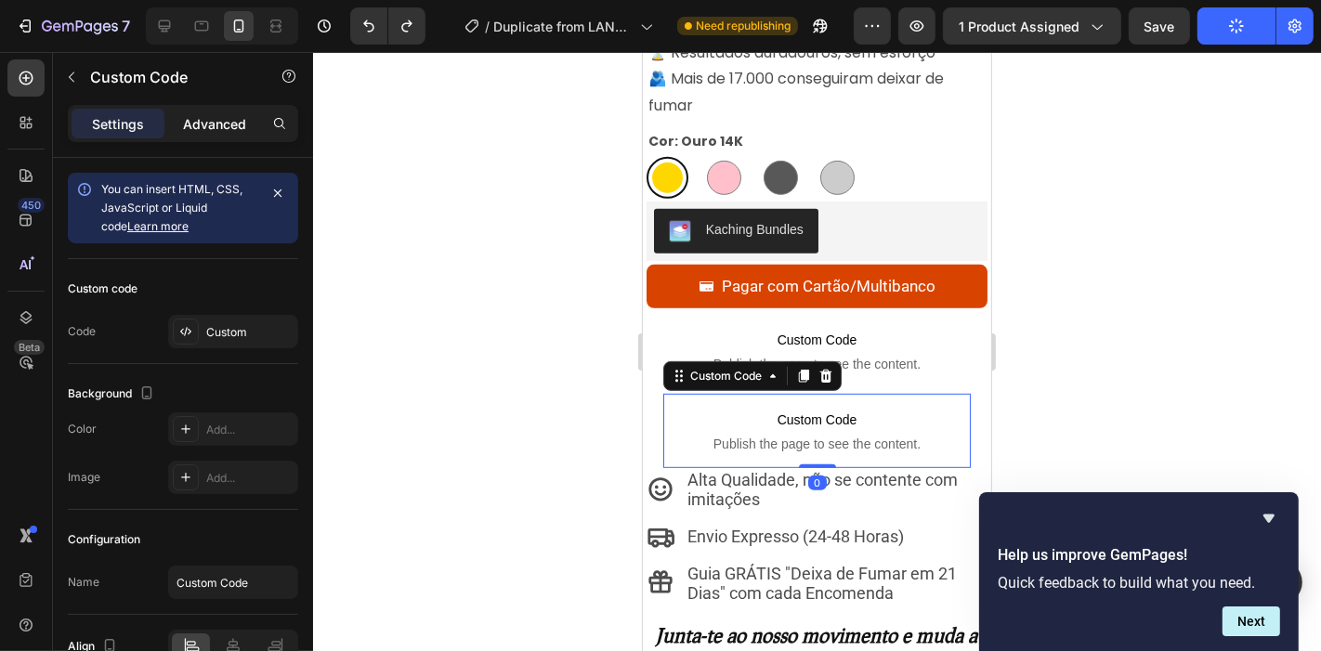
click at [193, 122] on p "Advanced" at bounding box center [214, 124] width 63 height 20
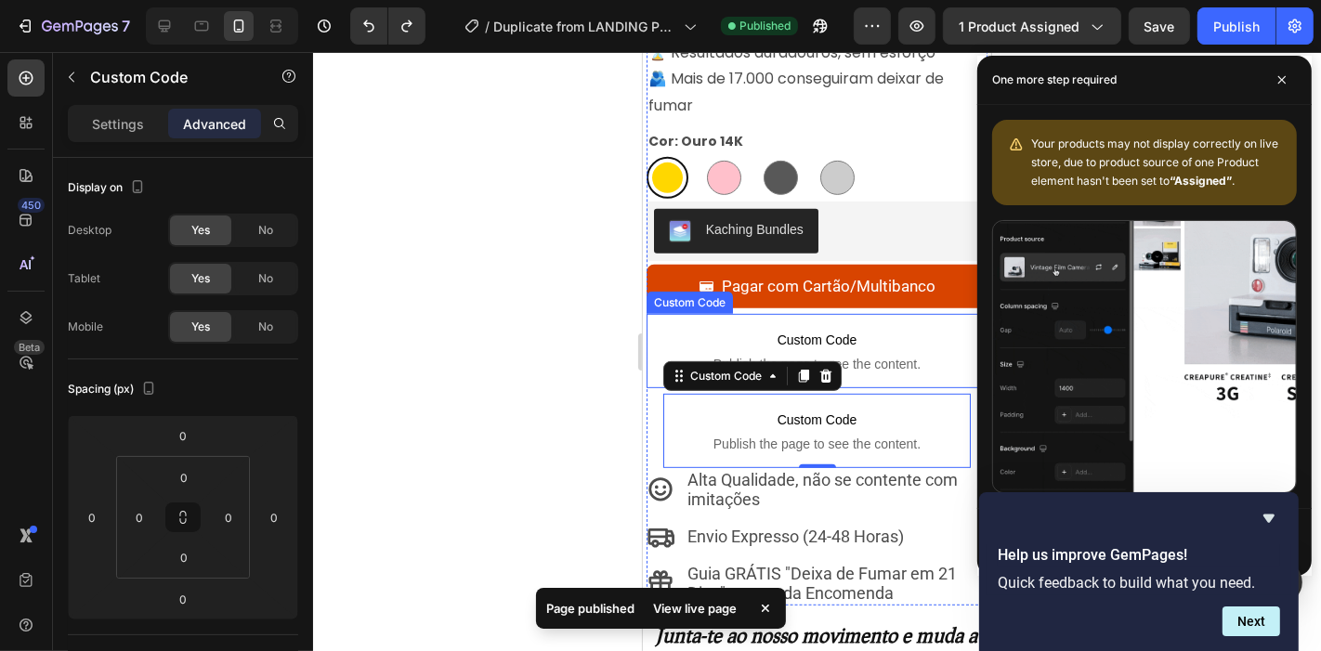
click at [920, 354] on span "Publish the page to see the content." at bounding box center [817, 363] width 342 height 19
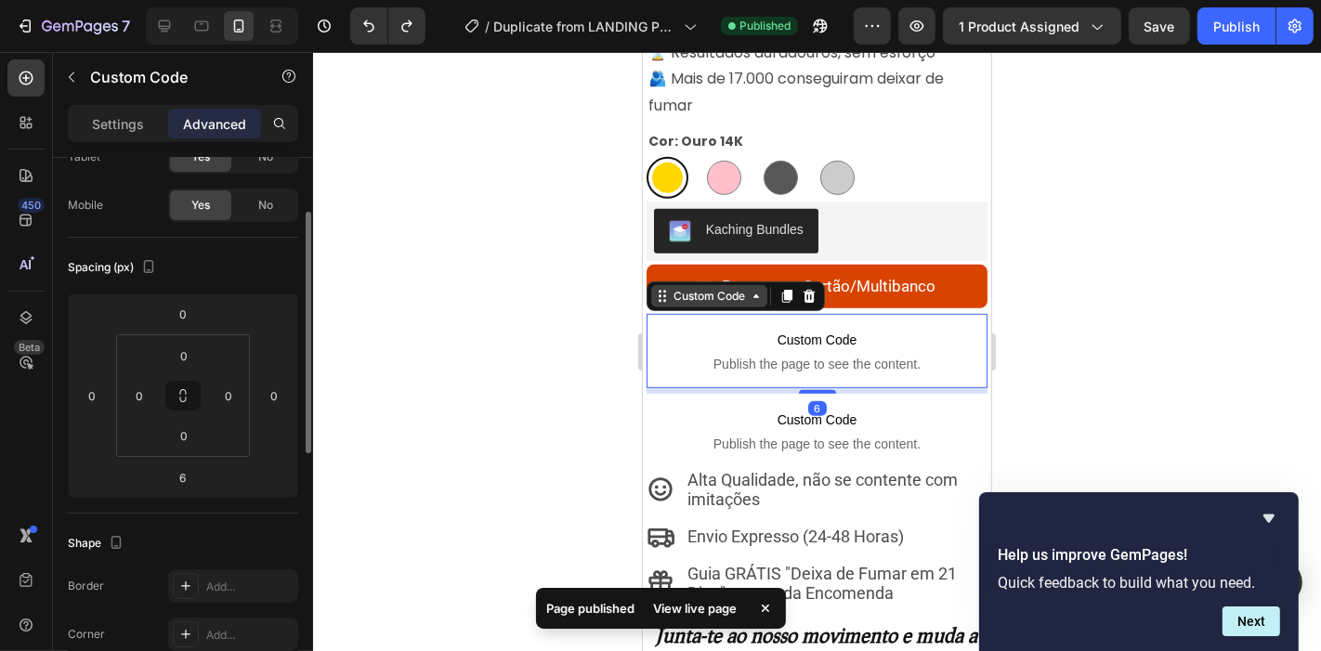
click at [682, 287] on div "Custom Code" at bounding box center [708, 295] width 79 height 17
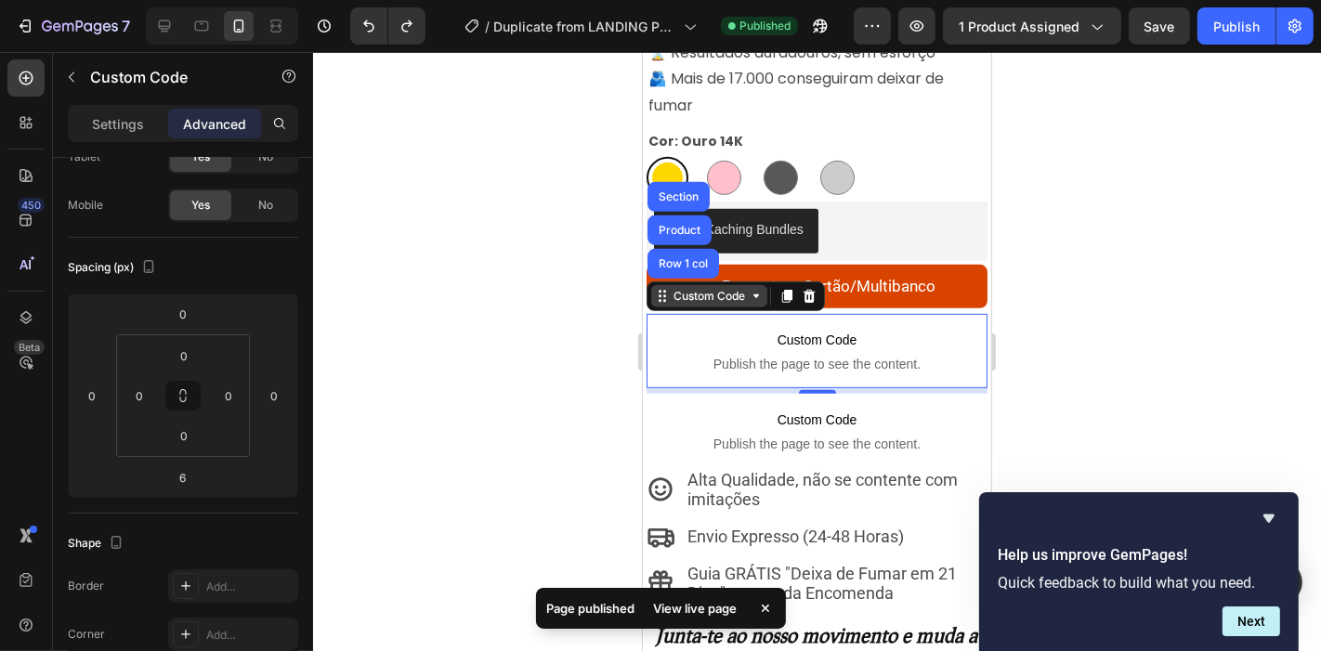
click at [712, 287] on div "Custom Code" at bounding box center [708, 295] width 79 height 17
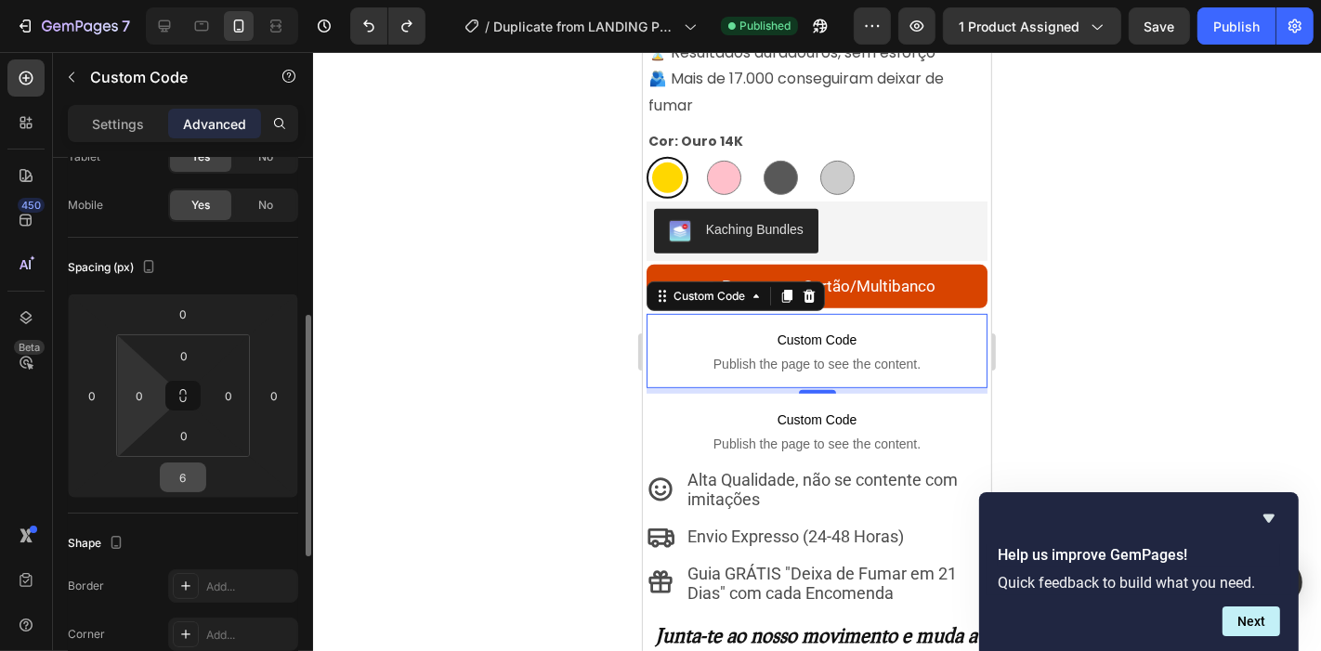
scroll to position [214, 0]
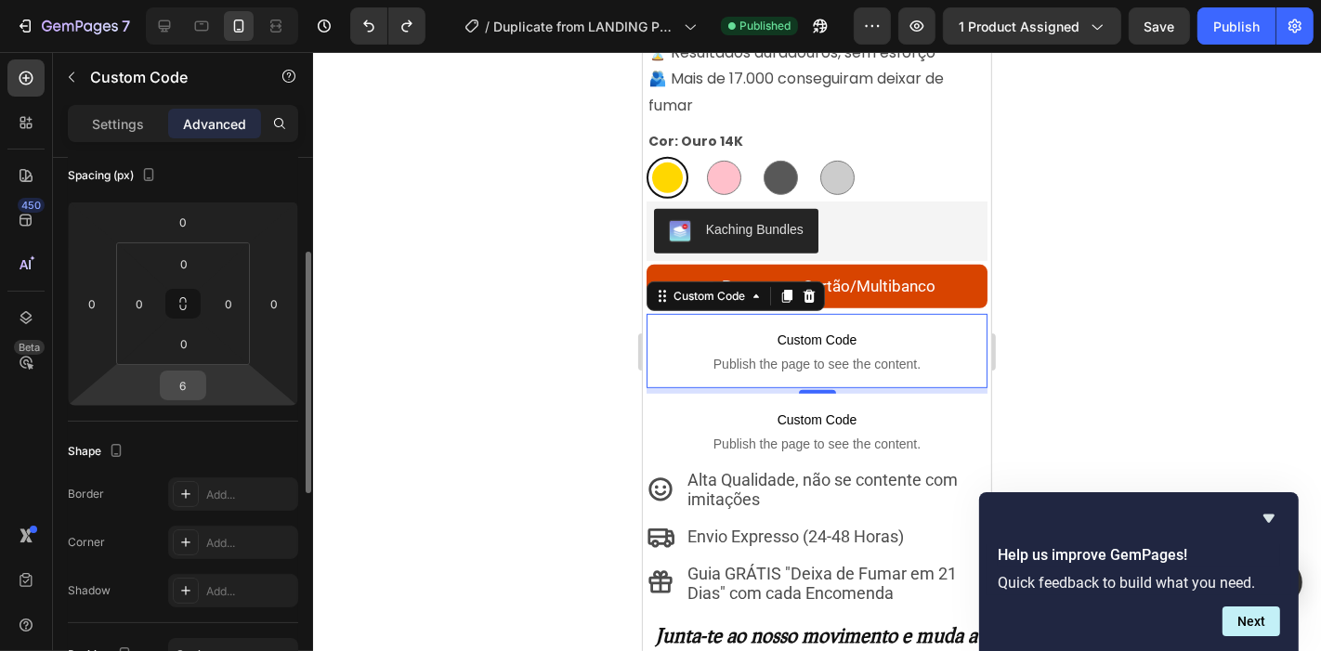
click at [181, 388] on input "6" at bounding box center [182, 386] width 37 height 28
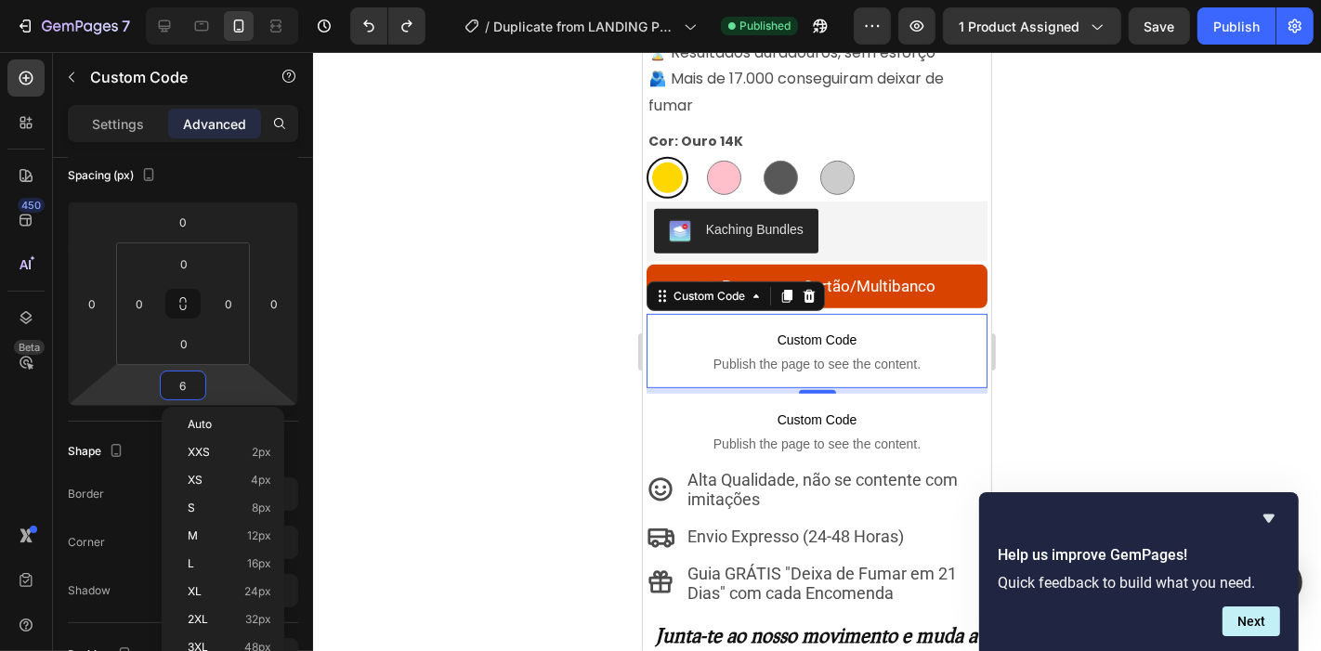
click at [492, 301] on div at bounding box center [817, 351] width 1008 height 599
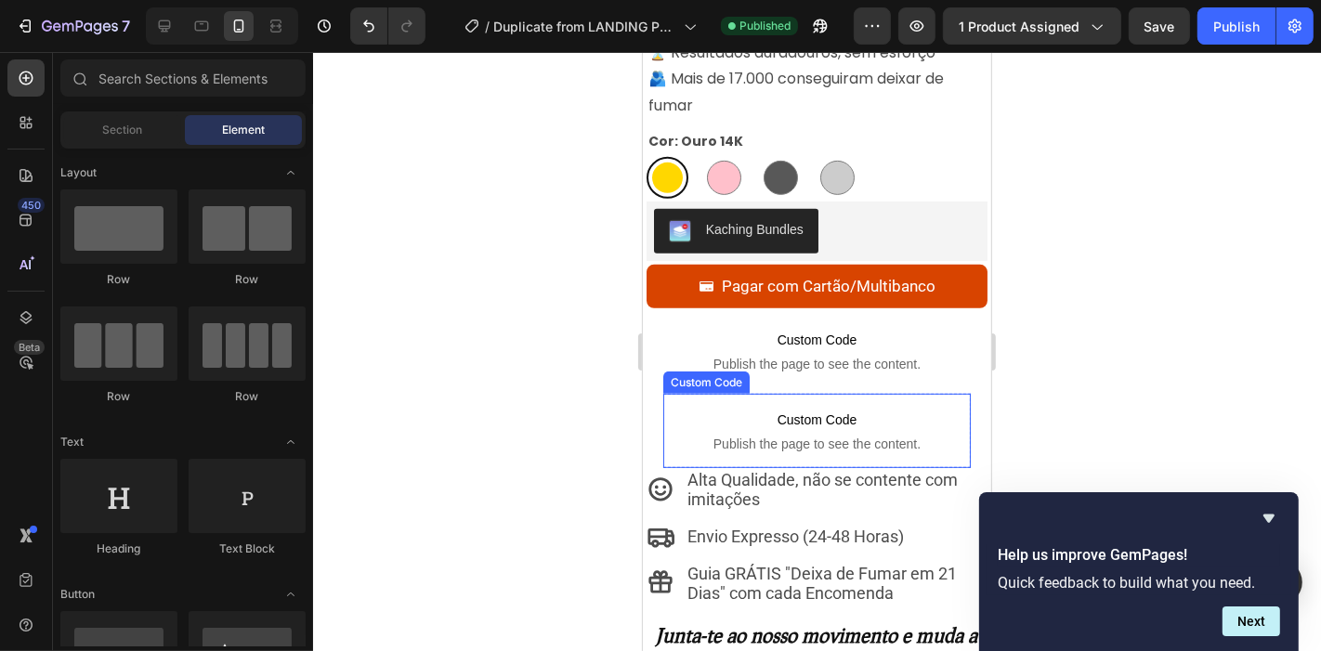
click at [742, 434] on span "Publish the page to see the content." at bounding box center [817, 443] width 308 height 19
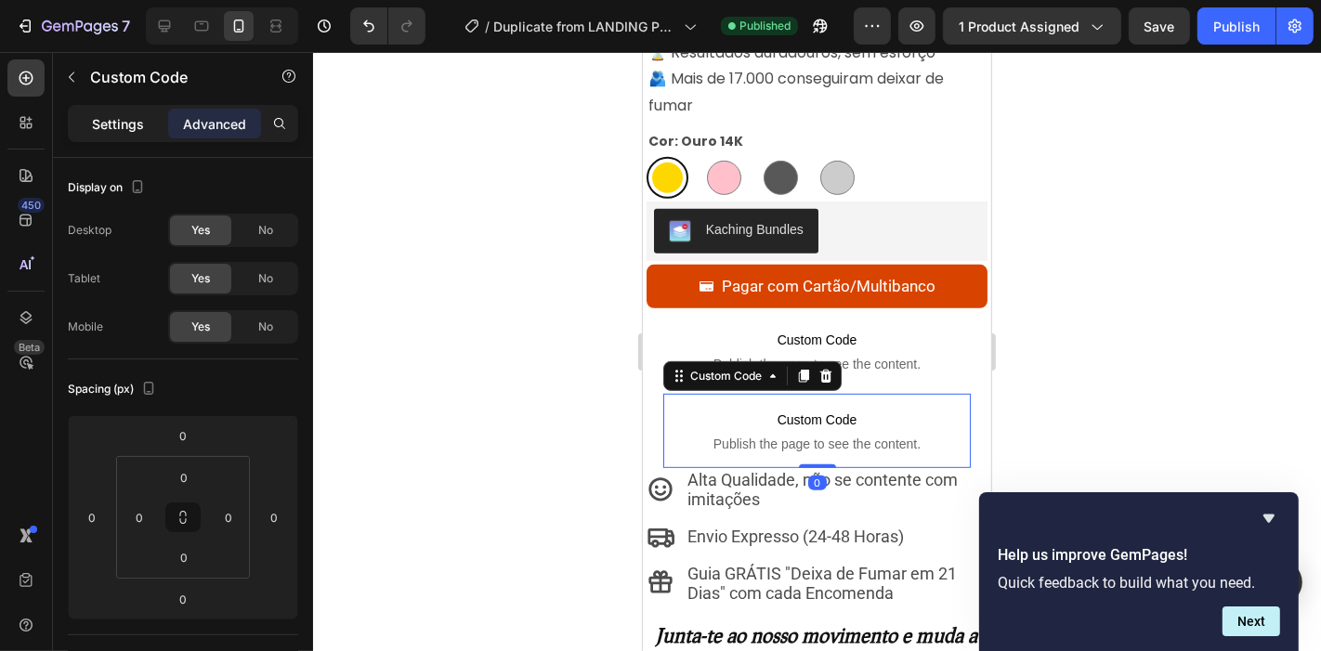
click at [118, 112] on div "Settings" at bounding box center [118, 124] width 93 height 30
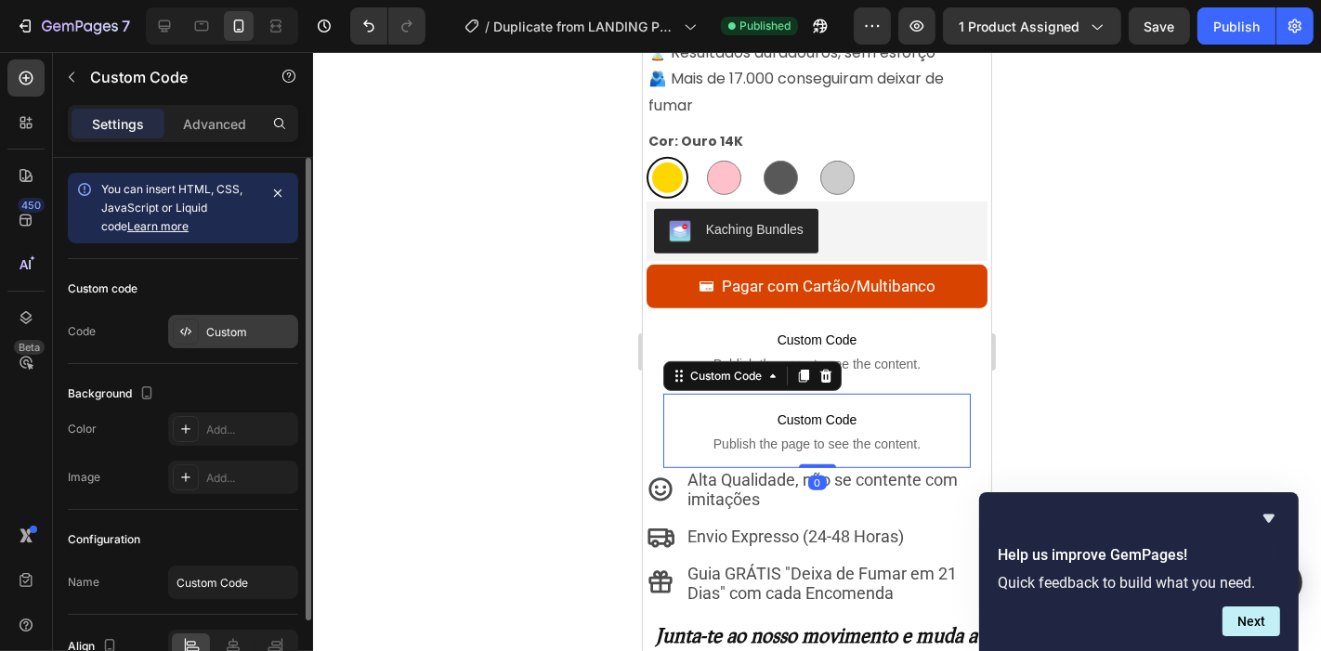
click at [207, 330] on div "Custom" at bounding box center [249, 332] width 87 height 17
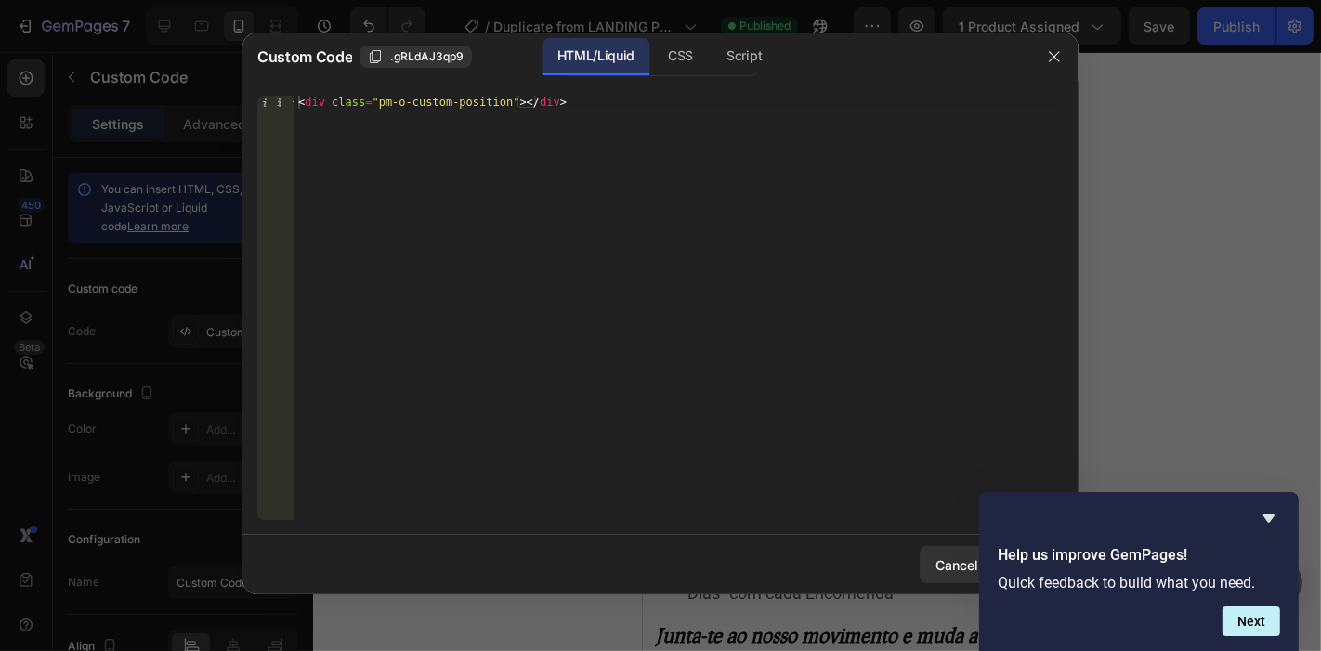
type textarea "<div class="pm-o-custom-position"></div>"
click at [416, 139] on div "< div class = "pm-o-custom-position" > </ div >" at bounding box center [679, 322] width 769 height 452
click at [1056, 57] on icon "button" at bounding box center [1054, 56] width 10 height 10
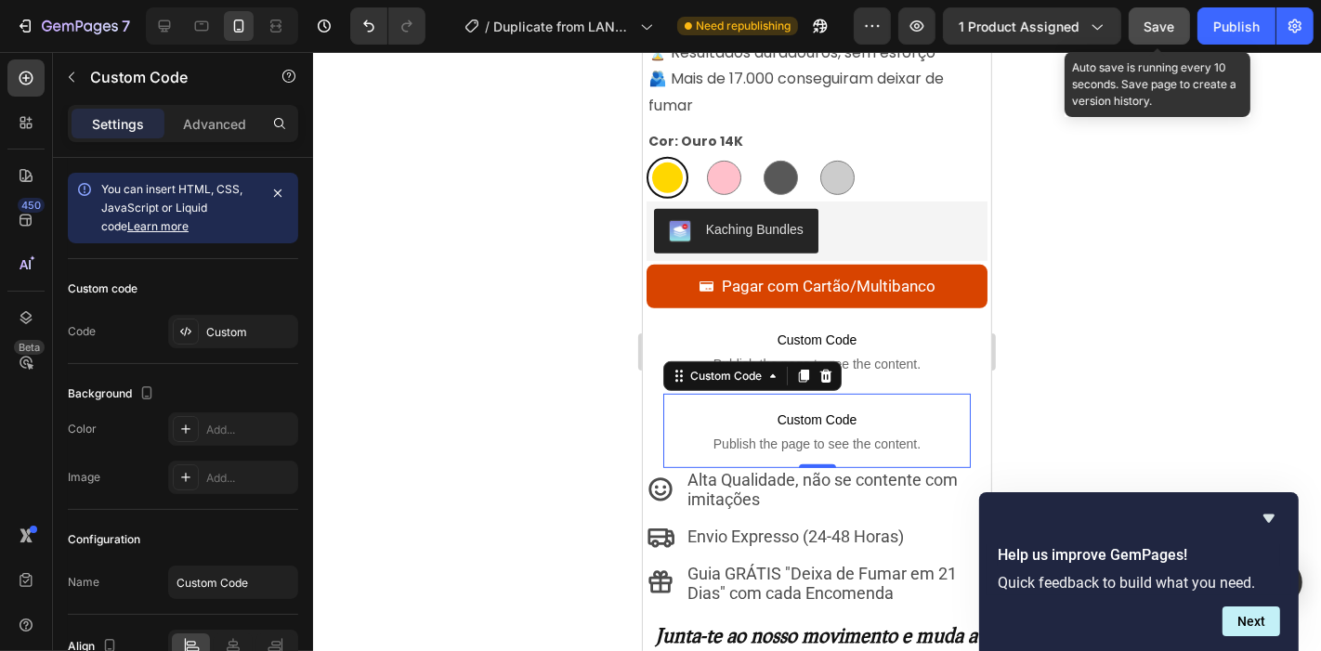
click at [1160, 11] on button "Save" at bounding box center [1159, 25] width 61 height 37
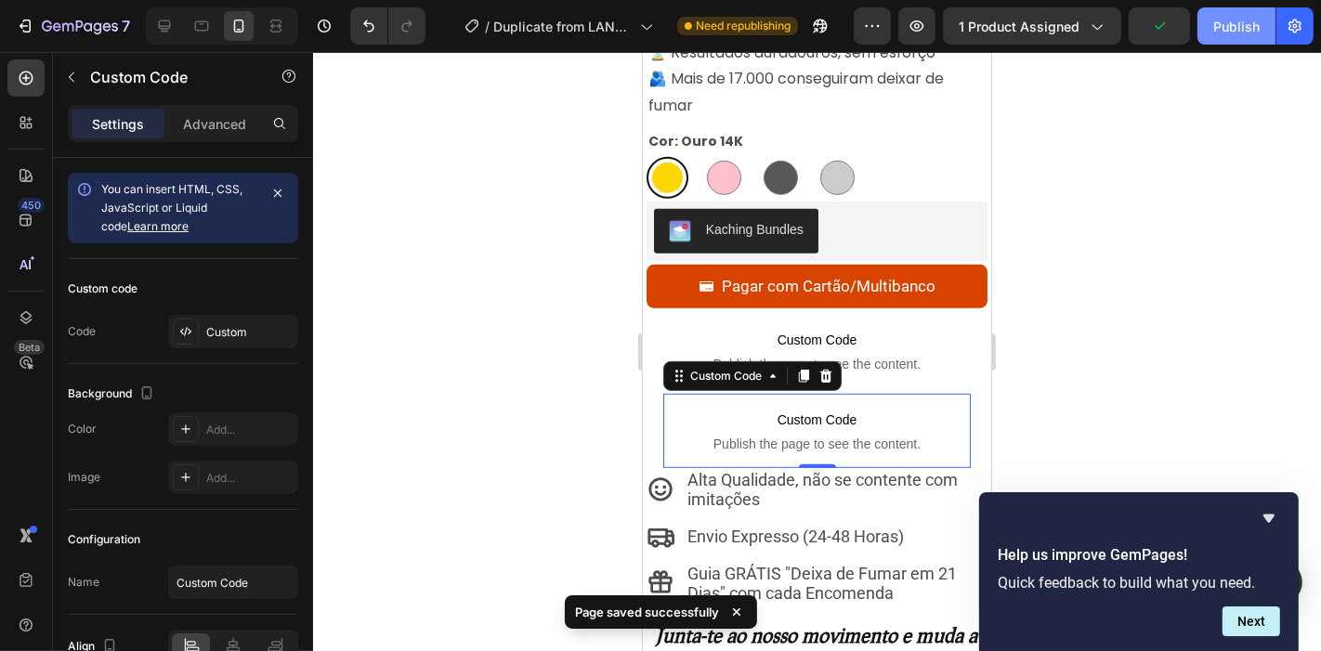
click at [1239, 20] on div "Publish" at bounding box center [1237, 27] width 46 height 20
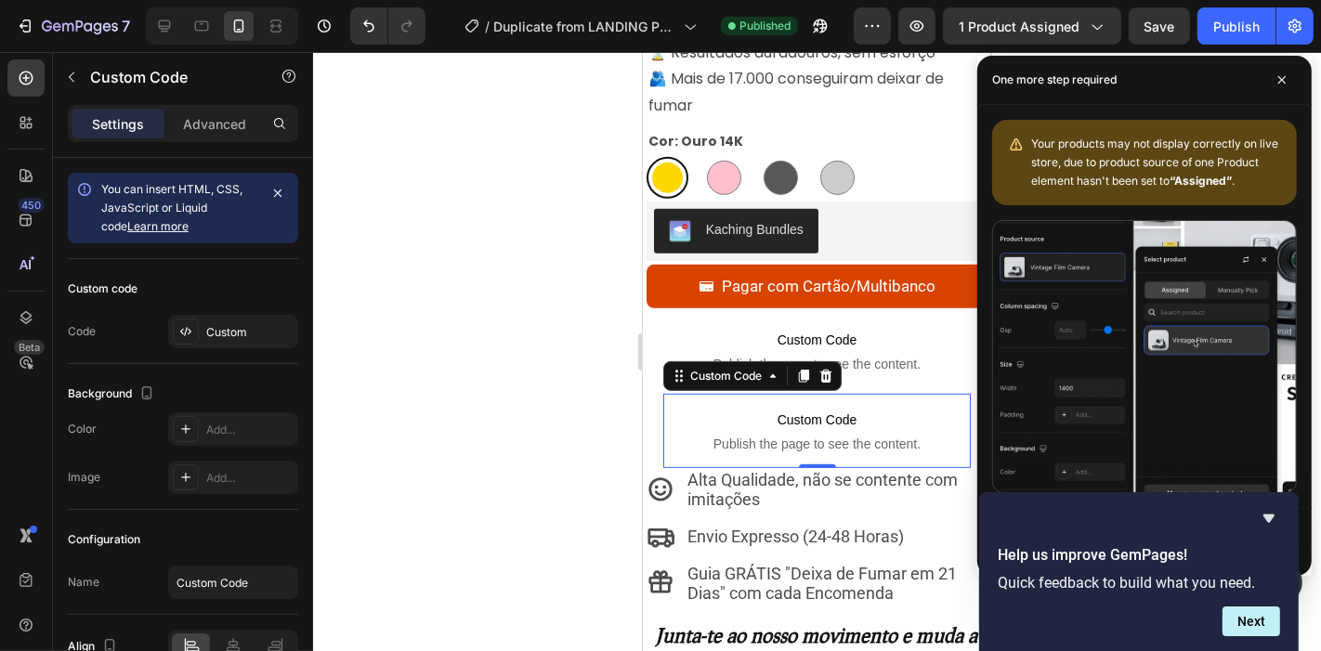
click at [58, 5] on div "7 Version history / Duplicate from LANDING PRODUCTO ARRIBA &#x2F; FONDO BLANCO …" at bounding box center [660, 26] width 1321 height 53
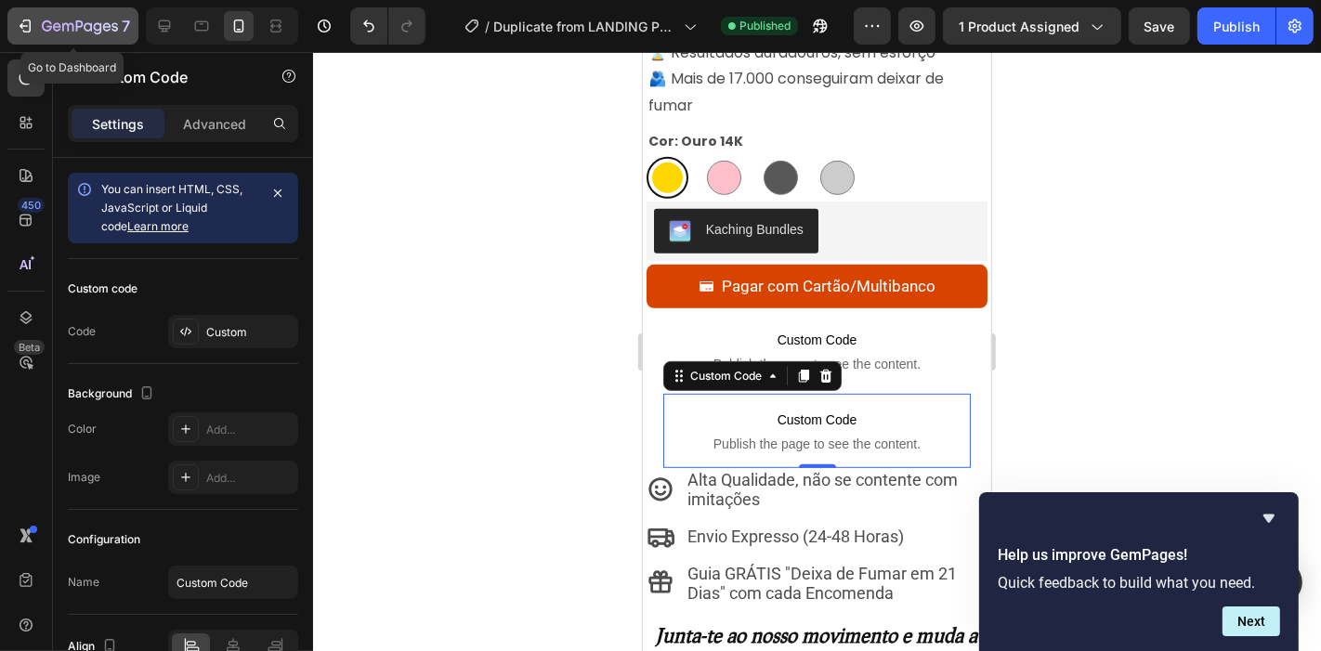
click at [72, 24] on icon "button" at bounding box center [67, 27] width 11 height 8
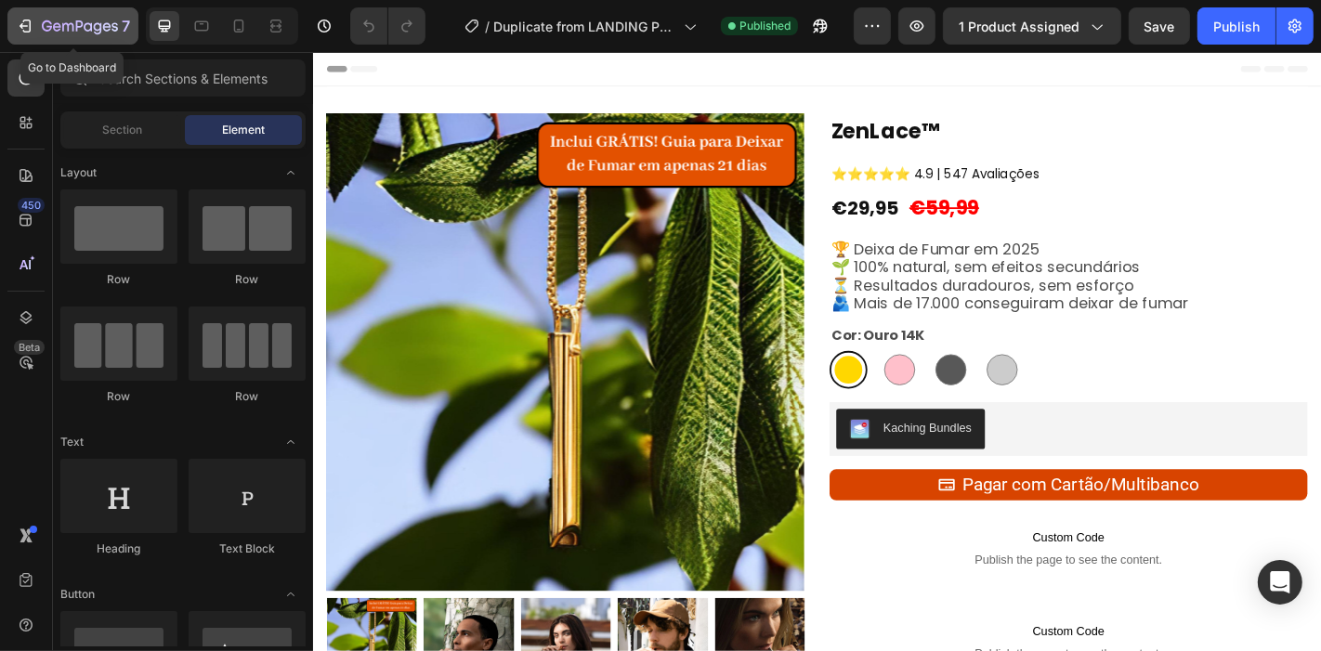
click at [100, 25] on icon "button" at bounding box center [80, 28] width 76 height 16
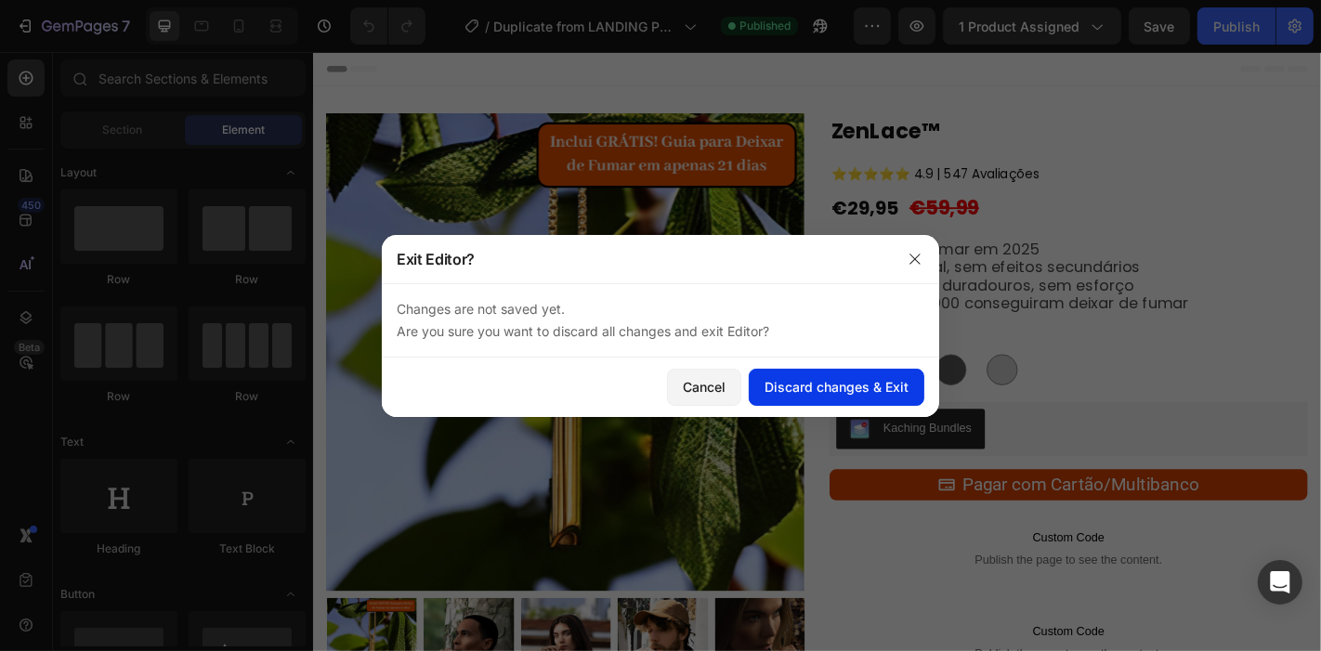
click at [822, 381] on div "Discard changes & Exit" at bounding box center [837, 387] width 144 height 20
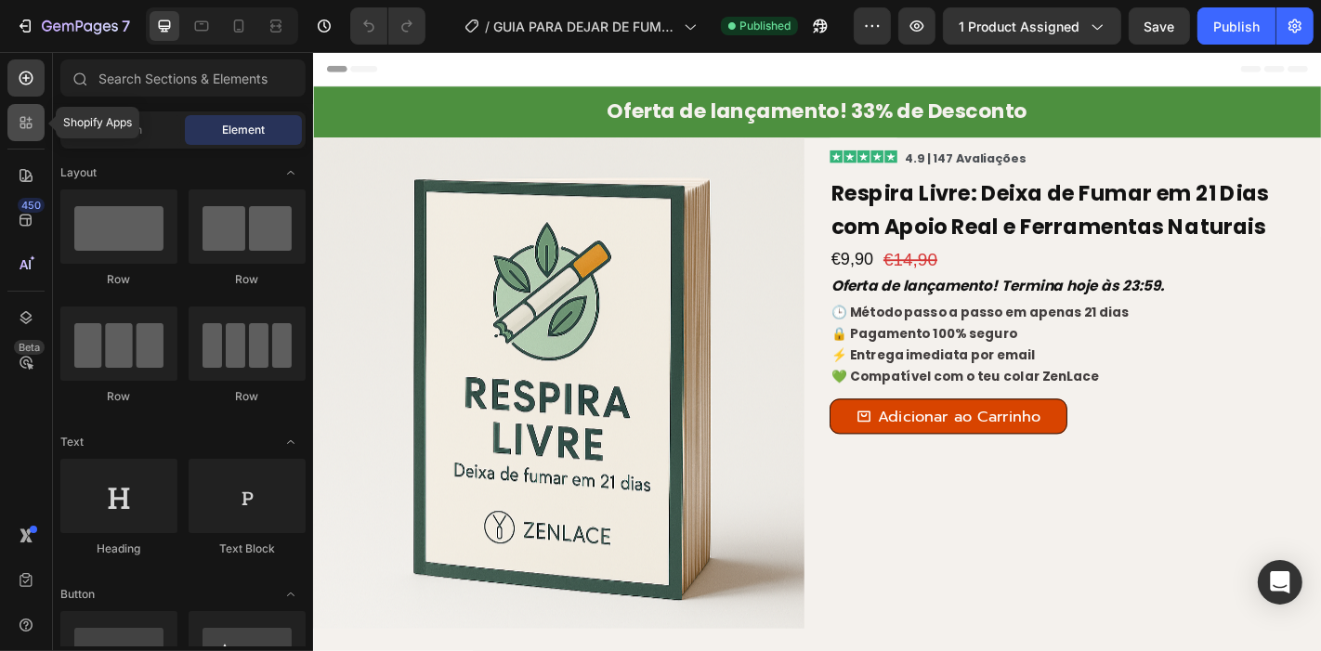
click at [27, 125] on icon at bounding box center [30, 127] width 6 height 6
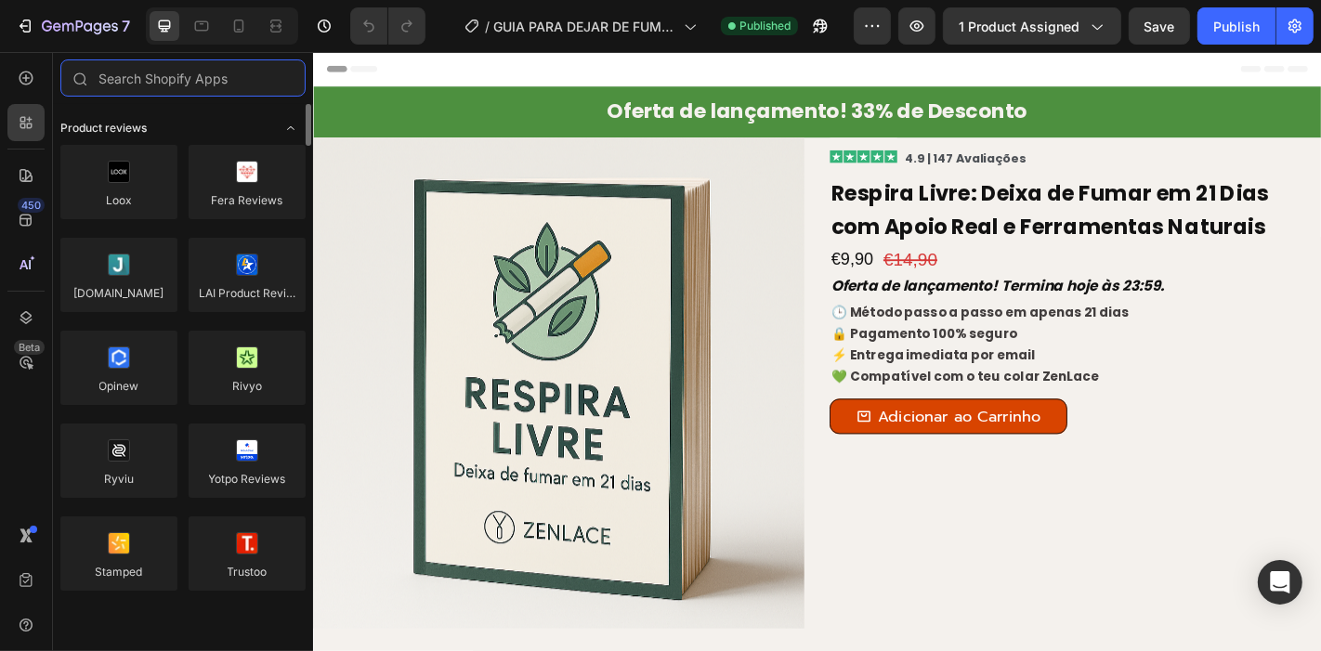
type input "I"
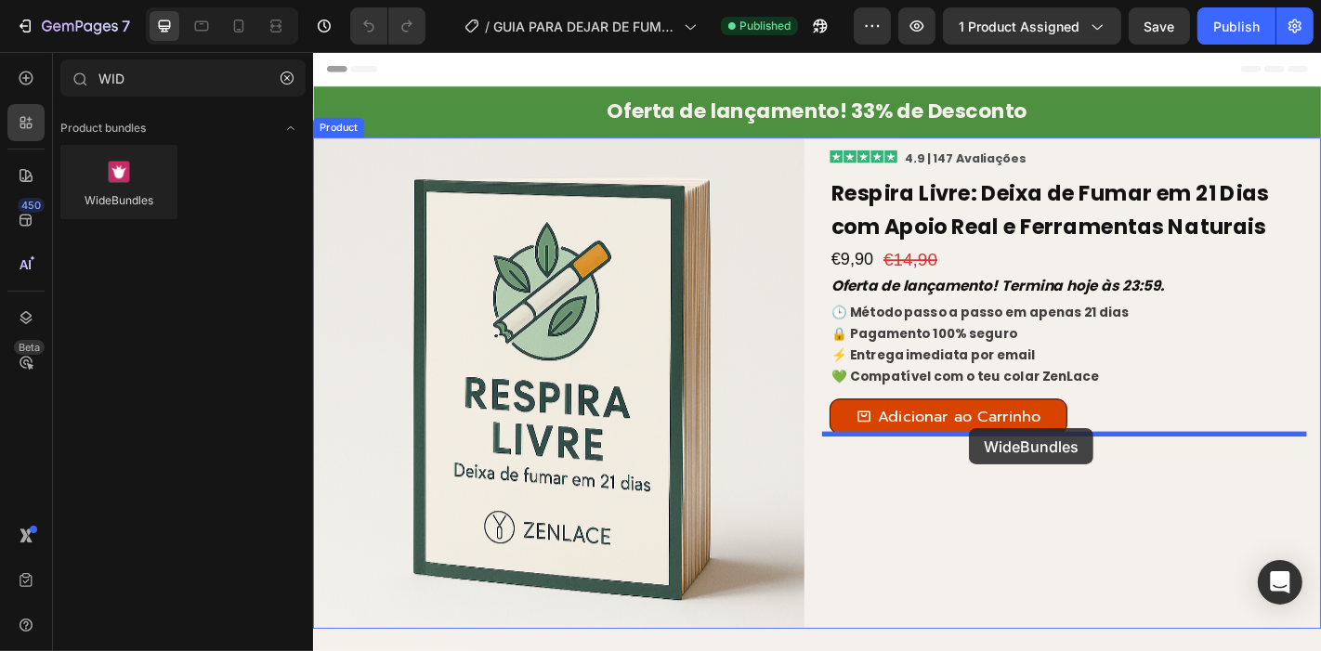
drag, startPoint x: 442, startPoint y: 229, endPoint x: 1502, endPoint y: 100, distance: 1067.1
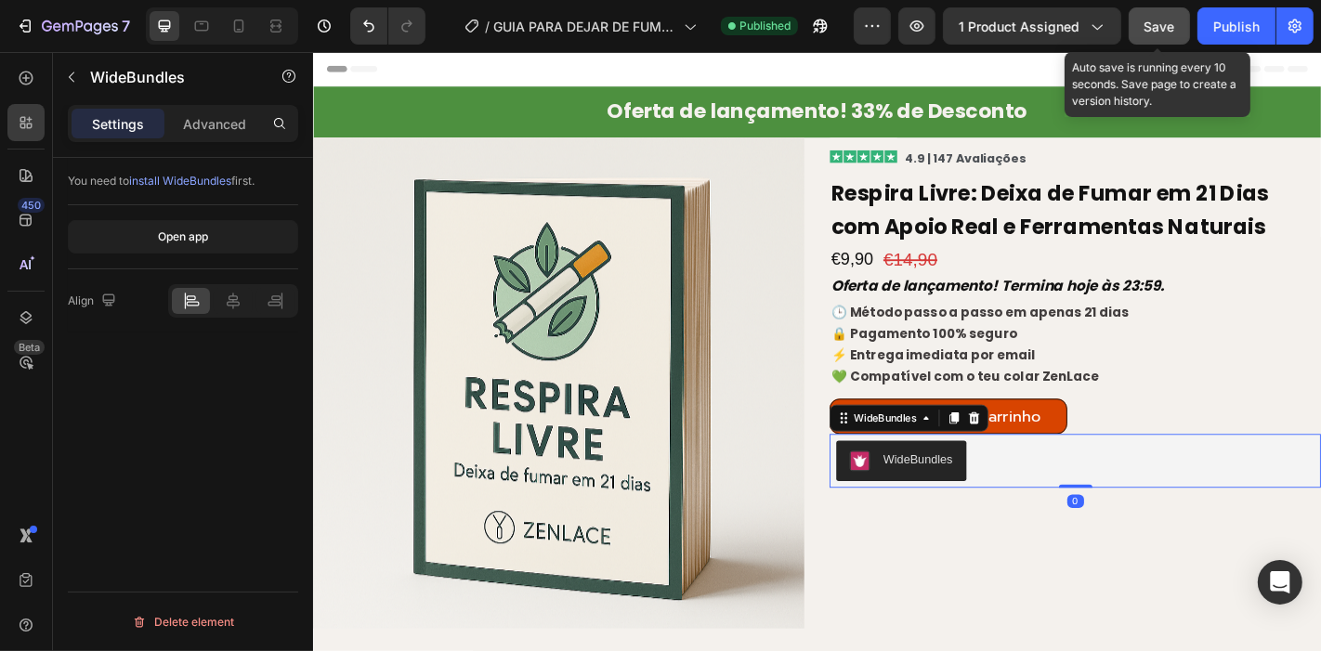
click at [1174, 25] on span "Save" at bounding box center [1160, 27] width 31 height 16
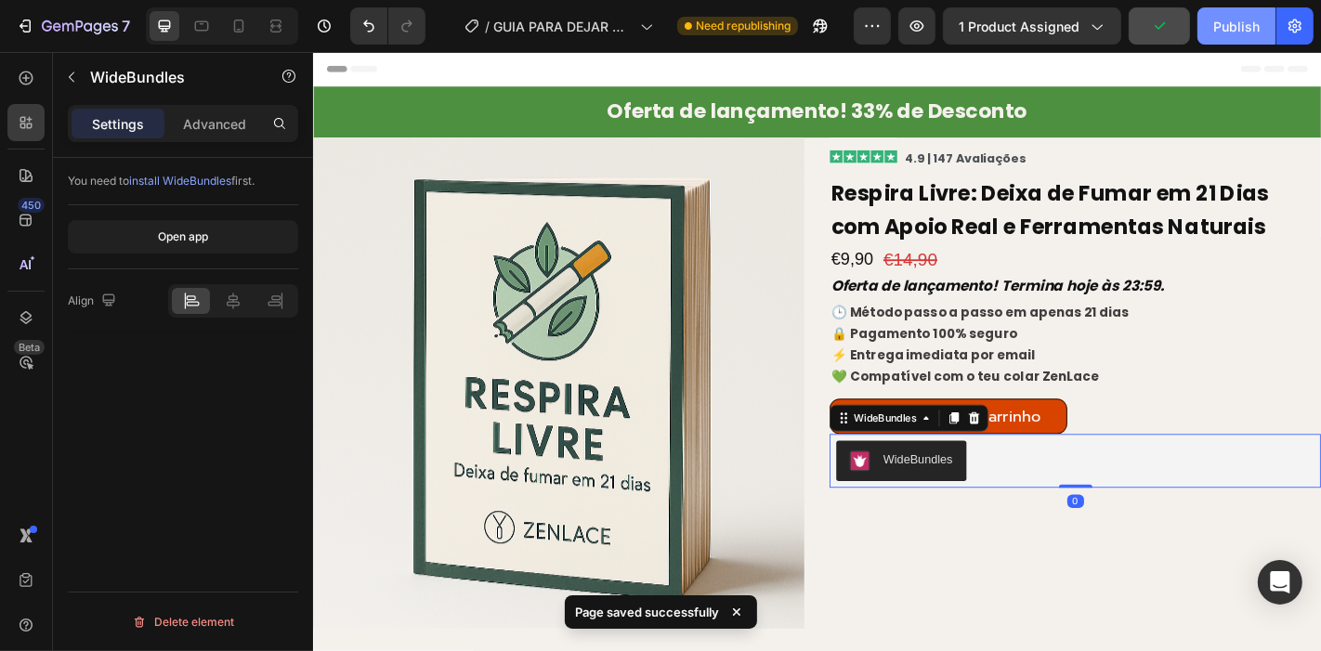
click at [1231, 28] on div "Publish" at bounding box center [1237, 27] width 46 height 20
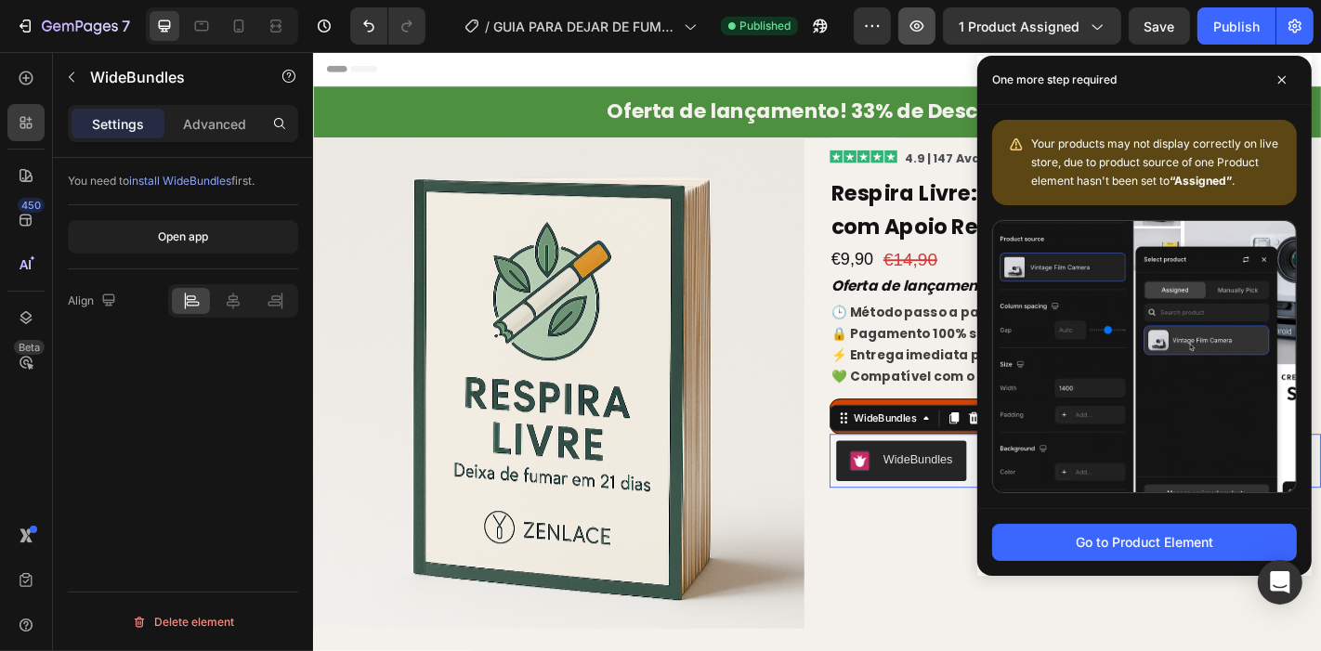
click at [915, 10] on button "button" at bounding box center [917, 25] width 37 height 37
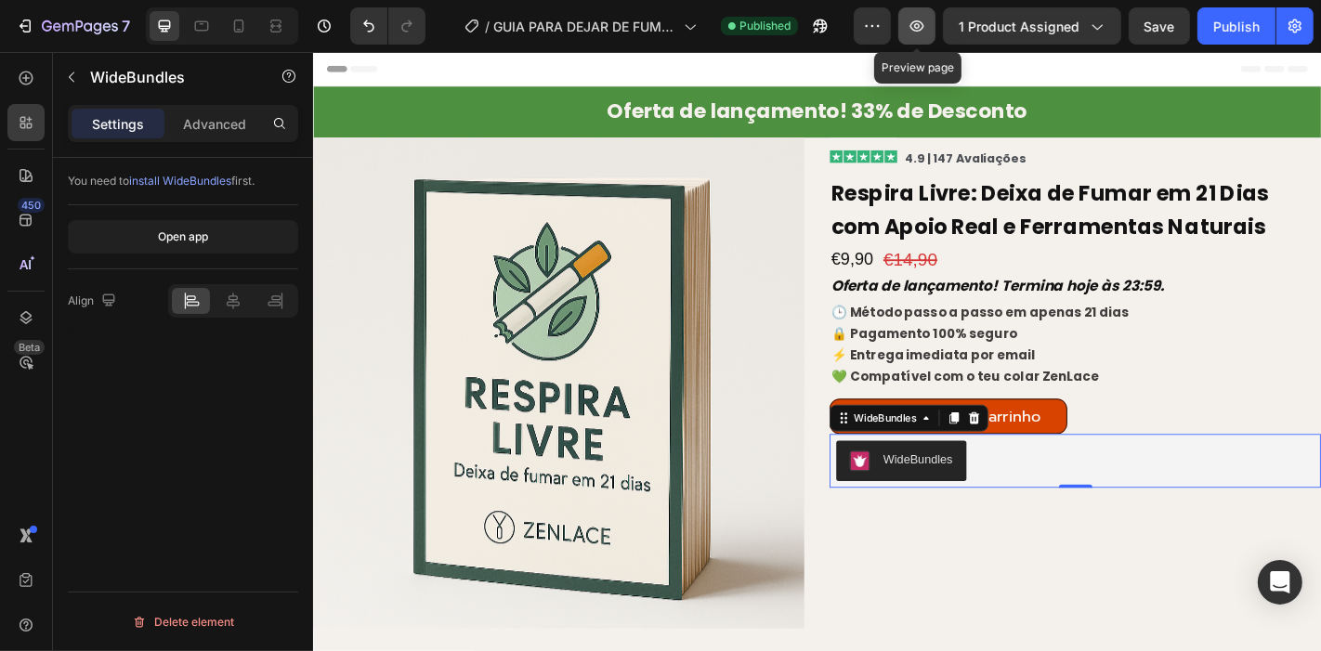
click at [929, 13] on button "button" at bounding box center [917, 25] width 37 height 37
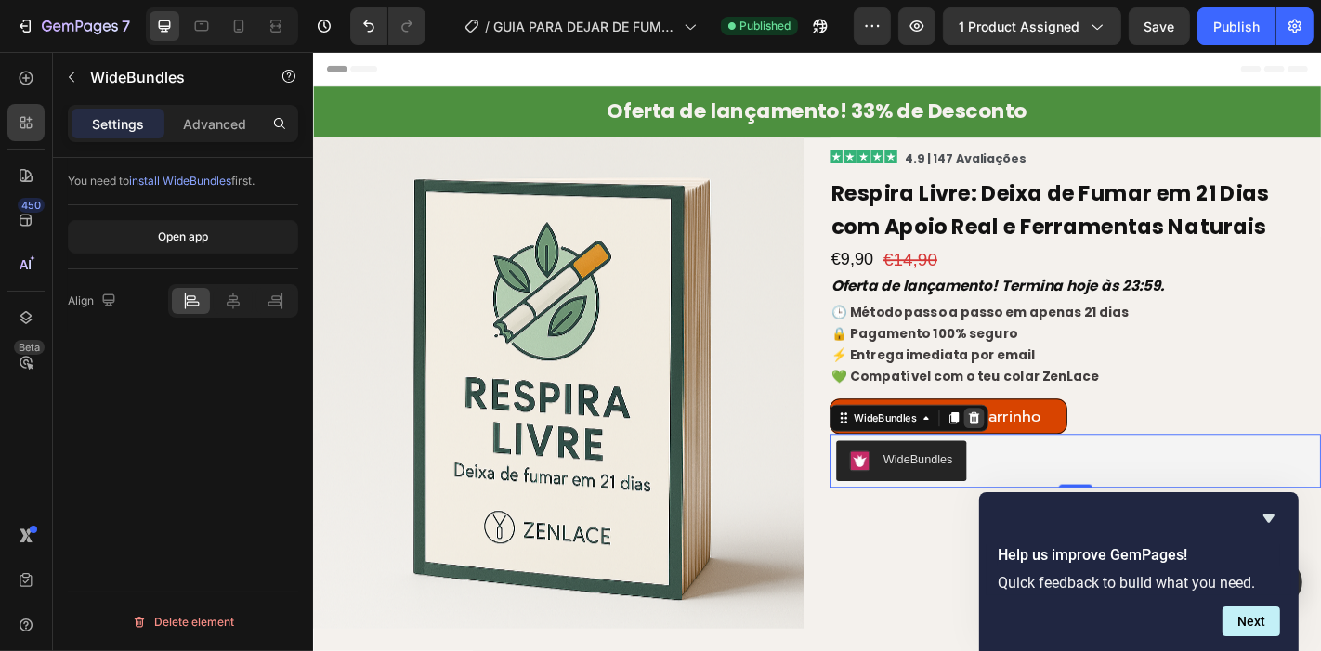
click at [1036, 457] on icon at bounding box center [1043, 457] width 15 height 15
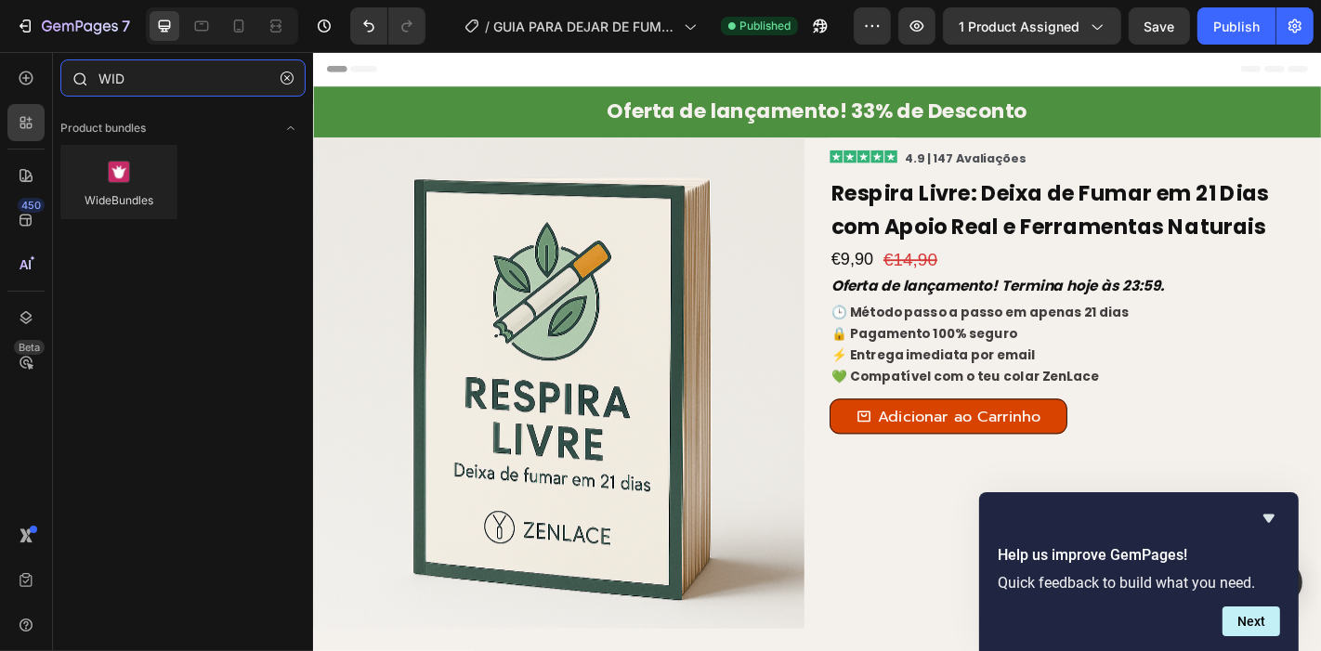
click at [204, 79] on input "WID" at bounding box center [182, 77] width 245 height 37
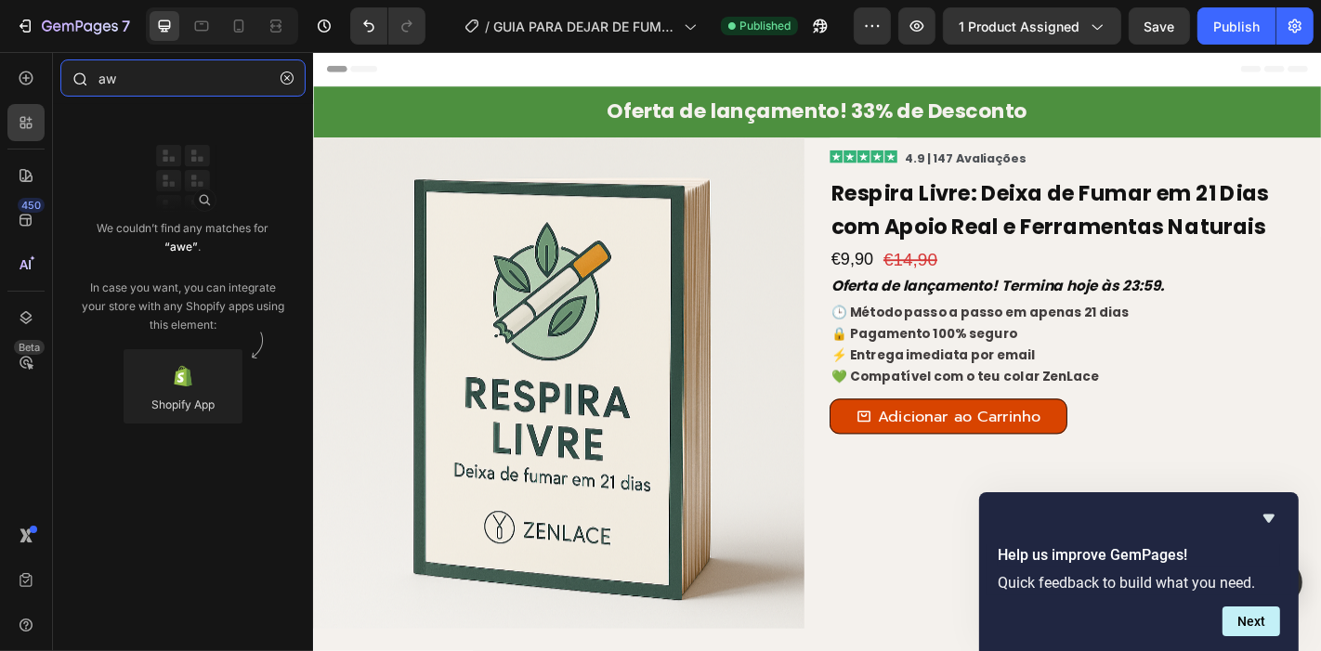
type input "a"
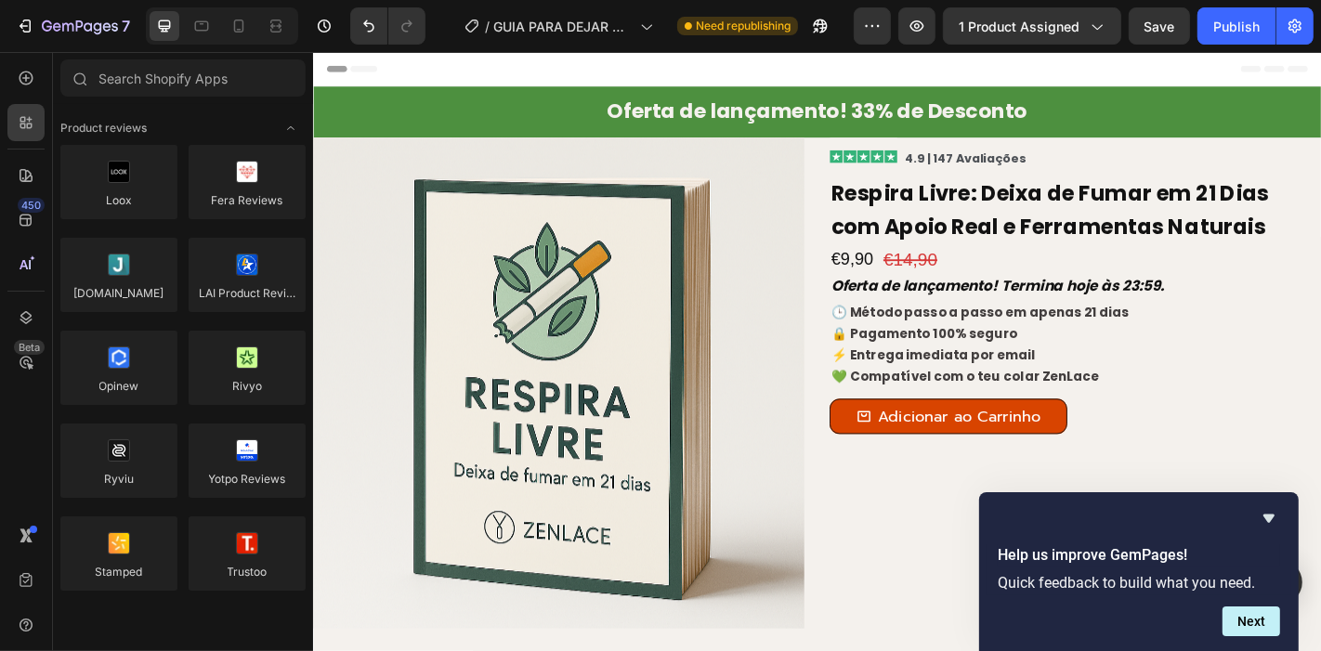
click at [32, 102] on div "450 Beta" at bounding box center [25, 288] width 37 height 458
click at [28, 89] on div at bounding box center [25, 77] width 37 height 37
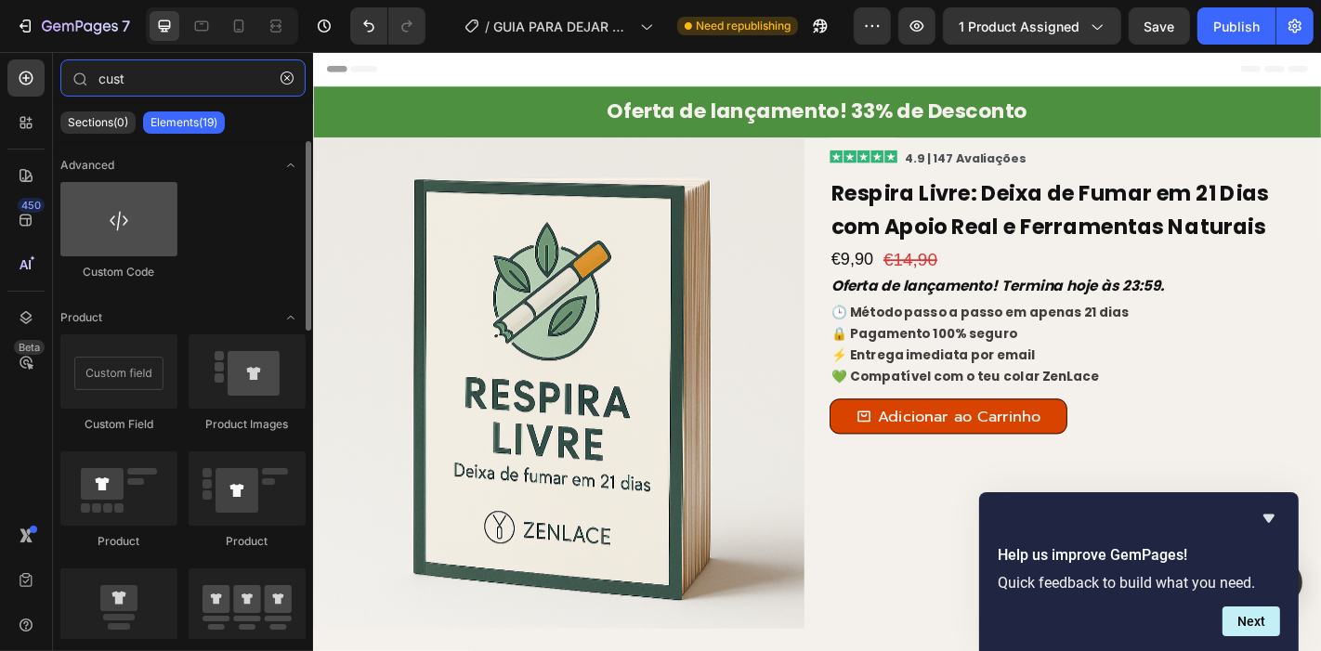
type input "cust"
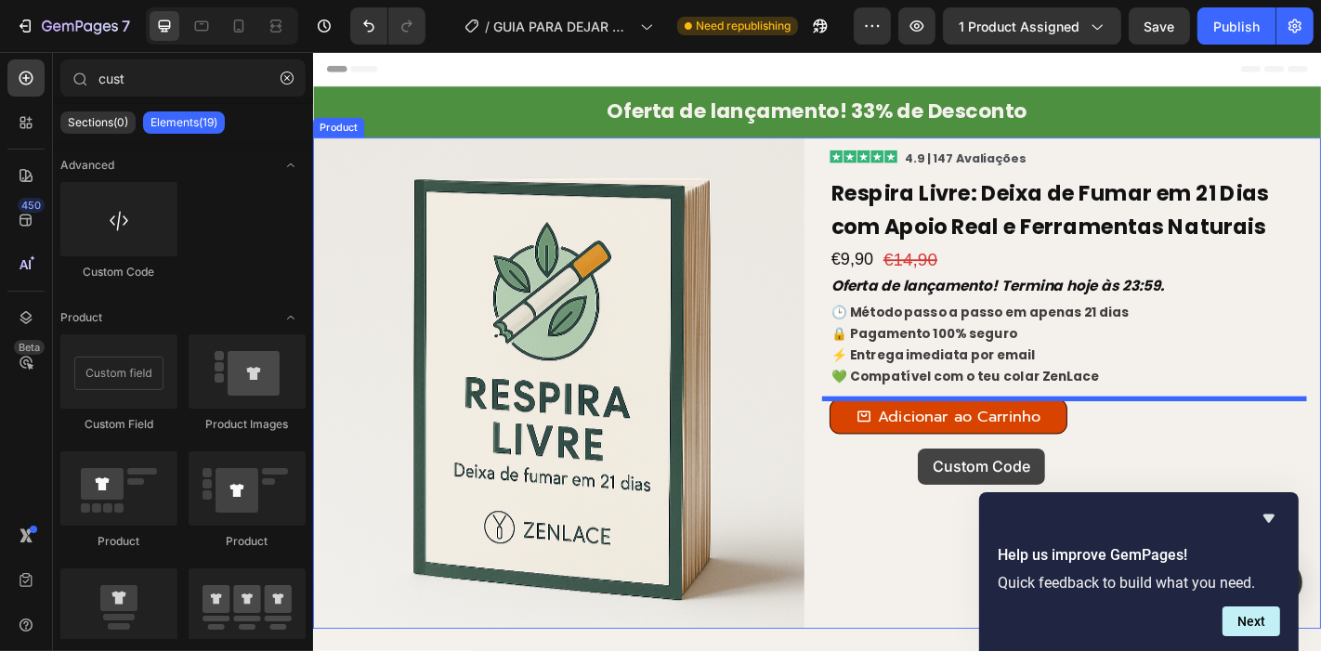
drag, startPoint x: 446, startPoint y: 288, endPoint x: 981, endPoint y: 490, distance: 572.0
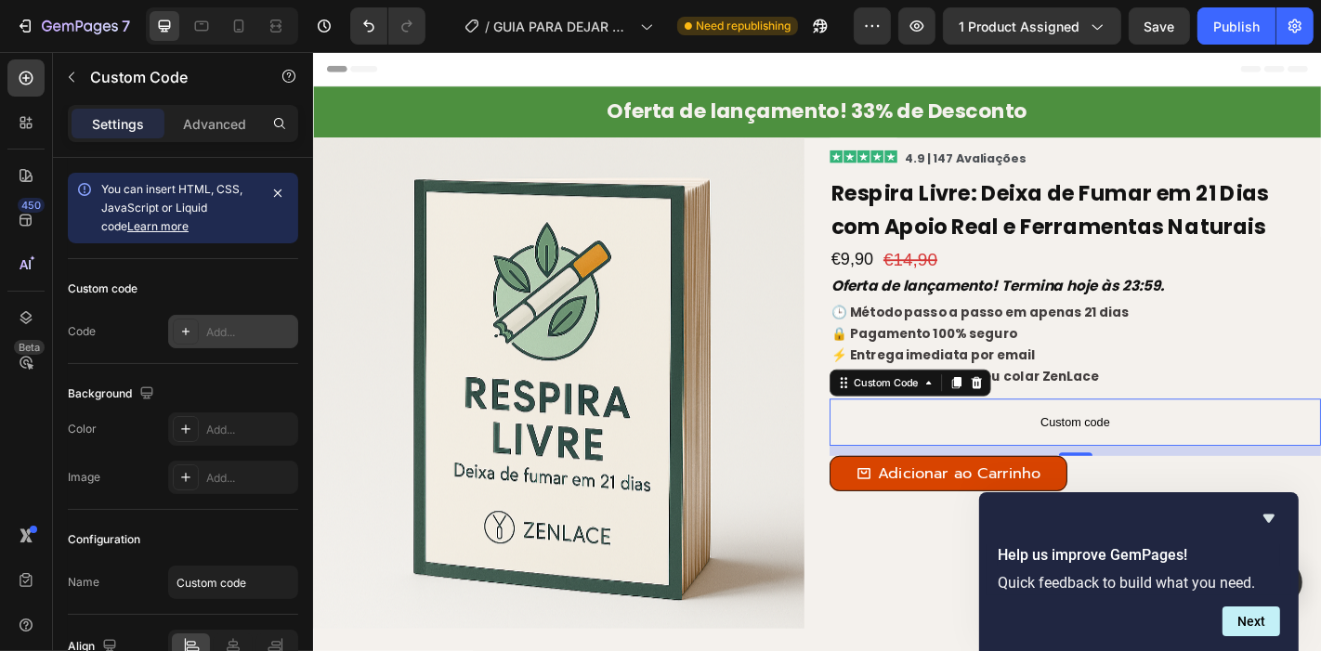
click at [200, 334] on div "Add..." at bounding box center [233, 331] width 130 height 33
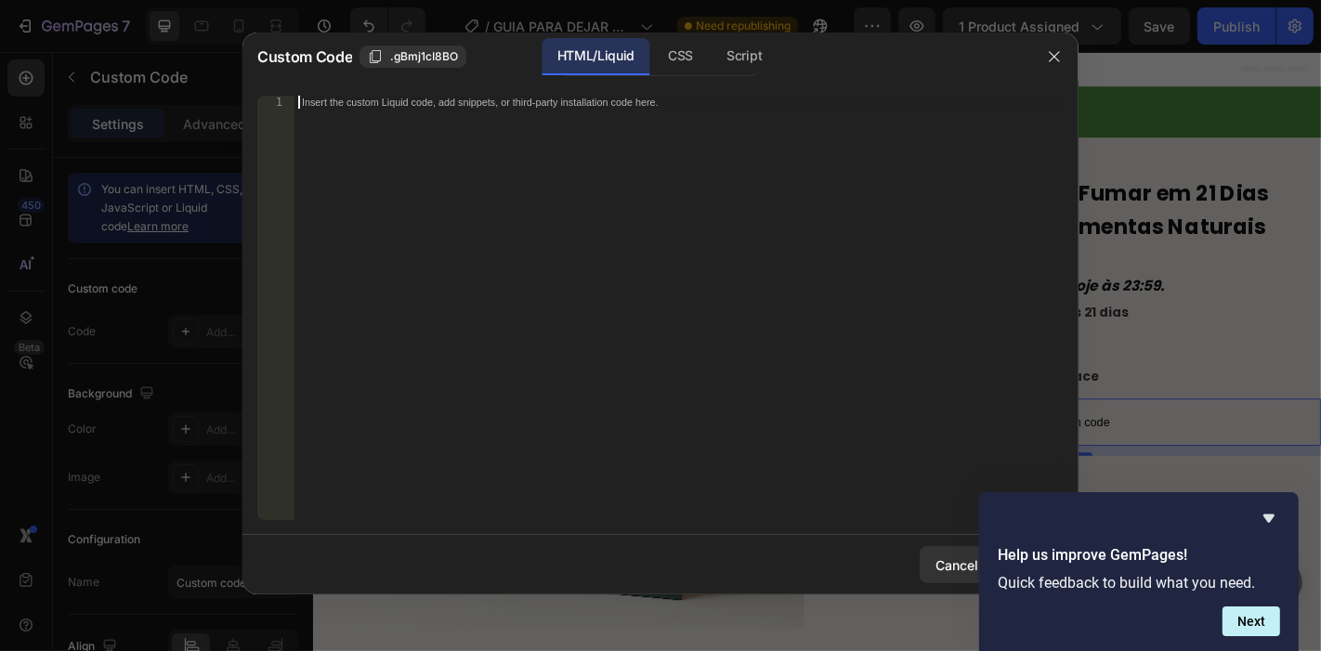
click at [589, 152] on div "Insert the custom Liquid code, add snippets, or third-party installation code h…" at bounding box center [679, 322] width 769 height 452
paste textarea "window.AWESOME_QUANTITY_BREAK_OCU_ENABLED = false;"
type textarea "window.AWESOME_QUANTITY_BREAK_OCU_ENABLED = false;"
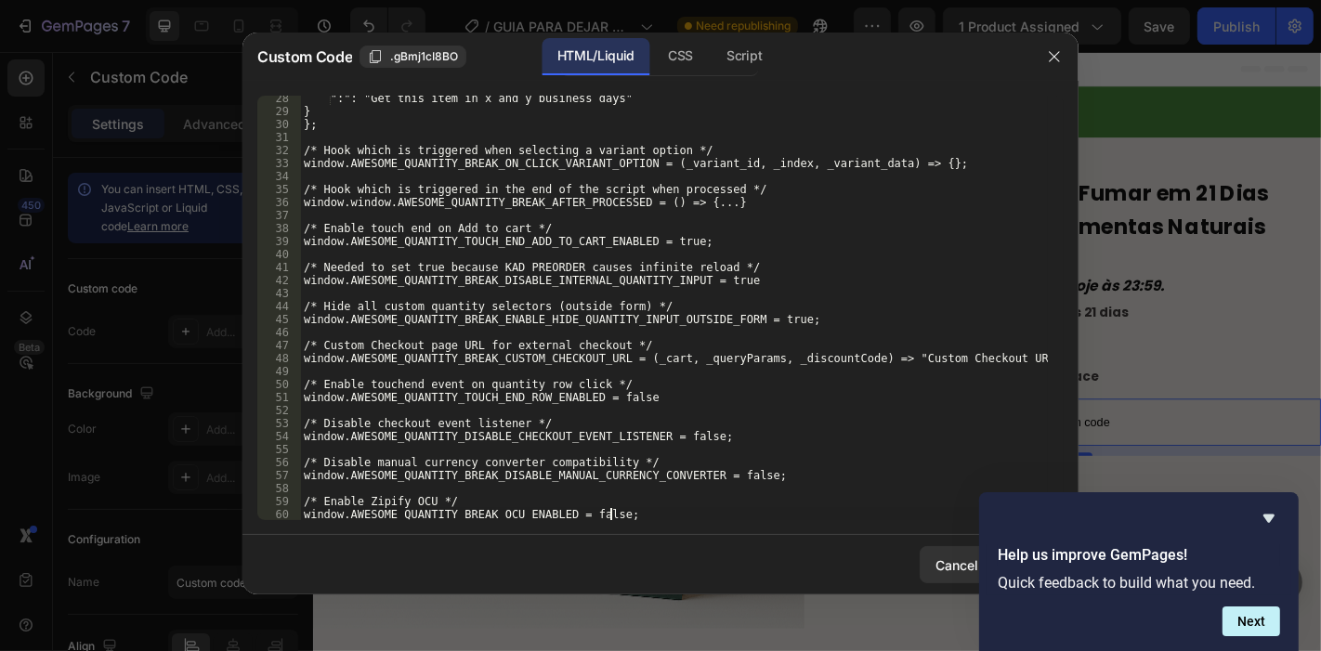
click at [1253, 630] on button "Next" at bounding box center [1252, 622] width 58 height 30
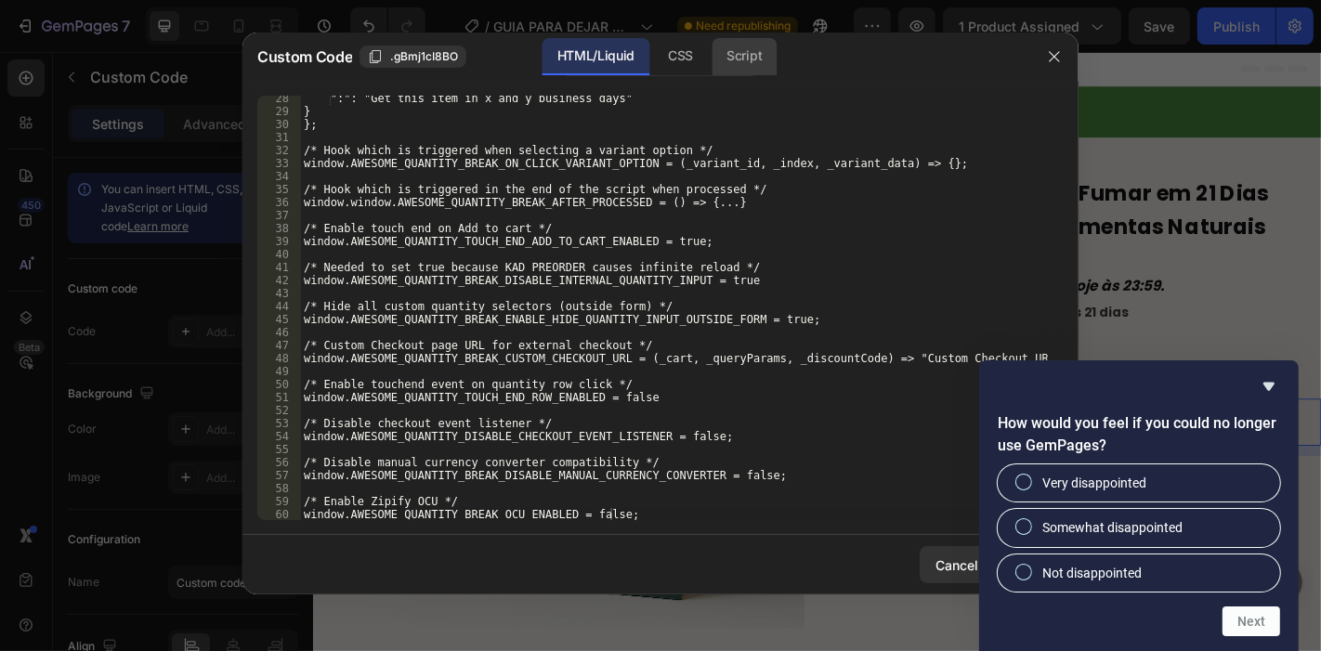
click at [754, 64] on div "Script" at bounding box center [744, 56] width 65 height 37
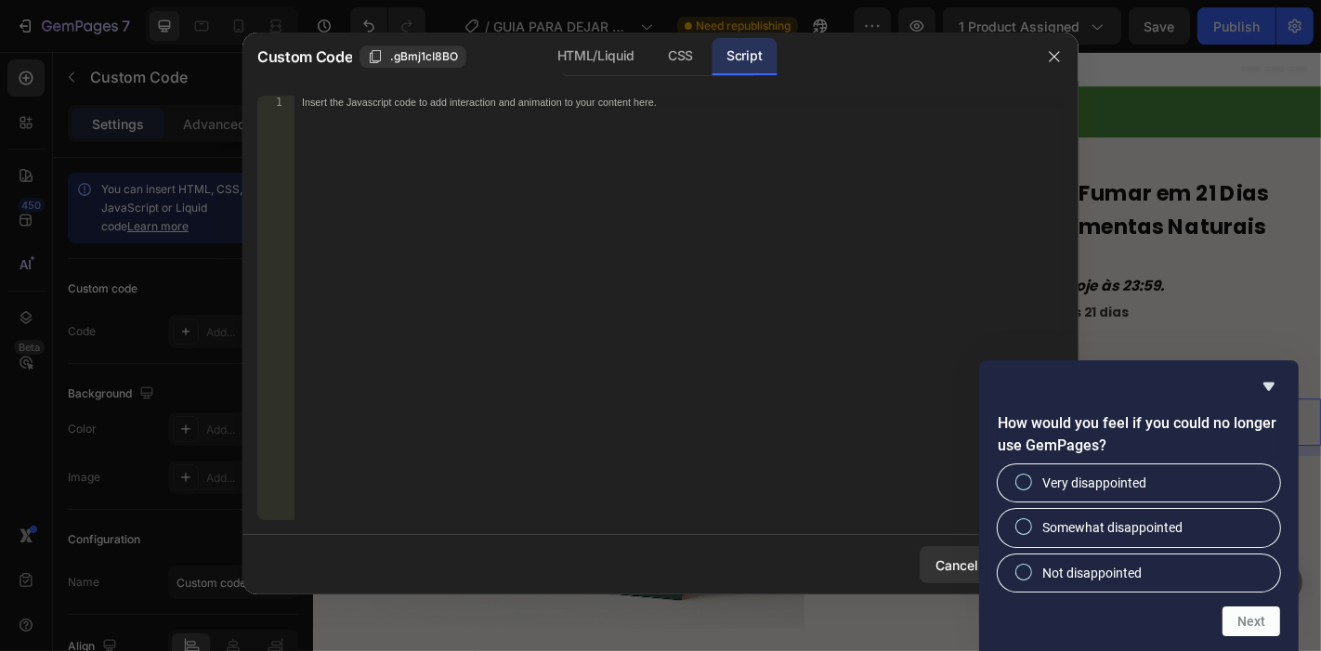
click at [571, 197] on div "Insert the Javascript code to add interaction and animation to your content her…" at bounding box center [679, 322] width 769 height 452
paste textarea "window.AWESOME_QUANTITY_BREAK_OCU_ENABLED = false;"
type textarea "window.AWESOME_QUANTITY_BREAK_OCU_ENABLED = false;"
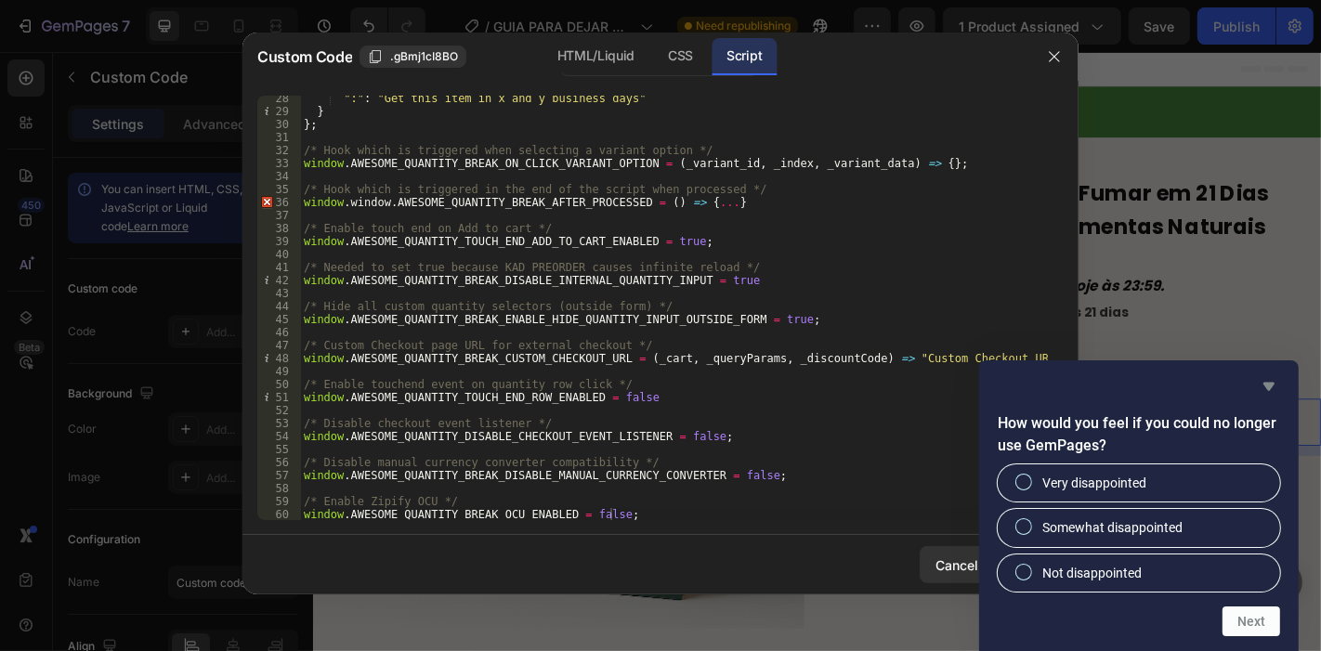
click at [1272, 380] on icon "Hide survey" at bounding box center [1269, 386] width 22 height 22
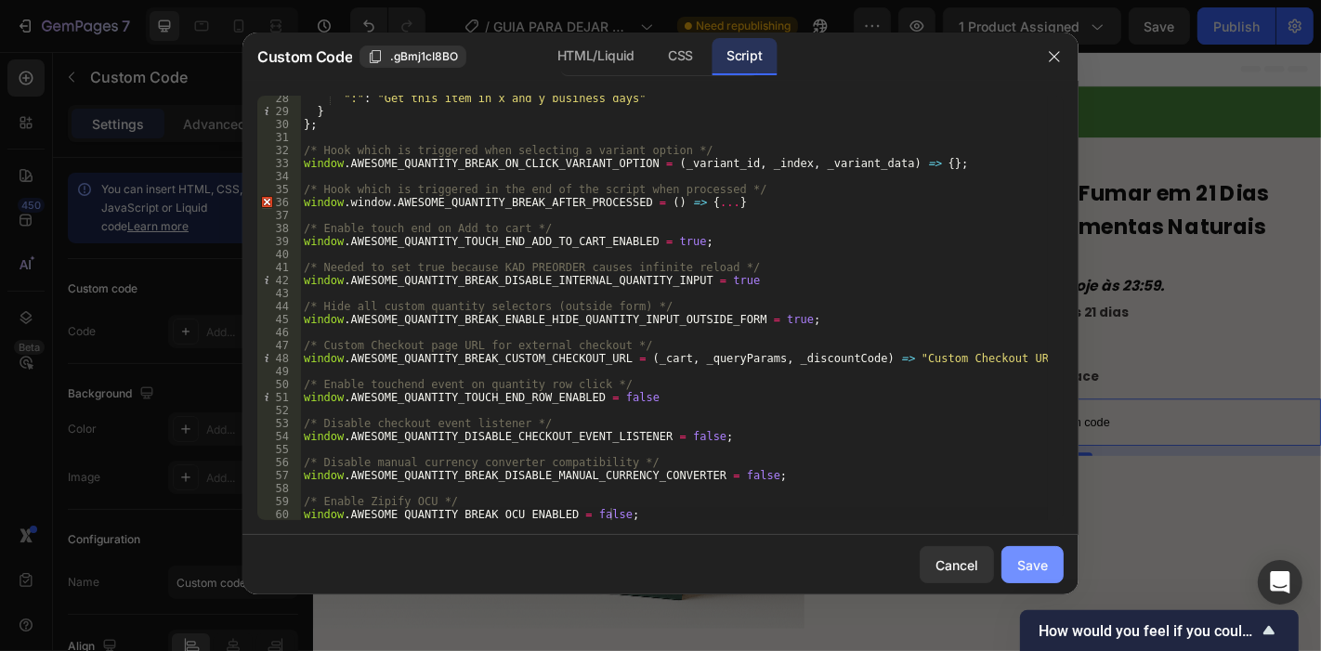
click at [1030, 580] on button "Save" at bounding box center [1033, 564] width 62 height 37
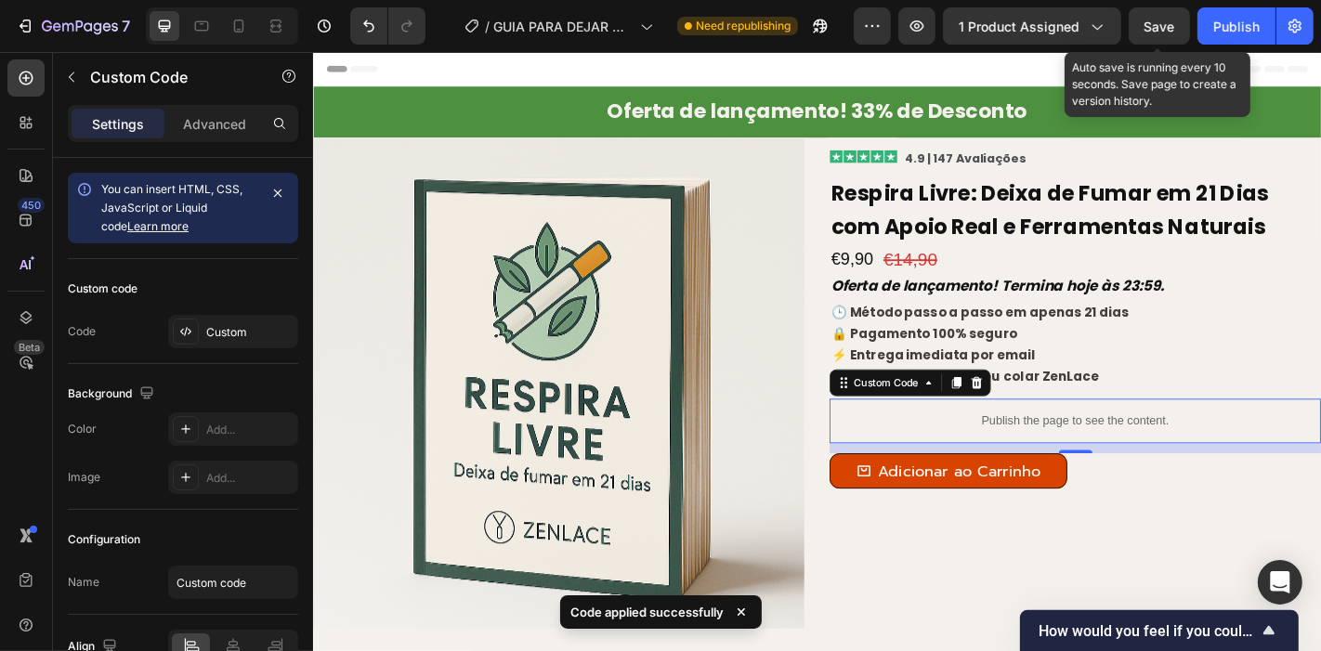
click at [1165, 27] on span "Save" at bounding box center [1160, 27] width 31 height 16
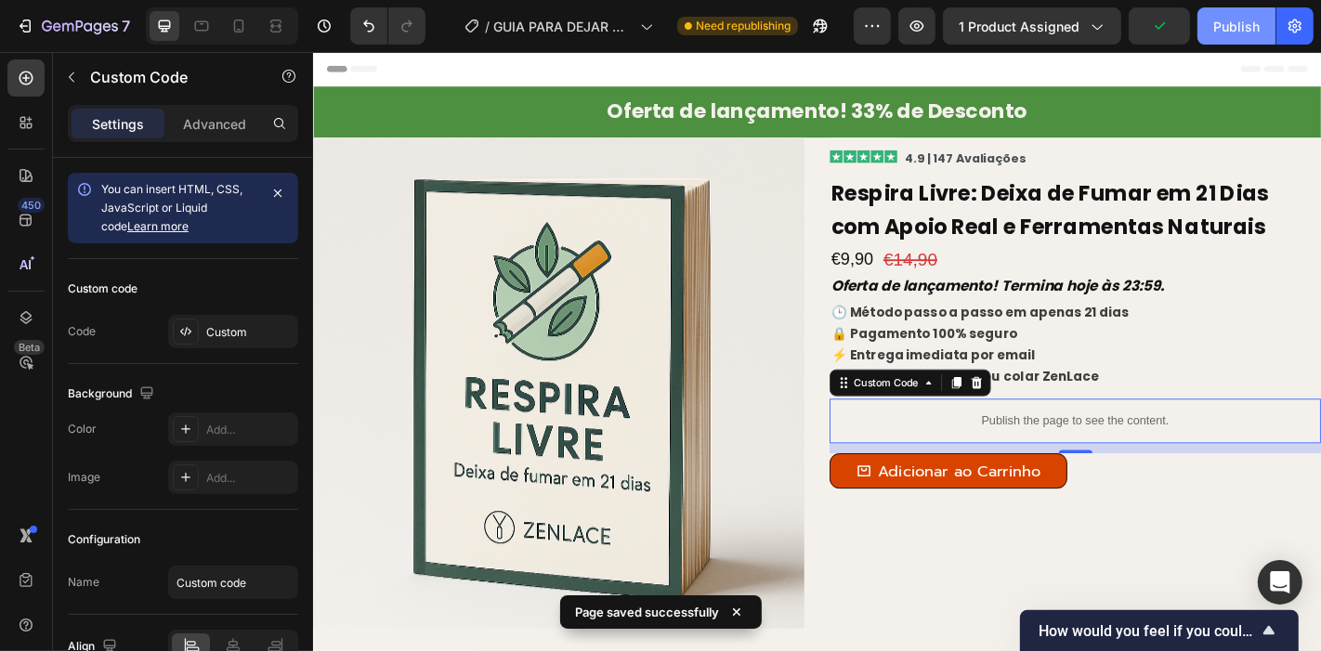
click at [1238, 33] on div "Publish" at bounding box center [1237, 27] width 46 height 20
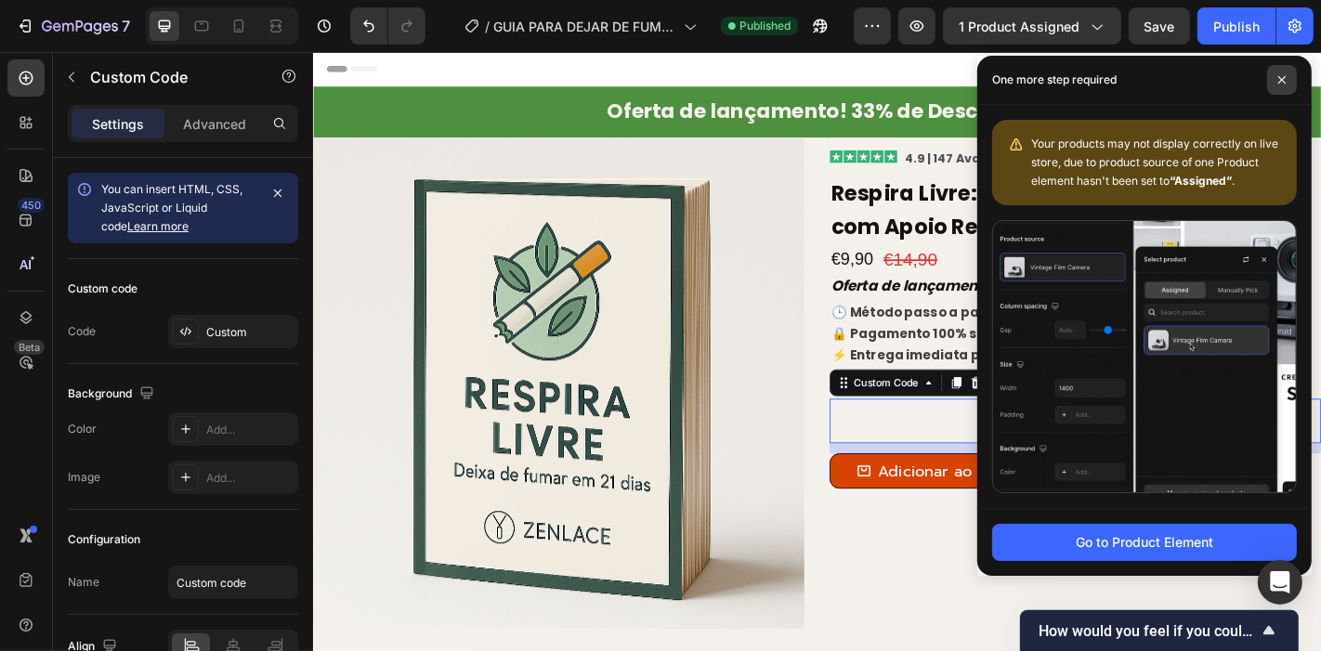
click at [1285, 86] on span at bounding box center [1283, 80] width 30 height 30
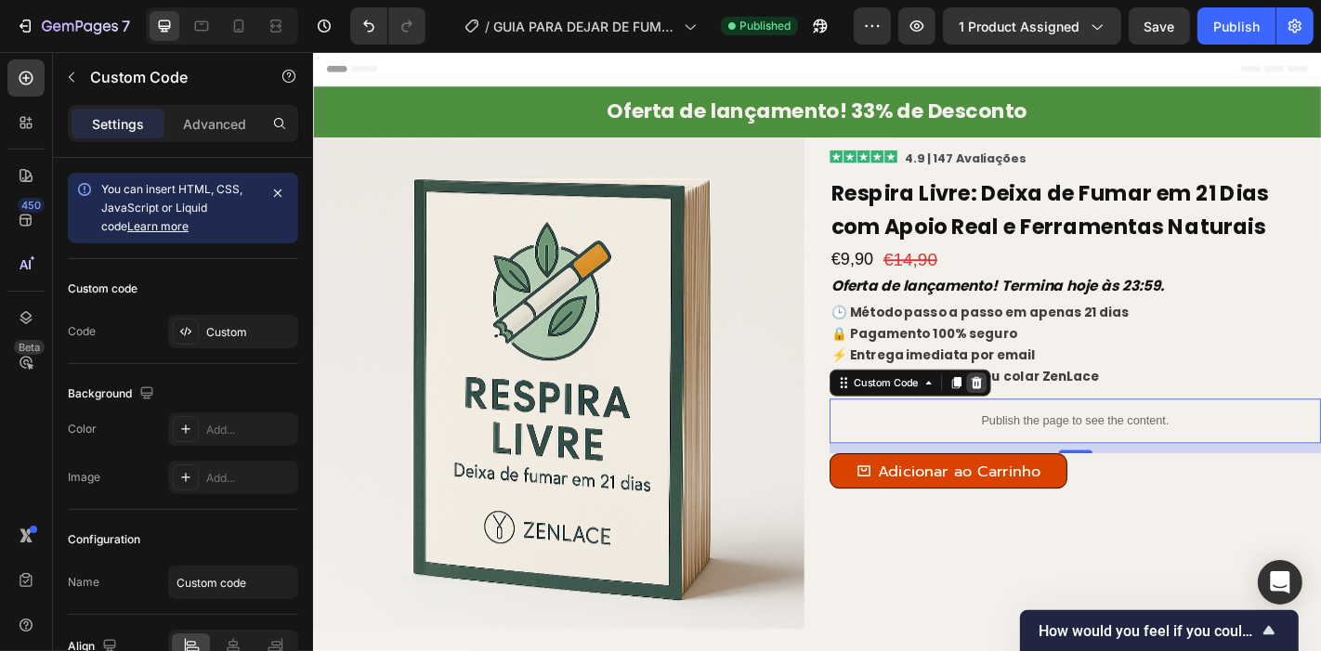
click at [1045, 411] on icon at bounding box center [1046, 418] width 15 height 15
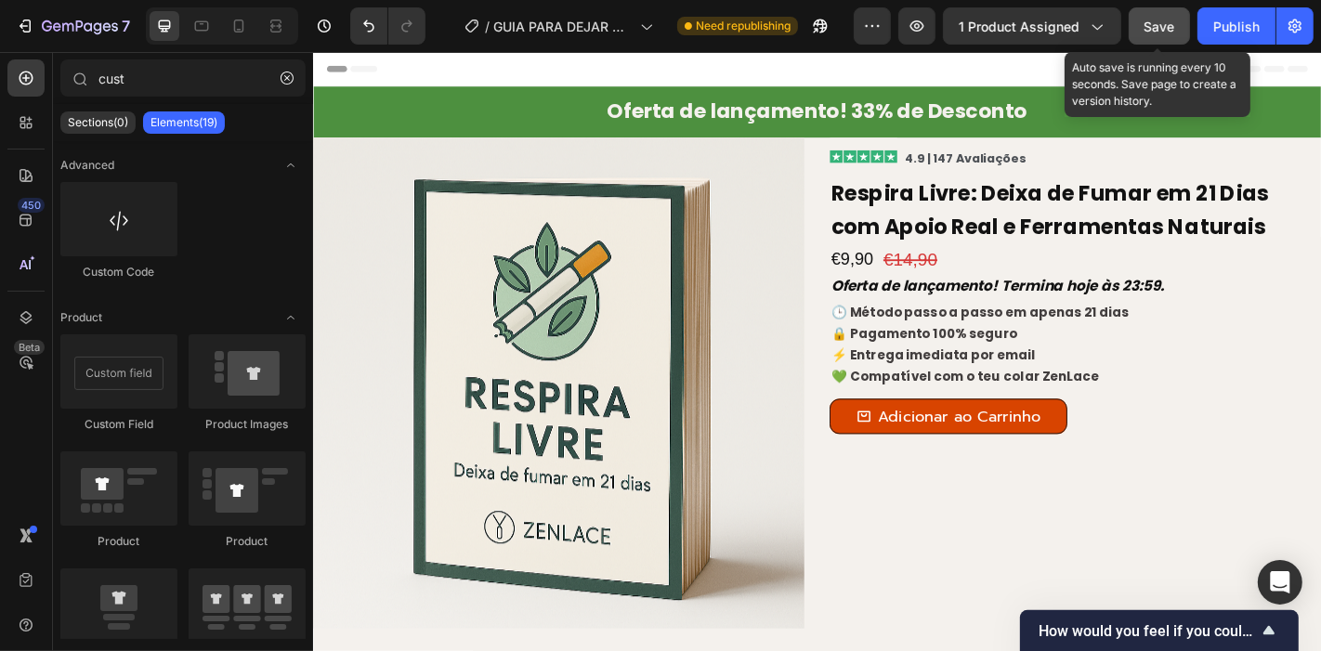
click at [1142, 23] on button "Save" at bounding box center [1159, 25] width 61 height 37
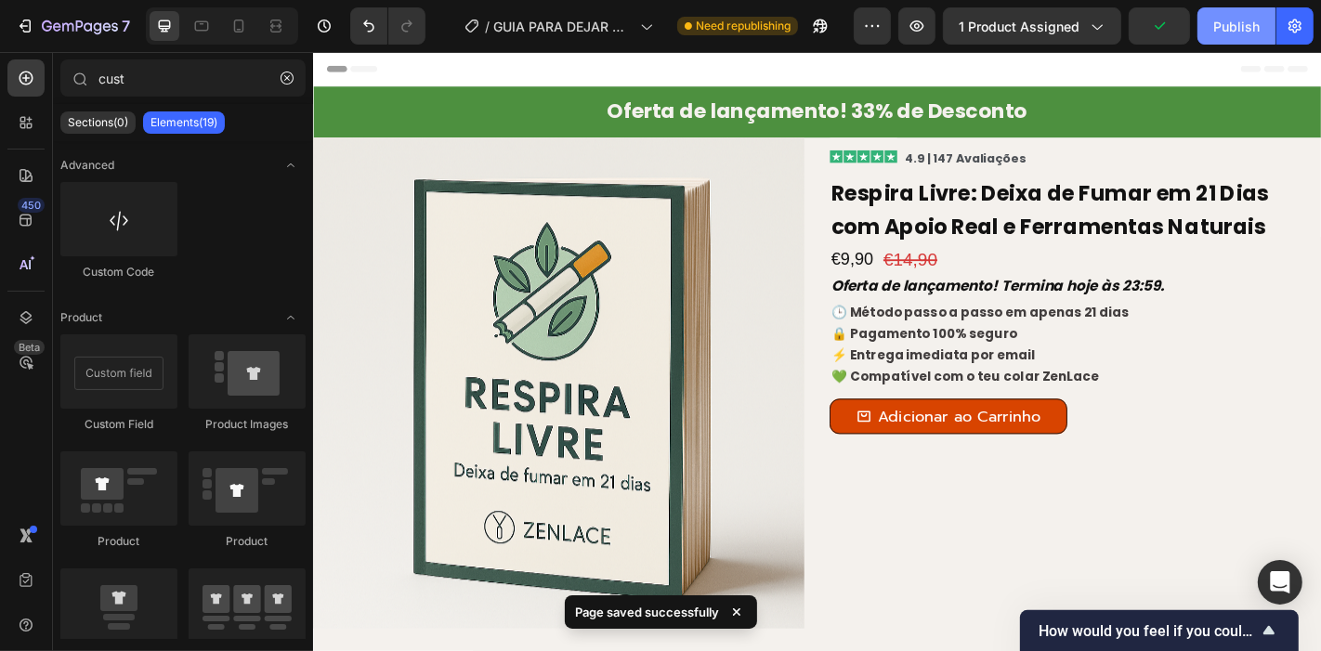
click at [1255, 26] on div "Publish" at bounding box center [1237, 27] width 46 height 20
